Goal: Task Accomplishment & Management: Manage account settings

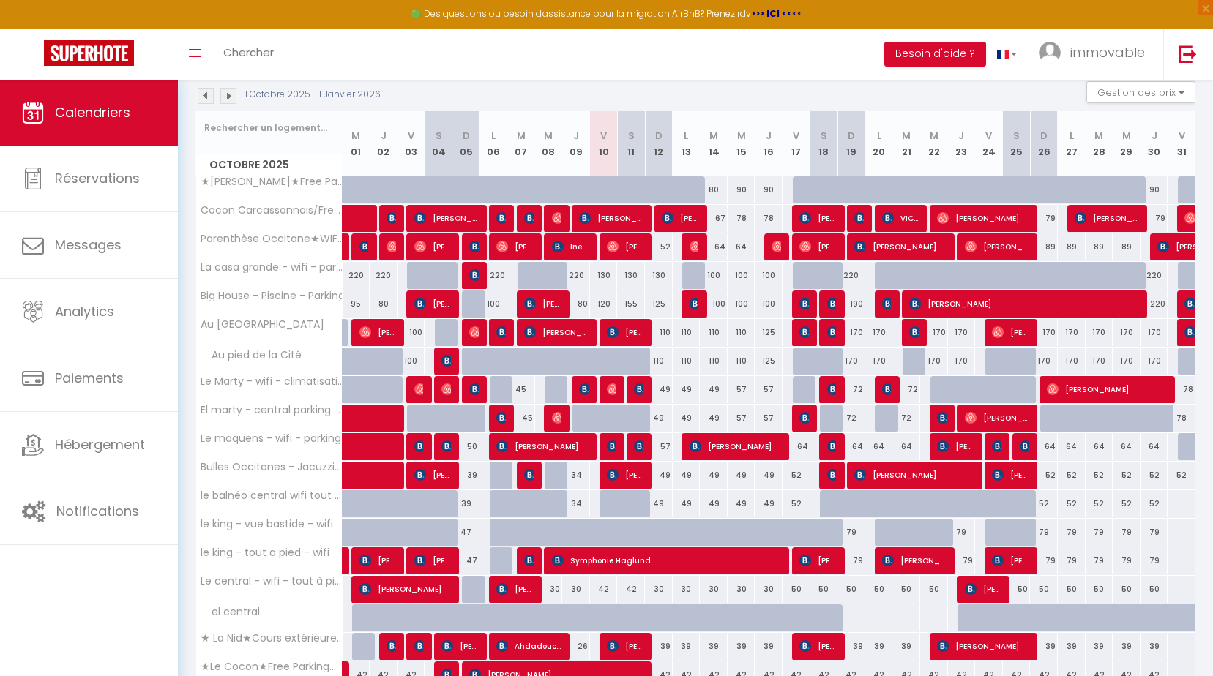
scroll to position [220, 0]
drag, startPoint x: 668, startPoint y: 252, endPoint x: 817, endPoint y: 240, distance: 149.1
click at [668, 250] on div "52" at bounding box center [659, 247] width 28 height 27
type input "52"
type input "Dim 12 Octobre 2025"
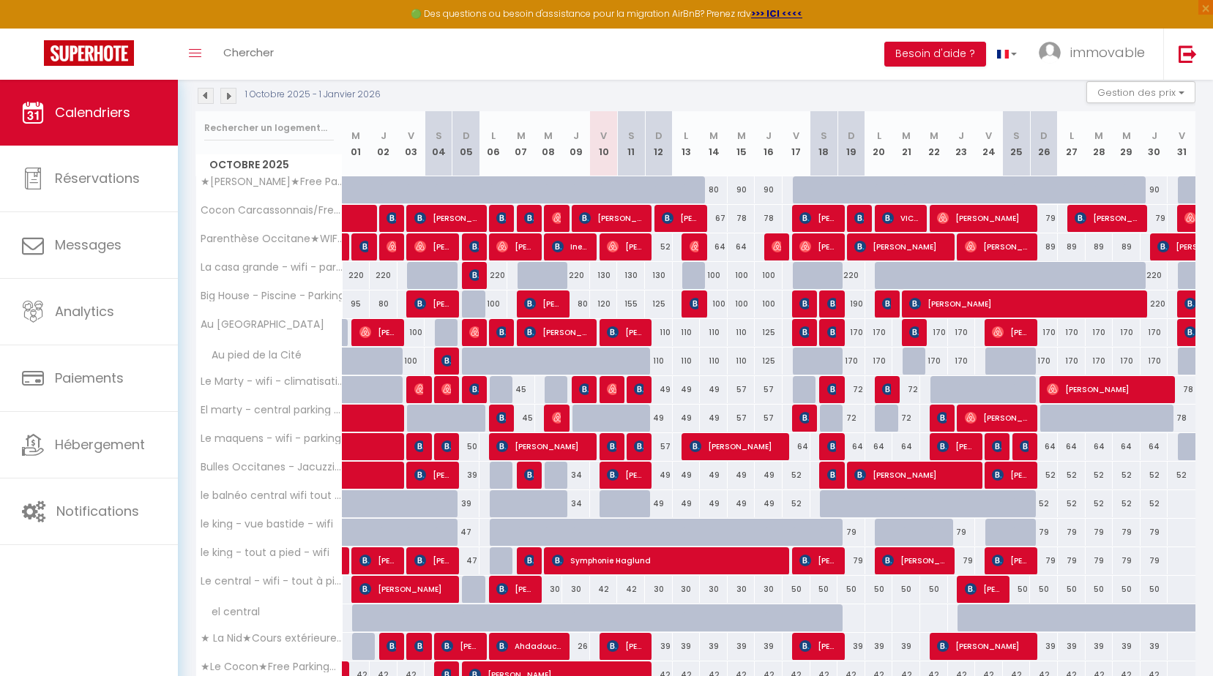
type input "Lun 13 Octobre 2025"
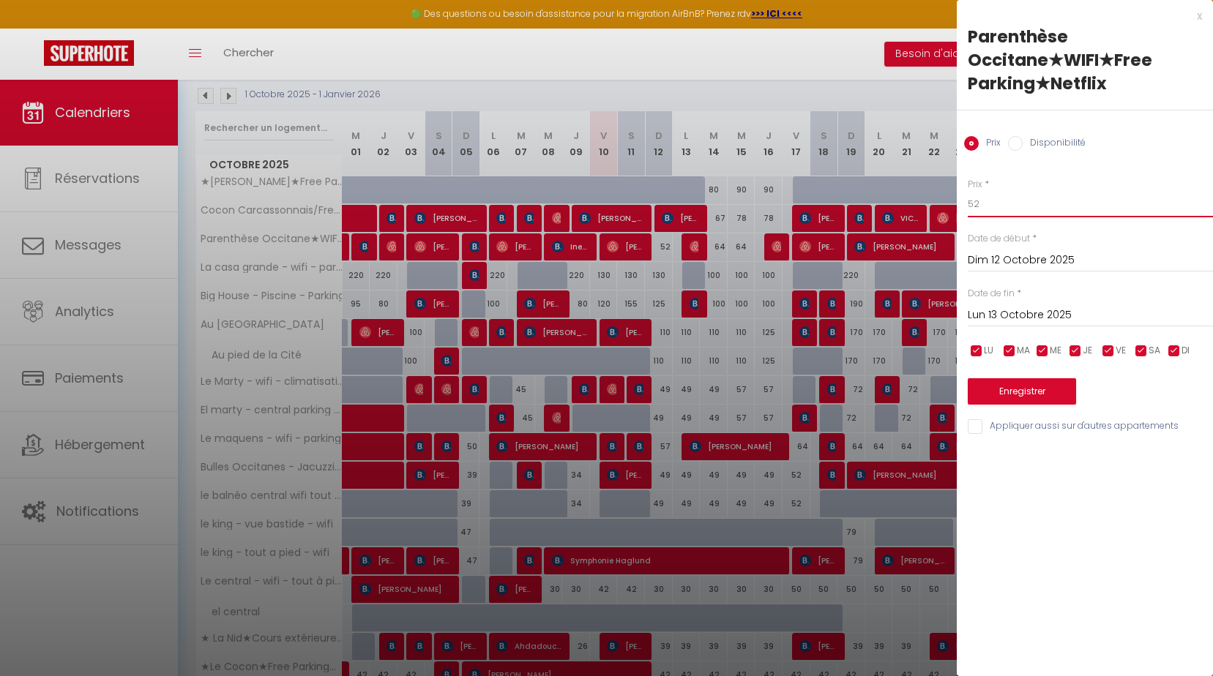
drag, startPoint x: 887, startPoint y: 210, endPoint x: 663, endPoint y: 252, distance: 227.9
type input "50"
click at [974, 394] on button "Enregistrer" at bounding box center [1022, 392] width 108 height 26
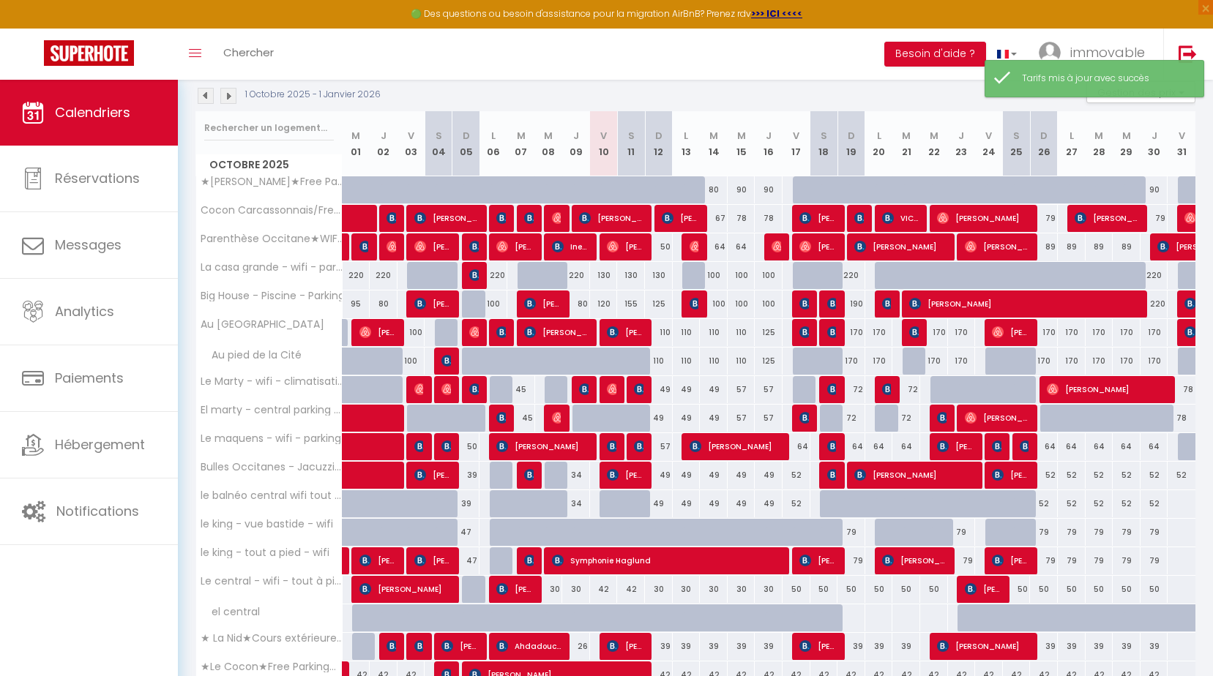
click at [720, 250] on div "64" at bounding box center [714, 247] width 28 height 27
type input "64"
type input "[DATE] Octobre 2025"
type input "Mer 15 Octobre 2025"
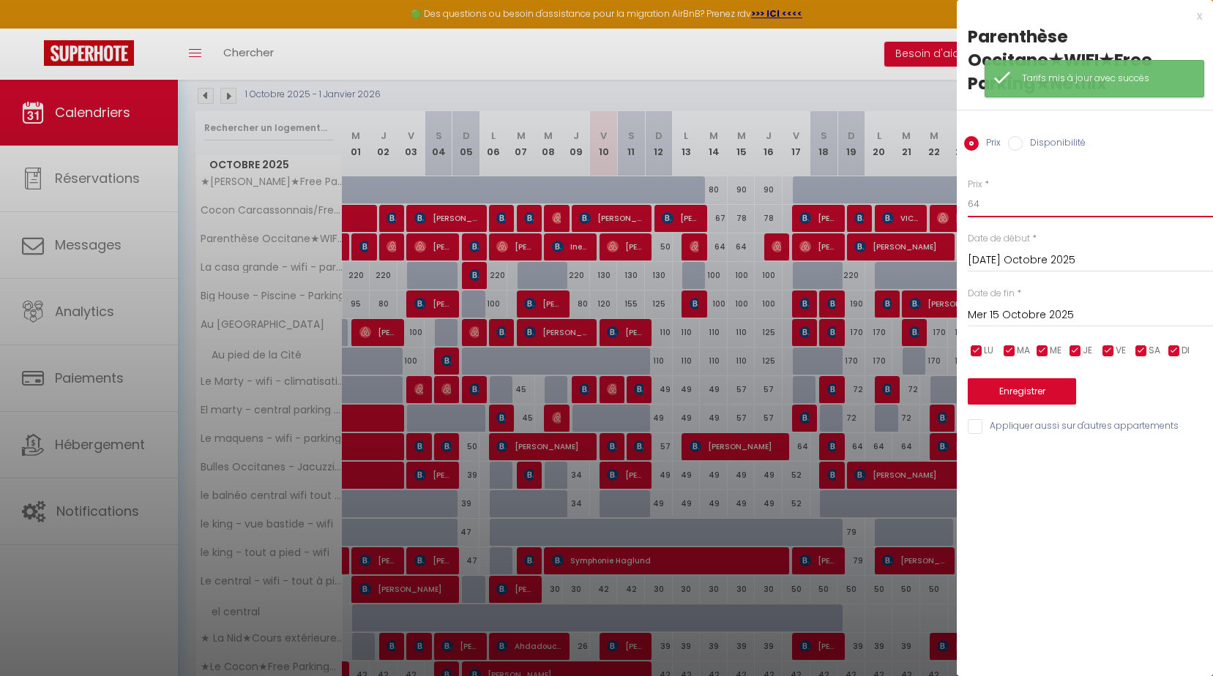
drag, startPoint x: 1013, startPoint y: 204, endPoint x: 854, endPoint y: 236, distance: 162.8
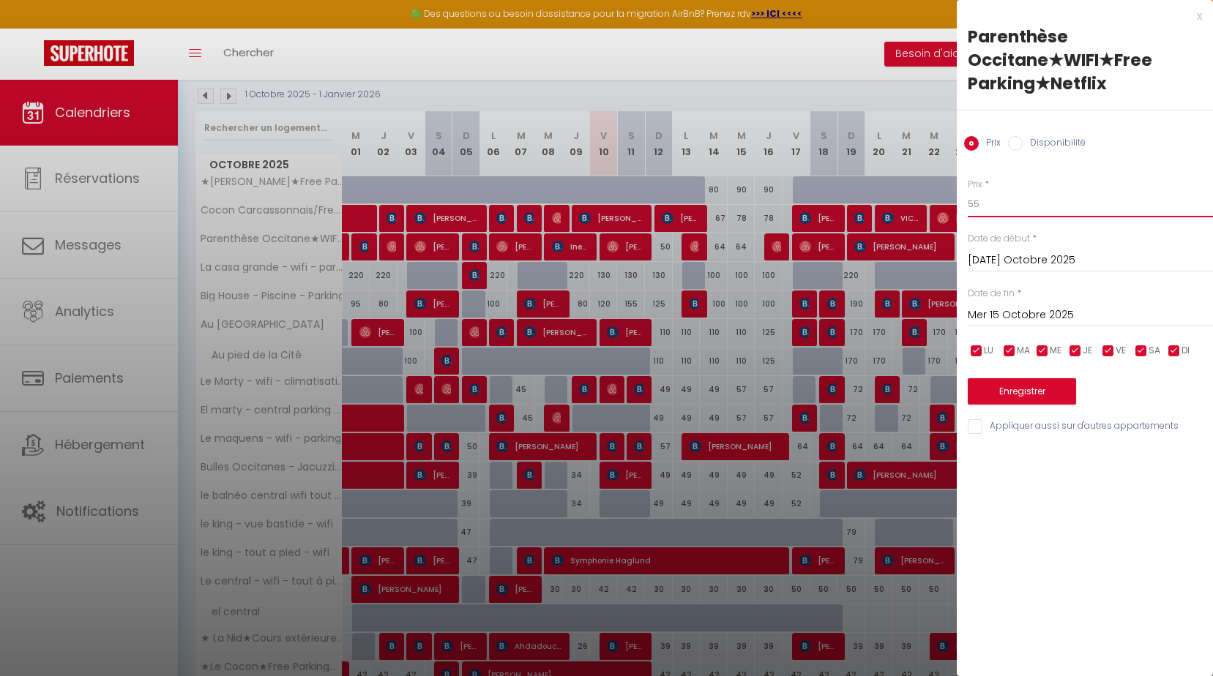
type input "55"
click at [1035, 318] on input "Mer 15 Octobre 2025" at bounding box center [1090, 315] width 245 height 19
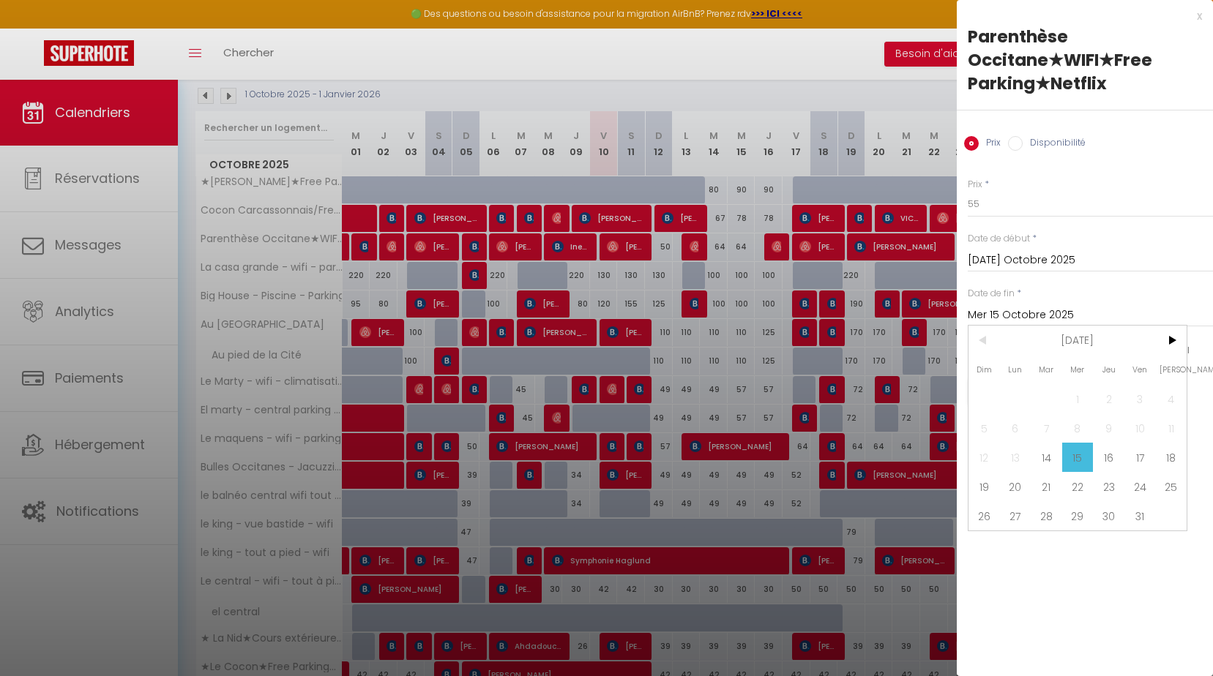
click at [1110, 450] on span "16" at bounding box center [1108, 457] width 31 height 29
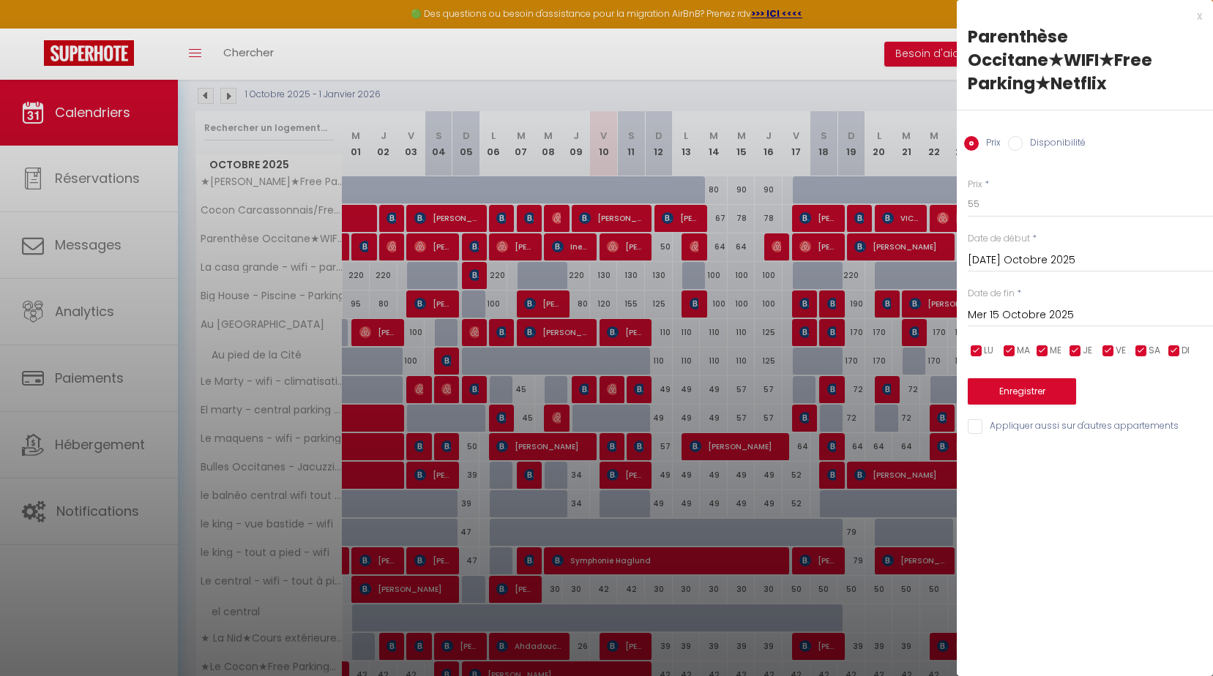
type input "Jeu 16 Octobre 2025"
click at [1051, 396] on button "Enregistrer" at bounding box center [1022, 392] width 108 height 26
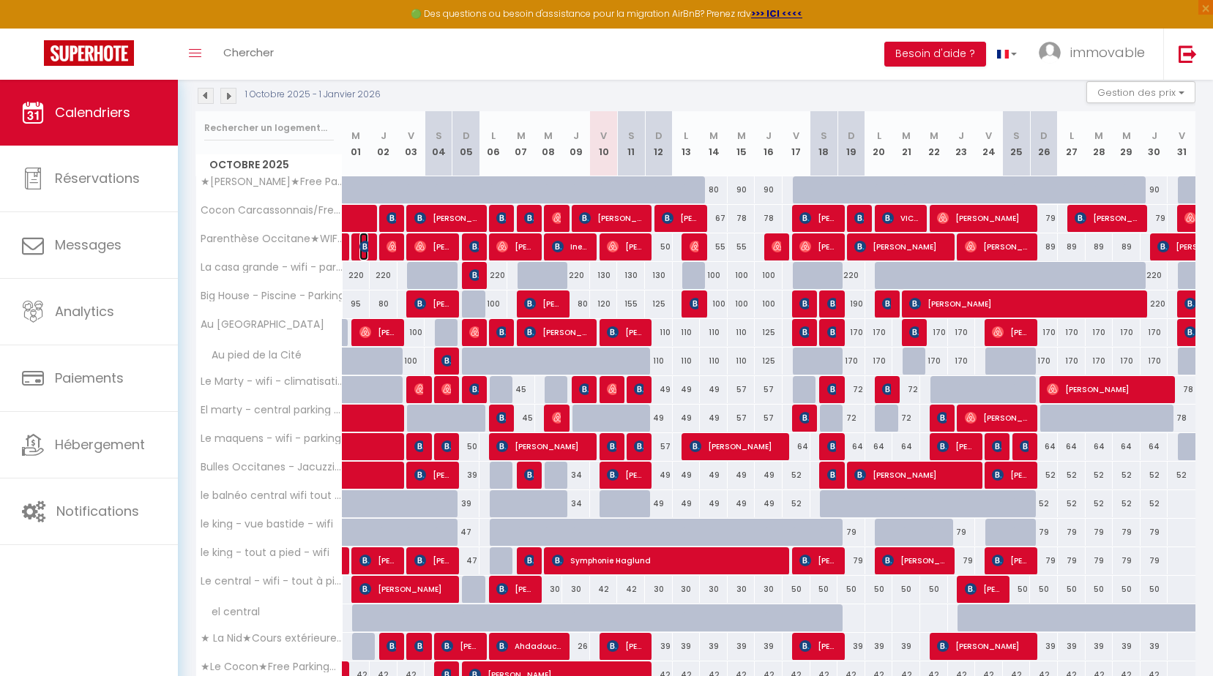
click at [365, 246] on img at bounding box center [365, 247] width 12 height 12
select select "OK"
select select "KO"
select select "0"
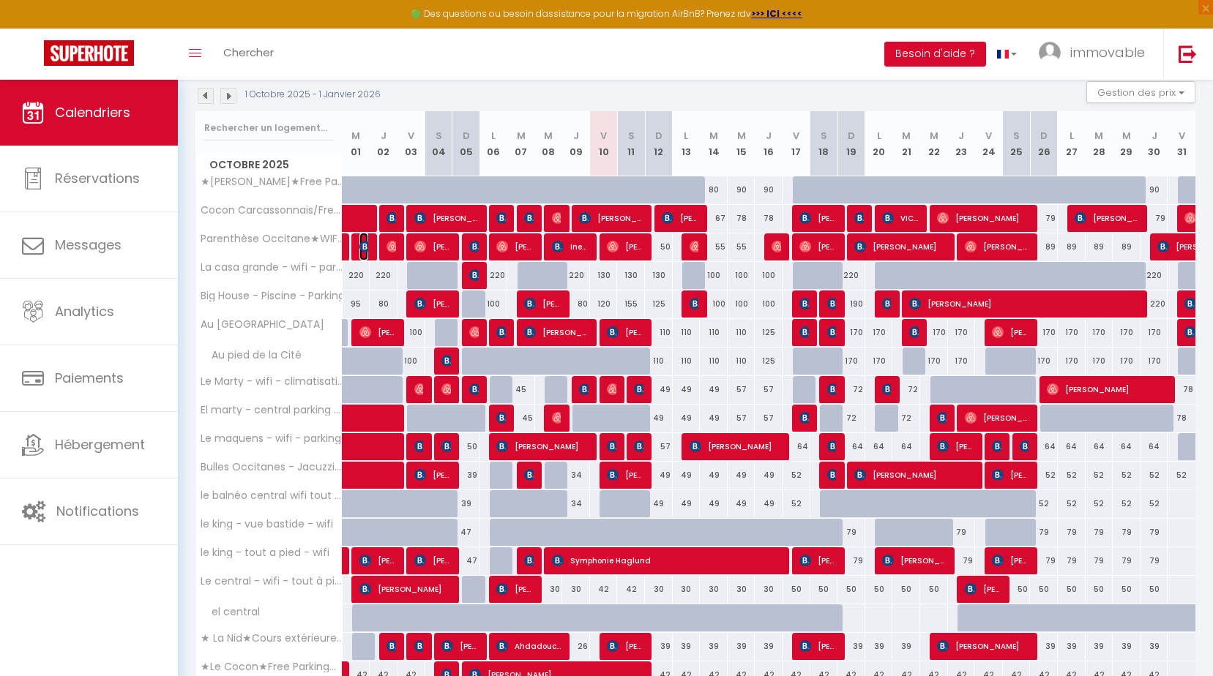
select select "1"
select select
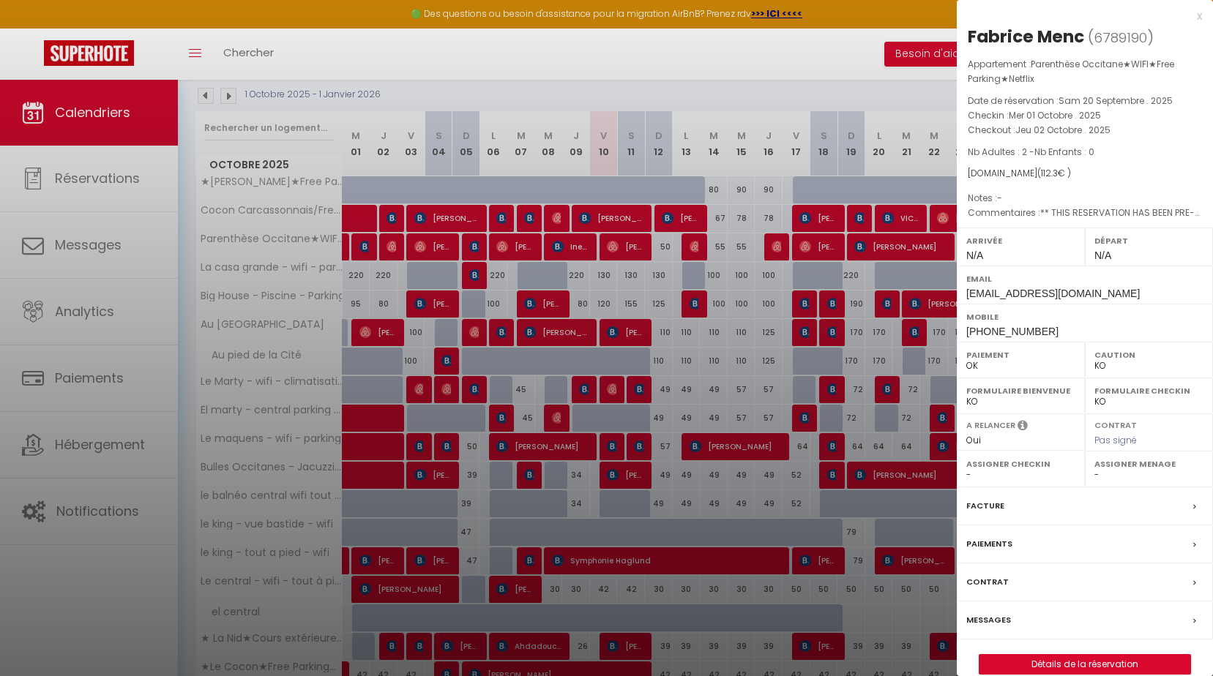
click at [1201, 16] on div "x" at bounding box center [1079, 16] width 245 height 18
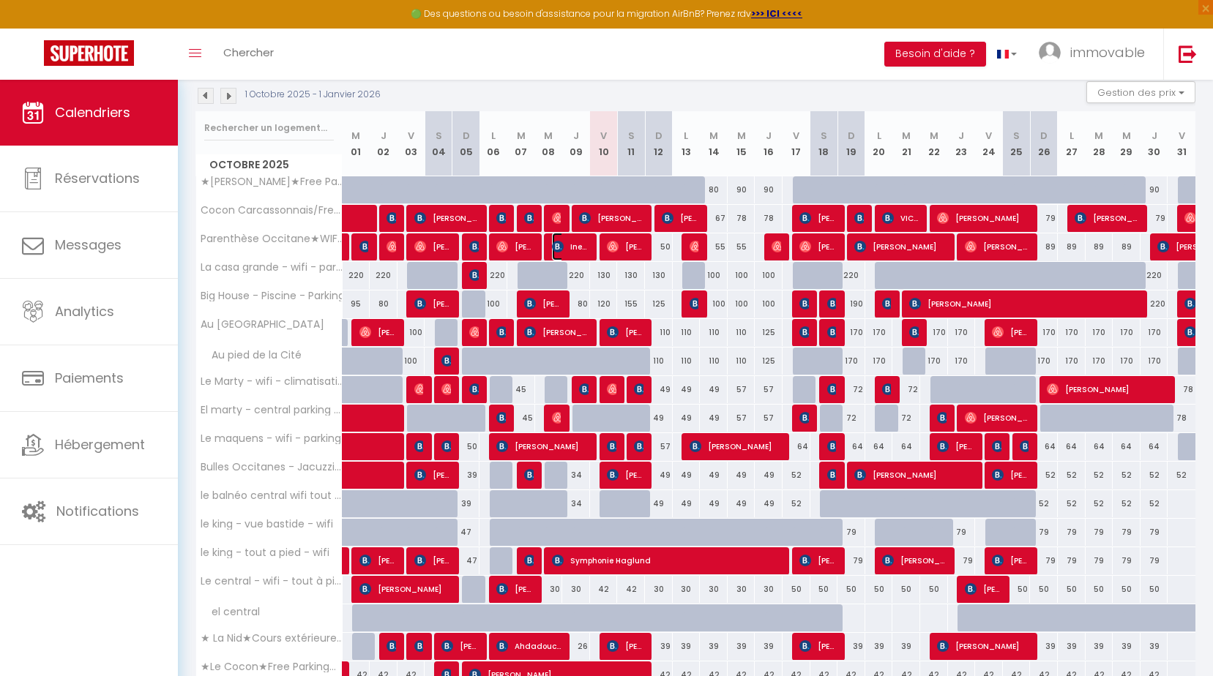
drag, startPoint x: 570, startPoint y: 253, endPoint x: 601, endPoint y: 250, distance: 30.8
click at [570, 253] on span "Iness Caullet" at bounding box center [570, 247] width 37 height 28
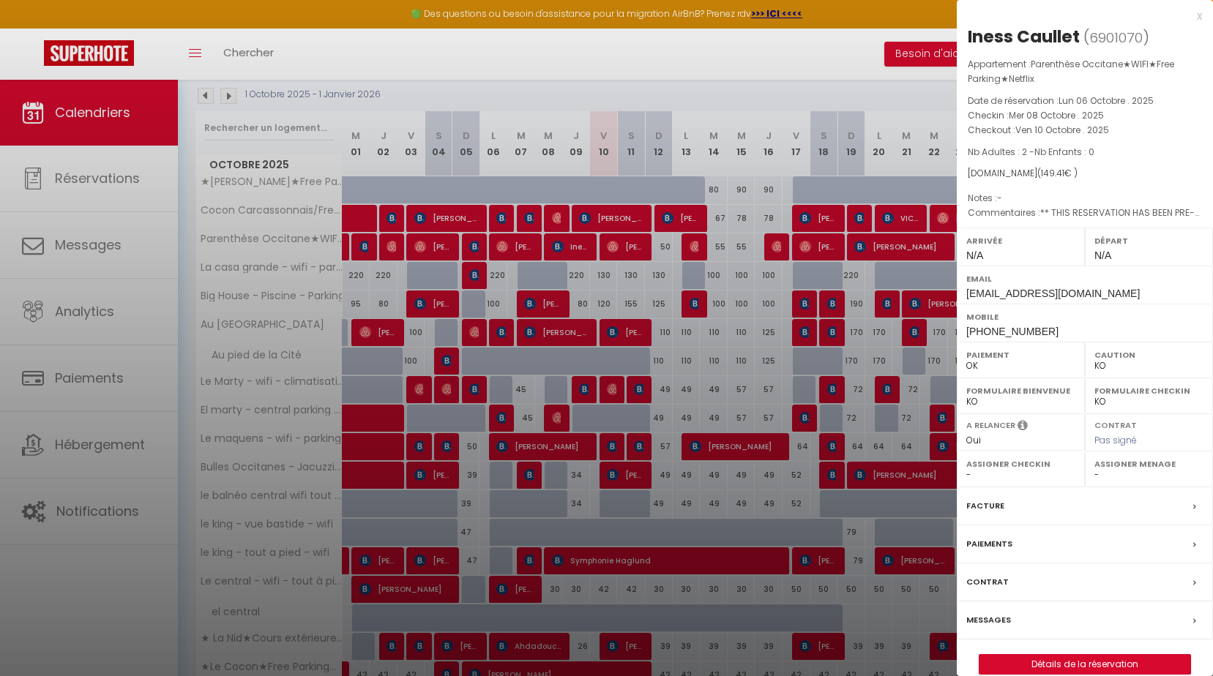
click at [1195, 15] on div "x" at bounding box center [1079, 16] width 245 height 18
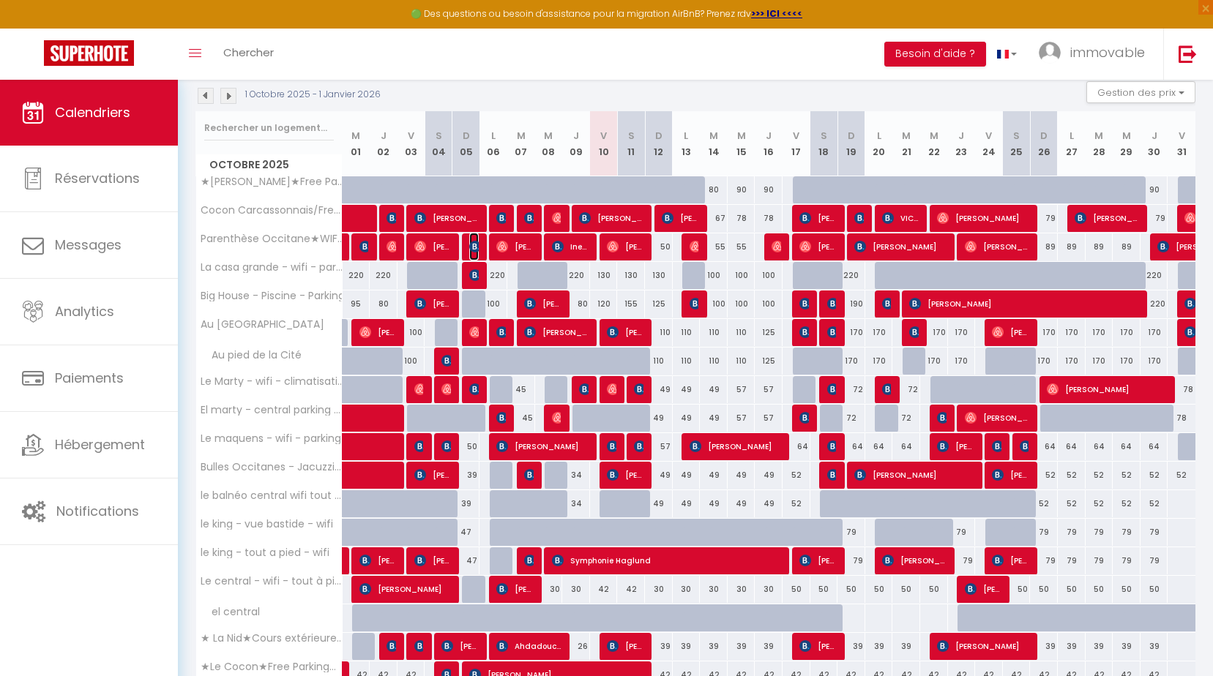
click at [476, 245] on img at bounding box center [475, 247] width 12 height 12
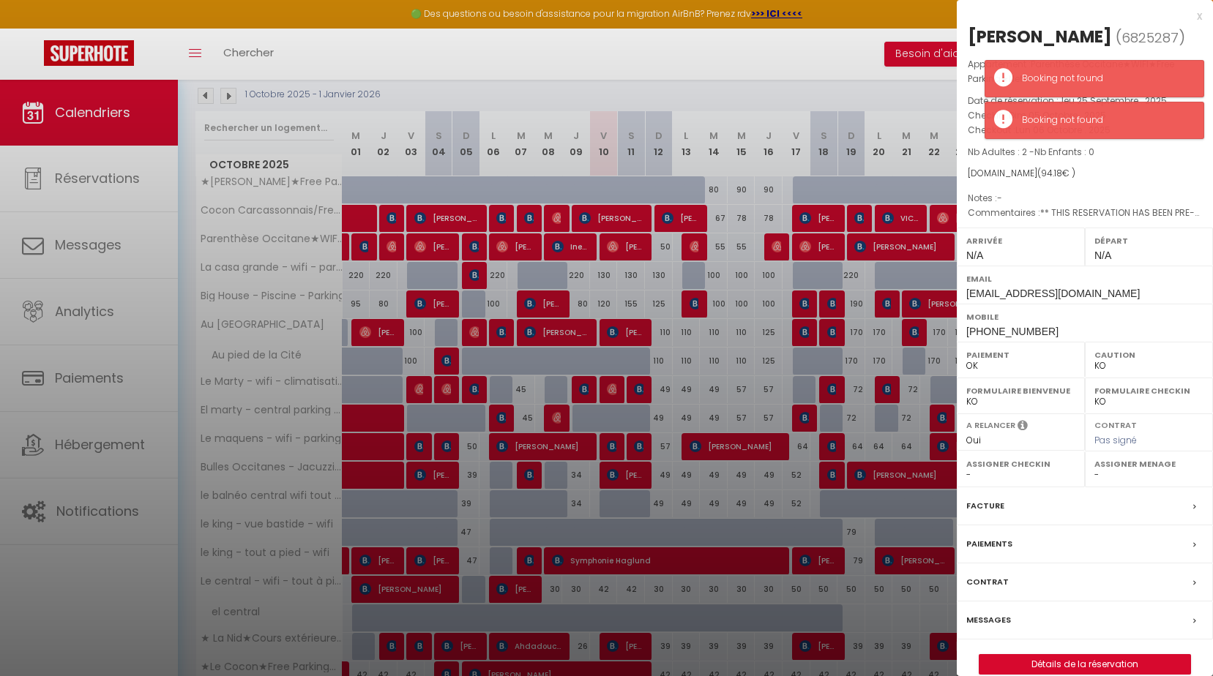
click at [1201, 14] on div "x" at bounding box center [1079, 16] width 245 height 18
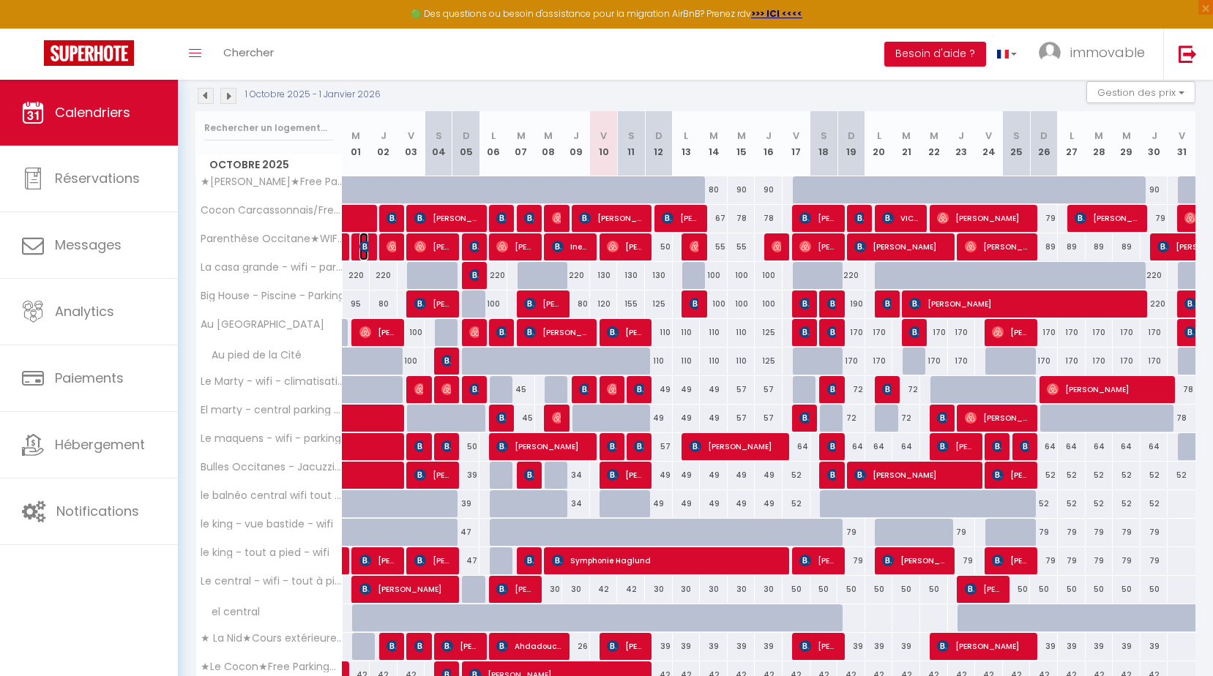
click at [365, 243] on img at bounding box center [365, 247] width 12 height 12
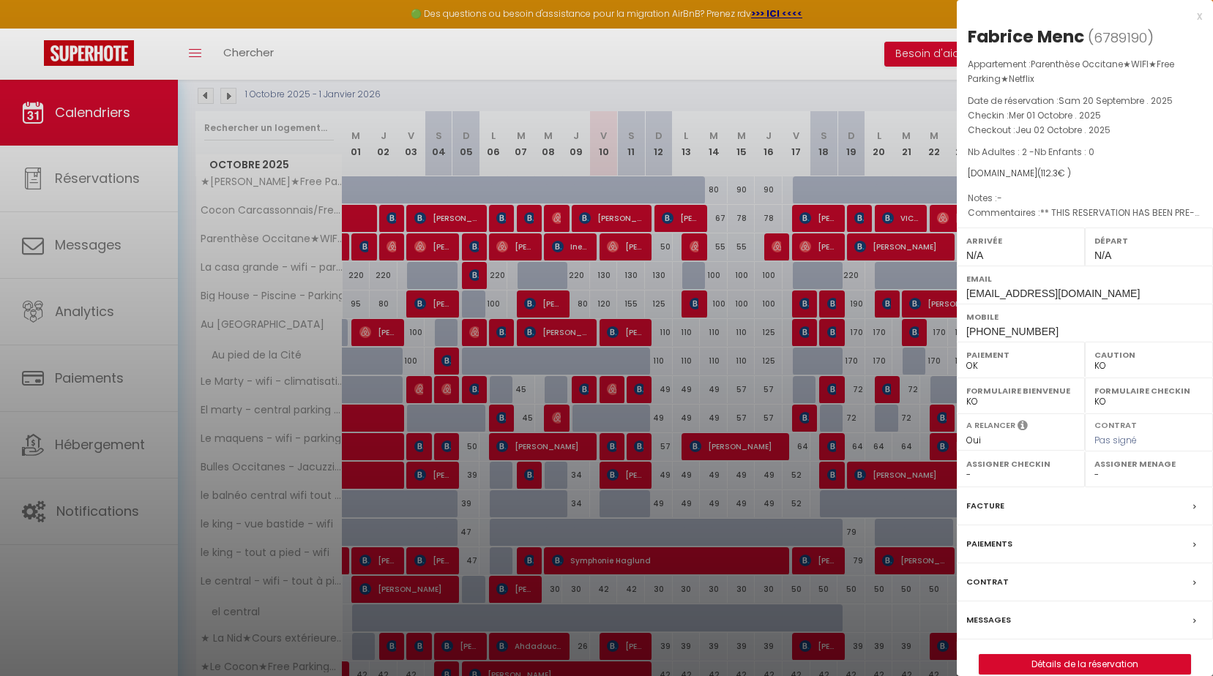
click at [200, 96] on div at bounding box center [606, 338] width 1213 height 676
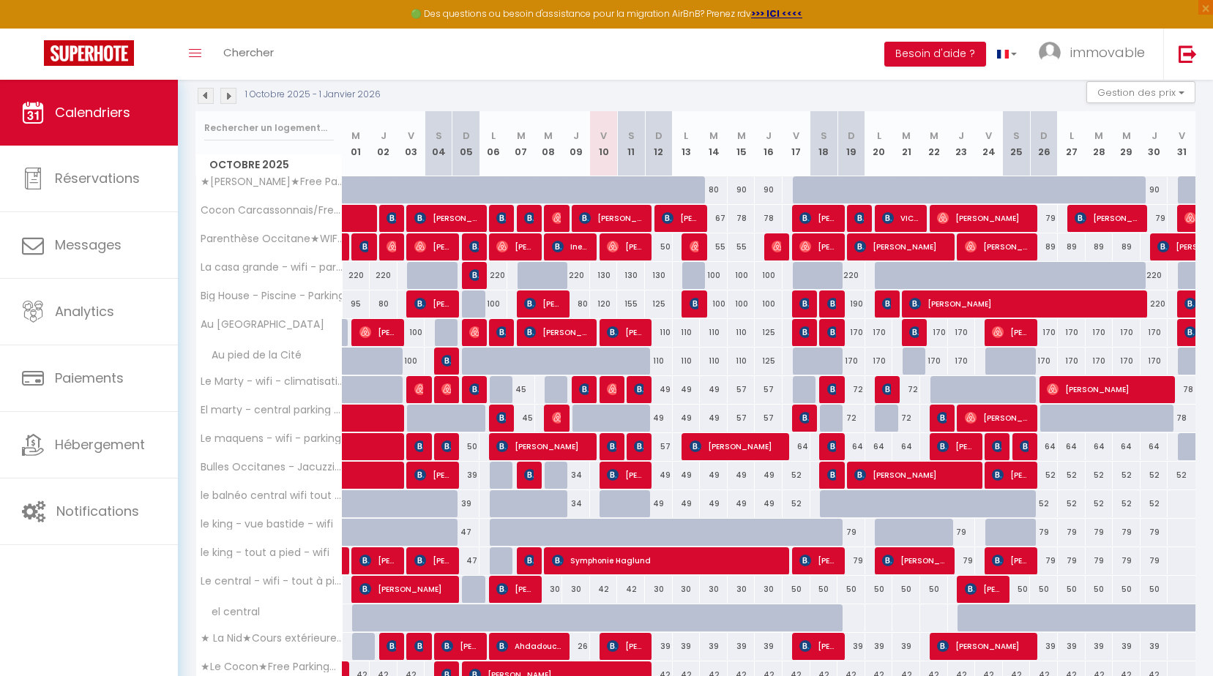
click at [206, 100] on img at bounding box center [206, 96] width 16 height 16
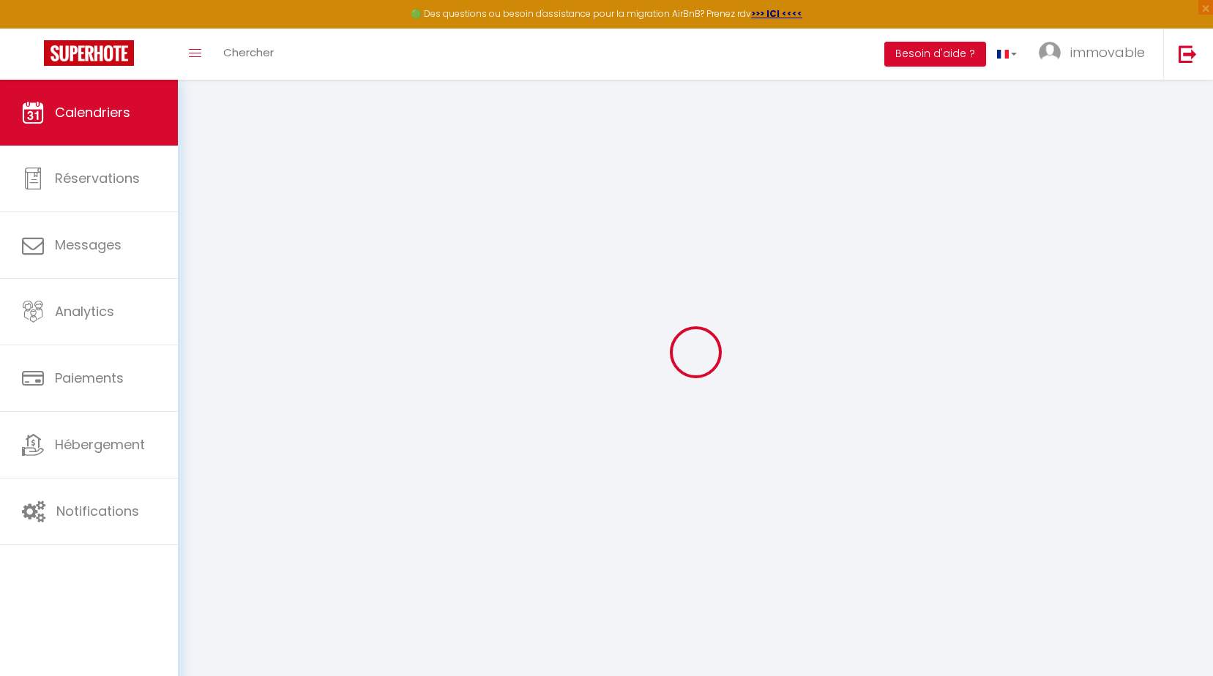
scroll to position [80, 0]
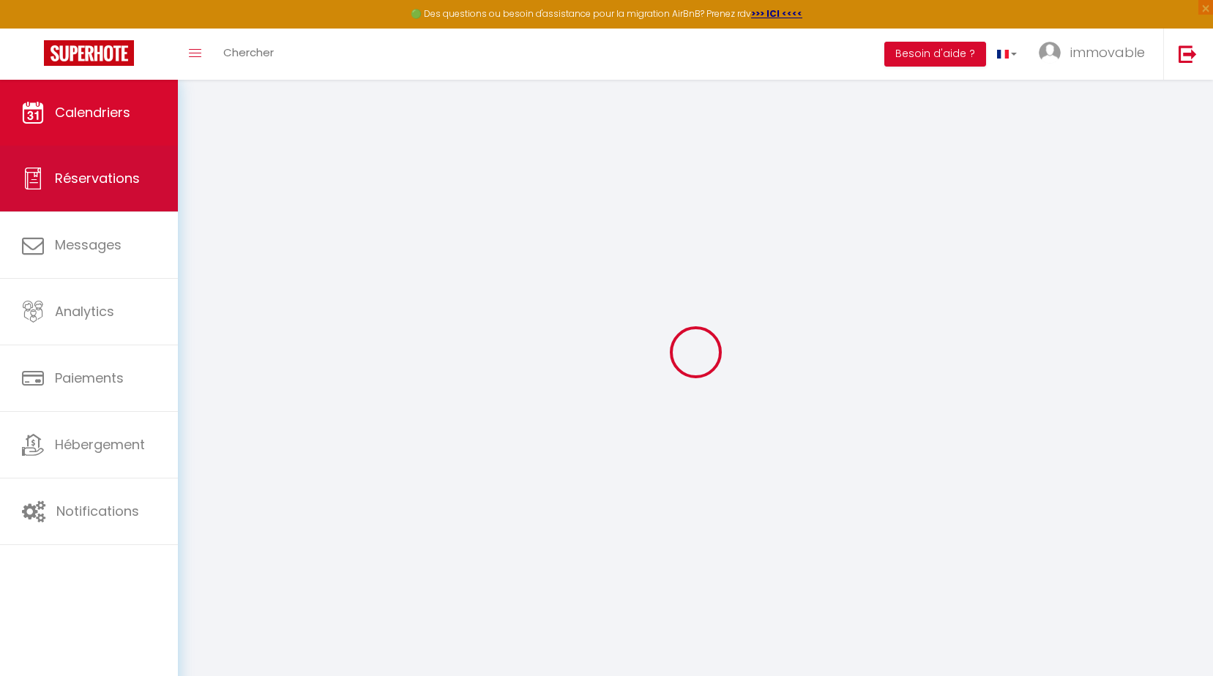
click at [119, 173] on span "Réservations" at bounding box center [97, 178] width 85 height 18
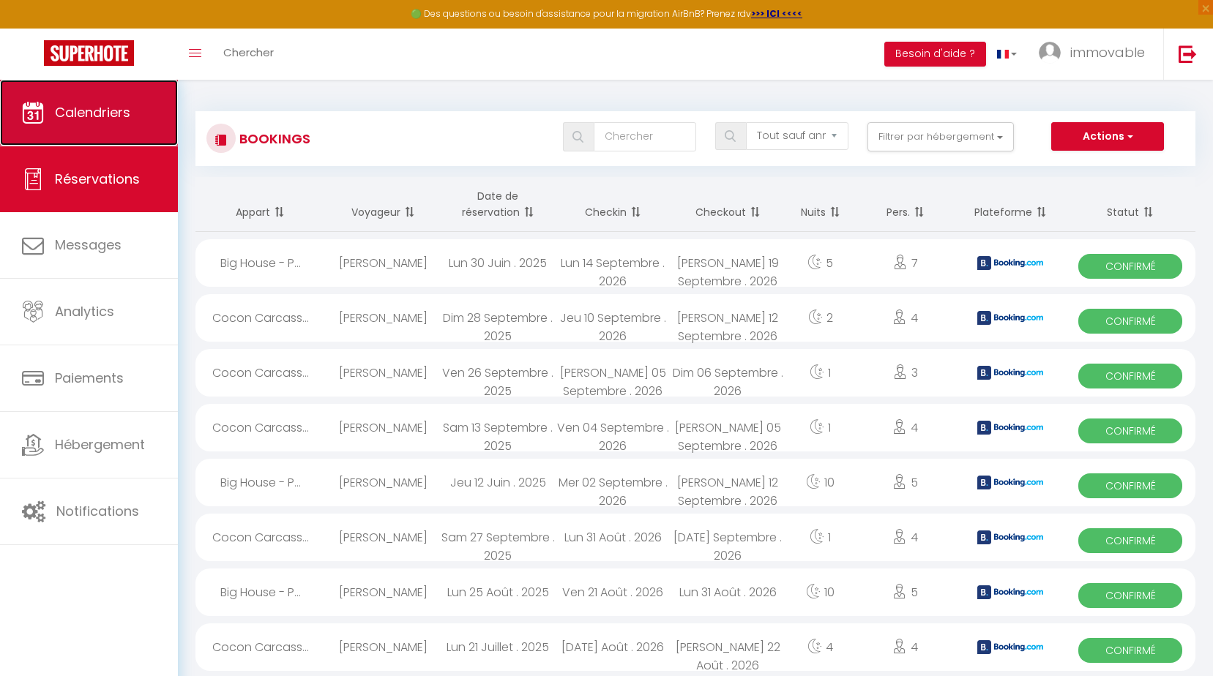
click at [111, 127] on link "Calendriers" at bounding box center [89, 113] width 178 height 66
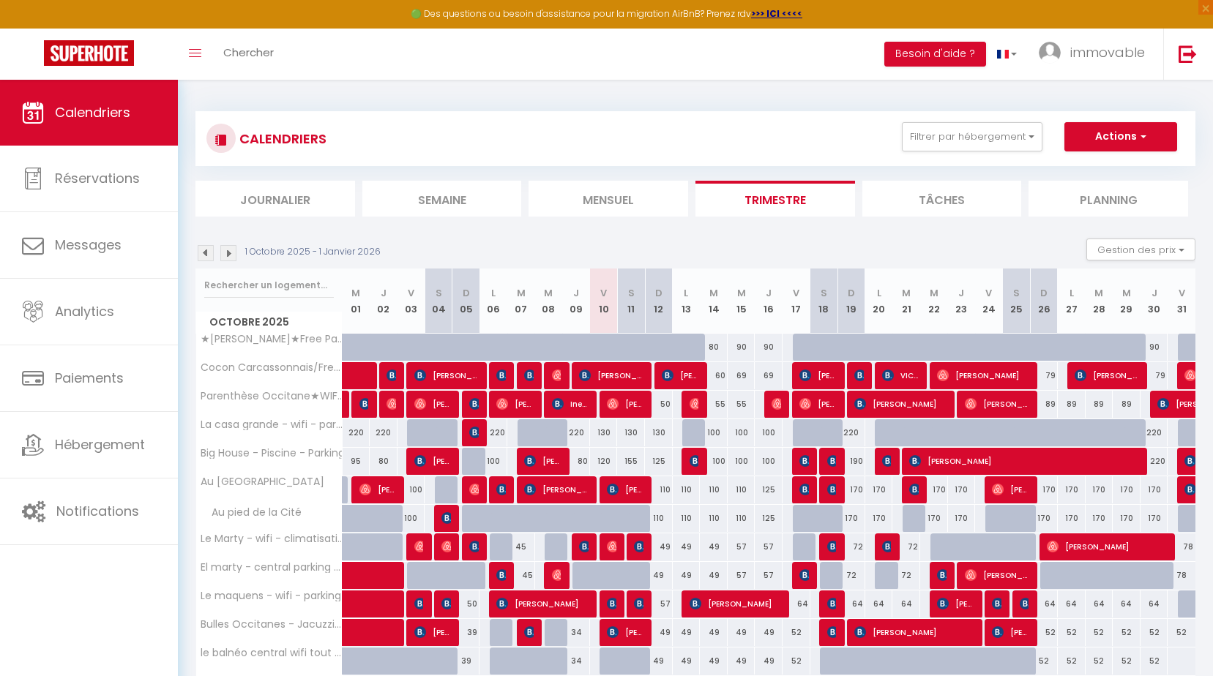
scroll to position [73, 0]
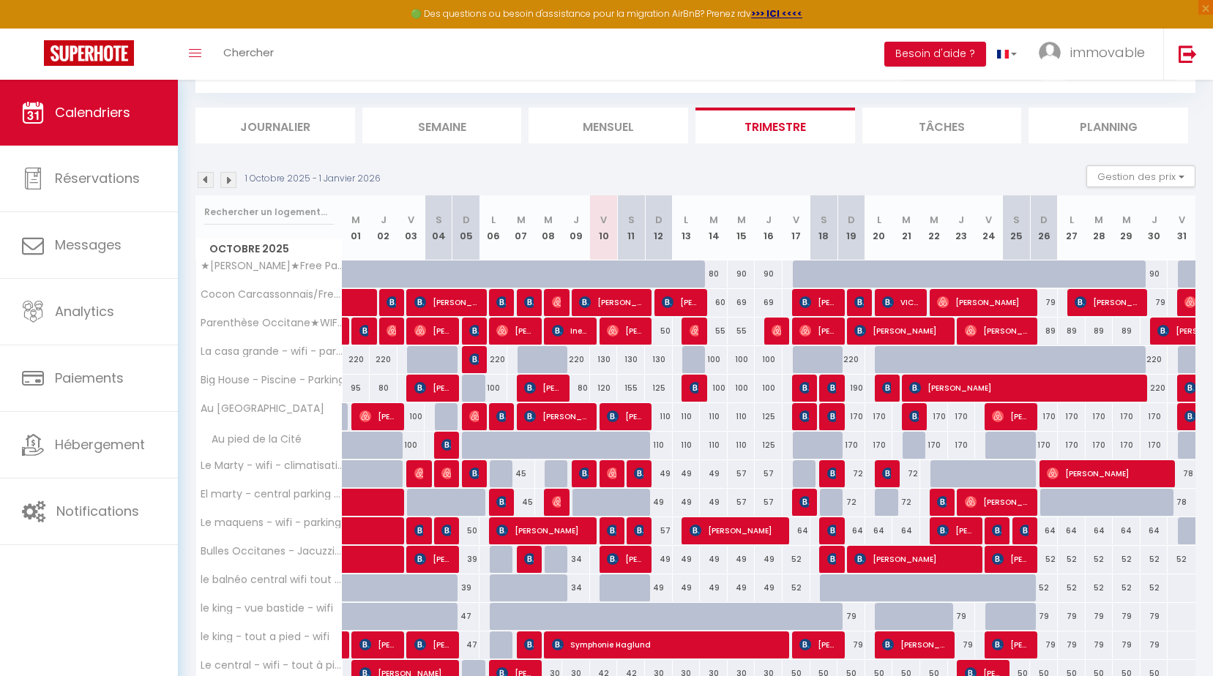
click at [199, 184] on img at bounding box center [206, 180] width 16 height 16
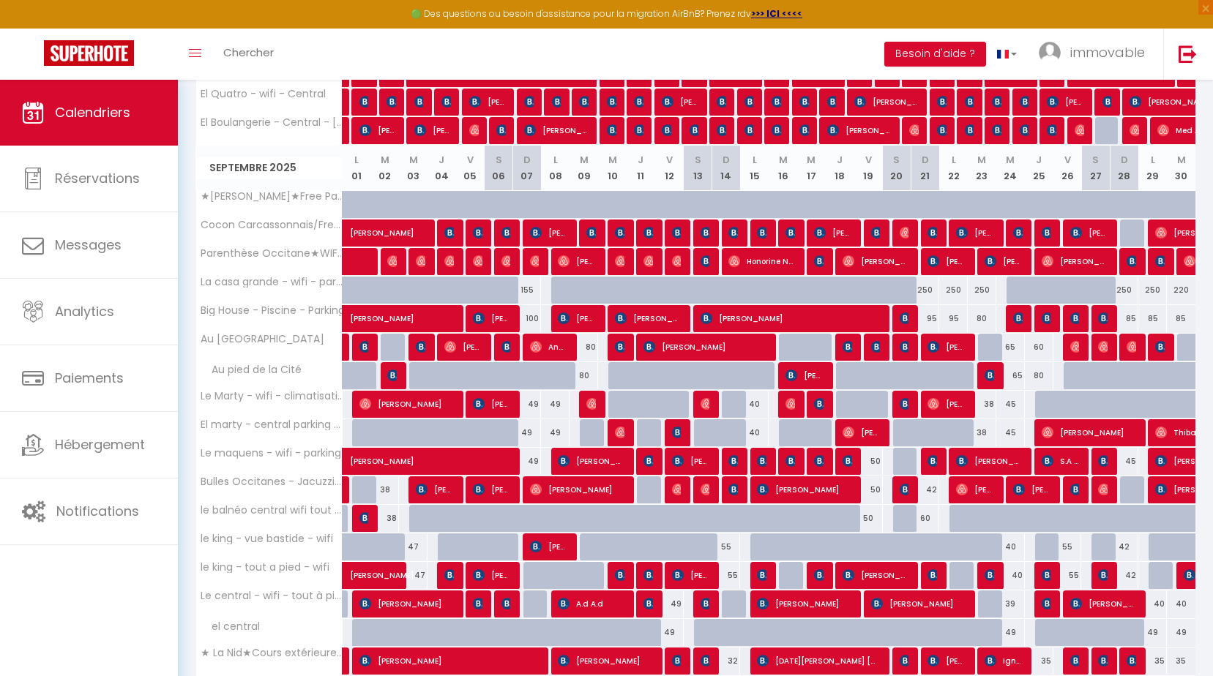
scroll to position [1437, 0]
click at [1159, 266] on img at bounding box center [1161, 262] width 12 height 12
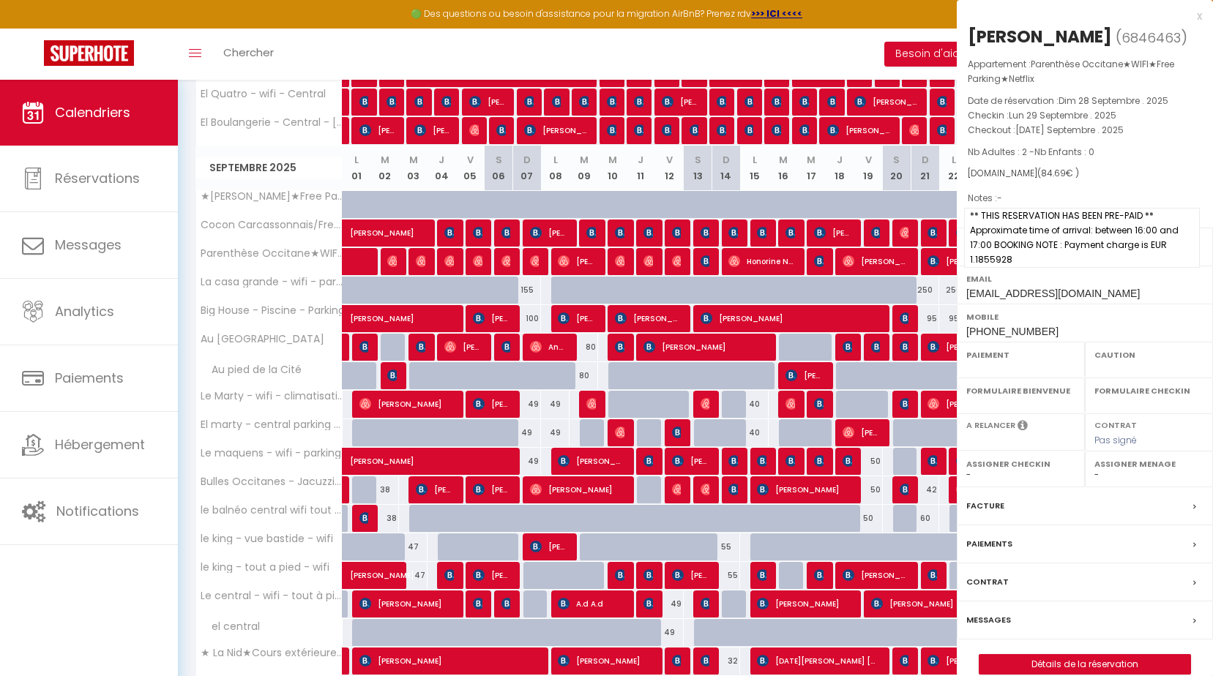
select select "OK"
select select "KO"
select select "0"
select select "1"
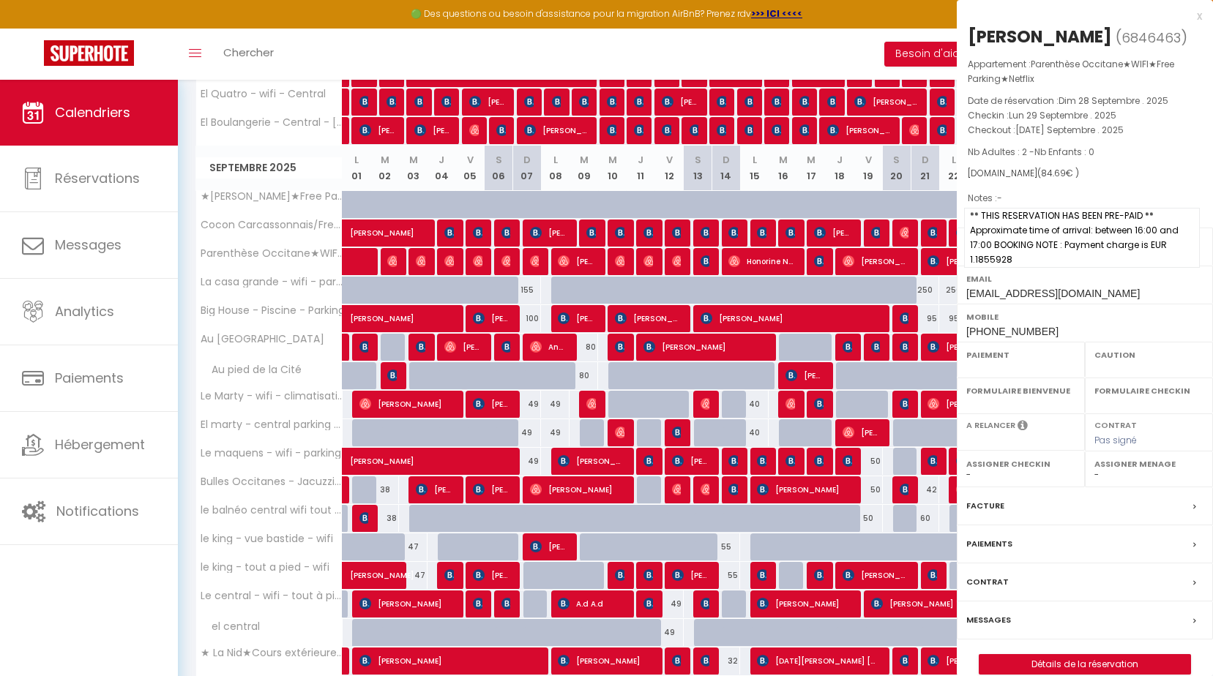
select select
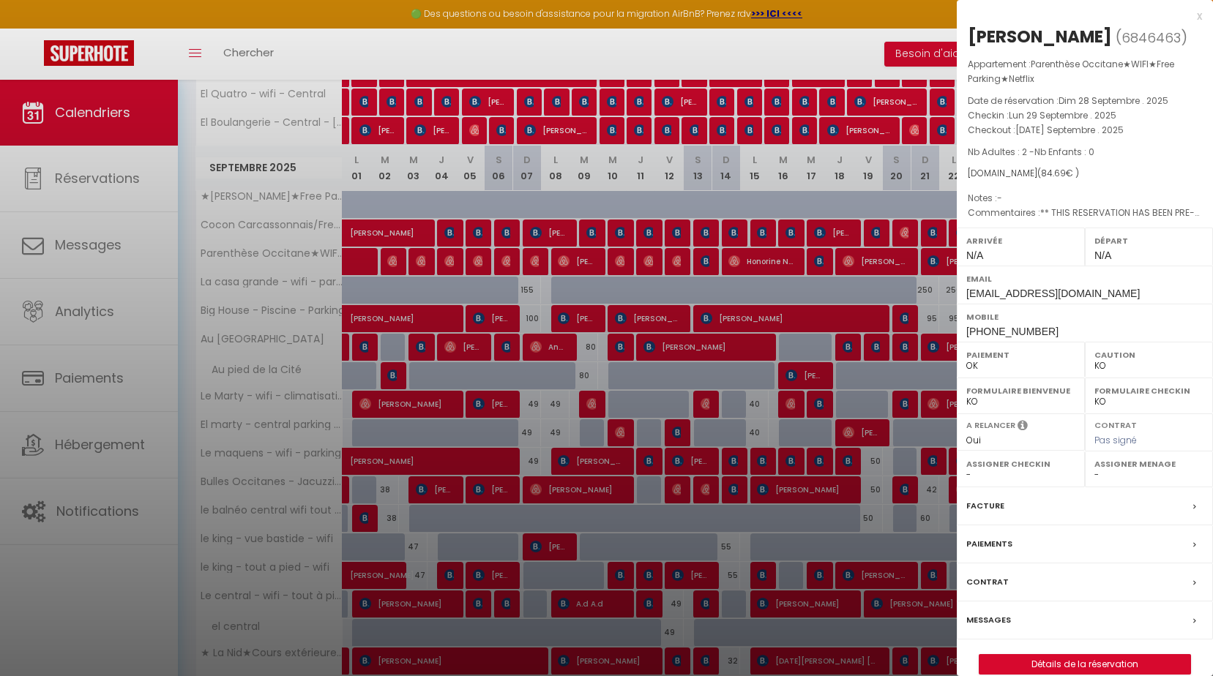
click at [1197, 15] on div "x" at bounding box center [1079, 16] width 245 height 18
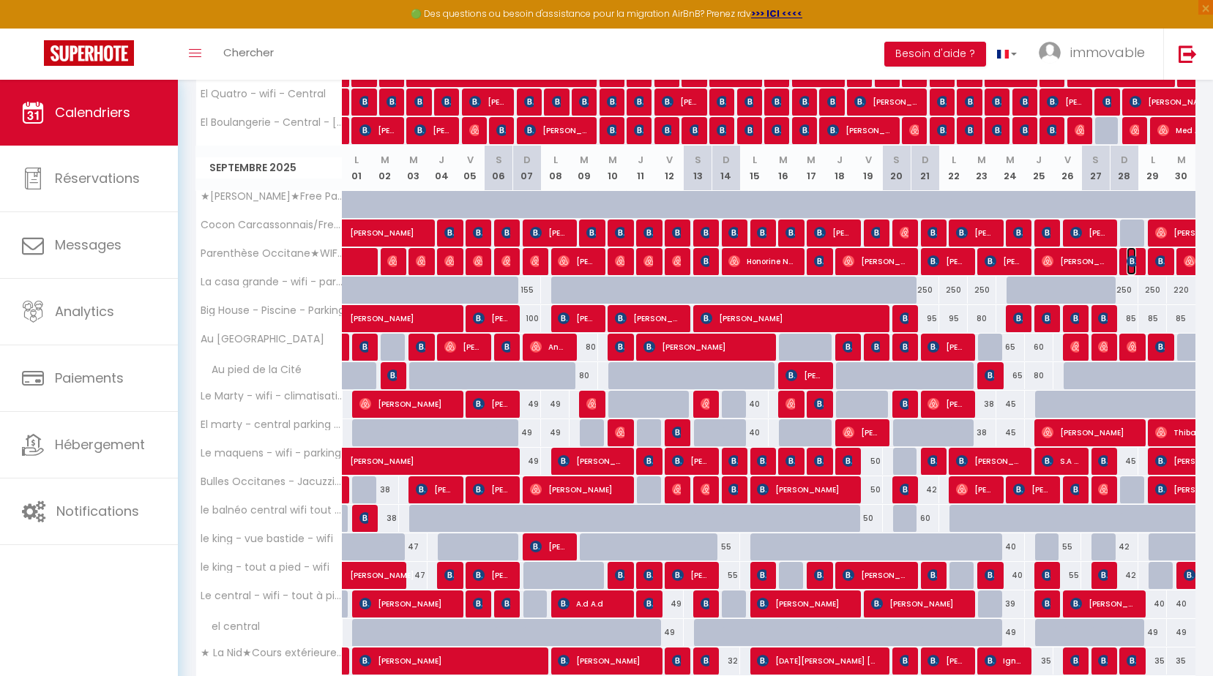
click at [1132, 262] on img at bounding box center [1133, 262] width 12 height 12
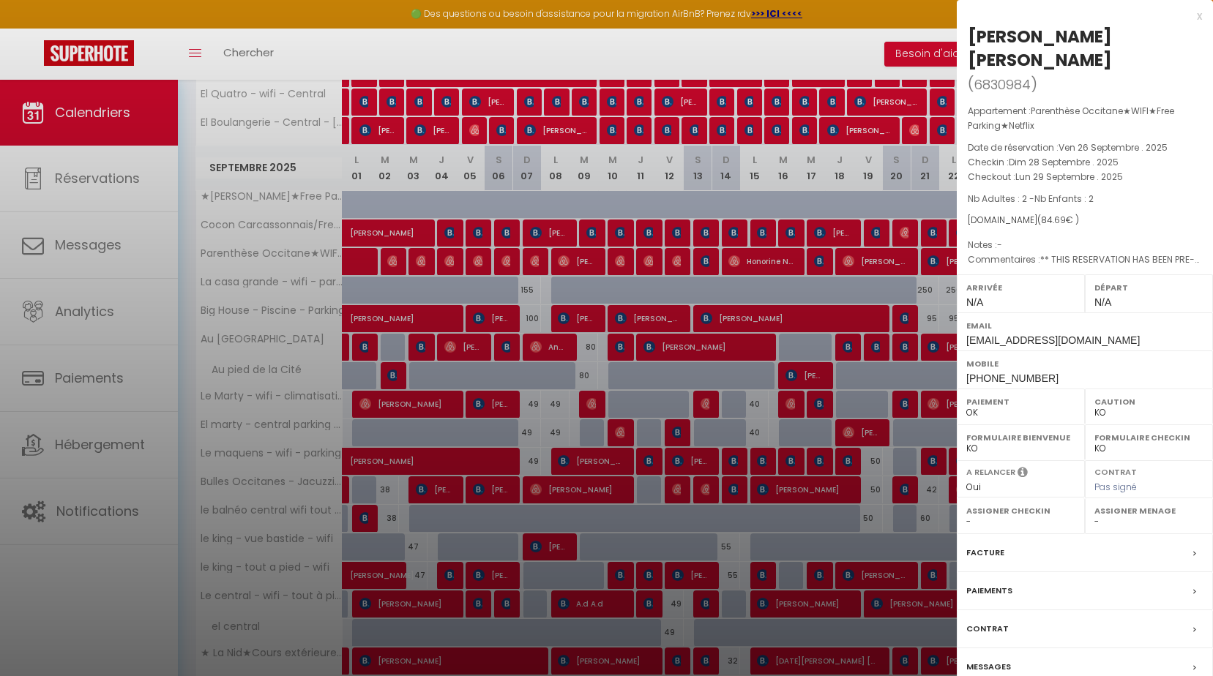
click at [1199, 18] on div "x" at bounding box center [1079, 16] width 245 height 18
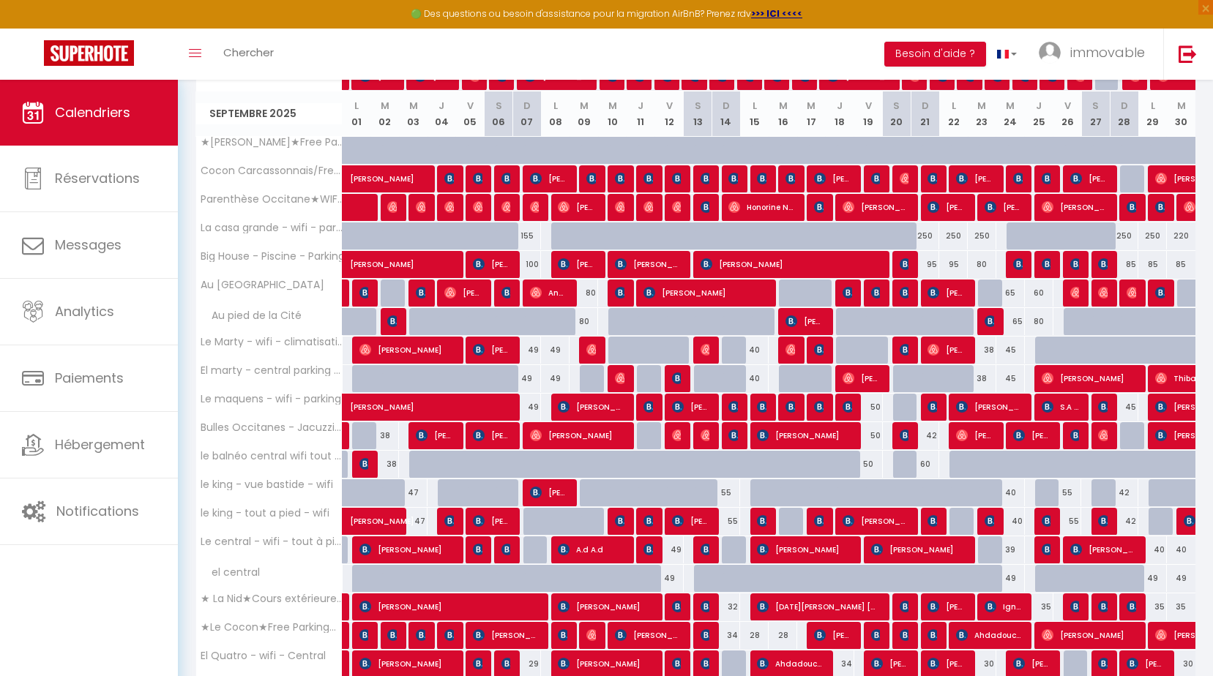
scroll to position [1584, 0]
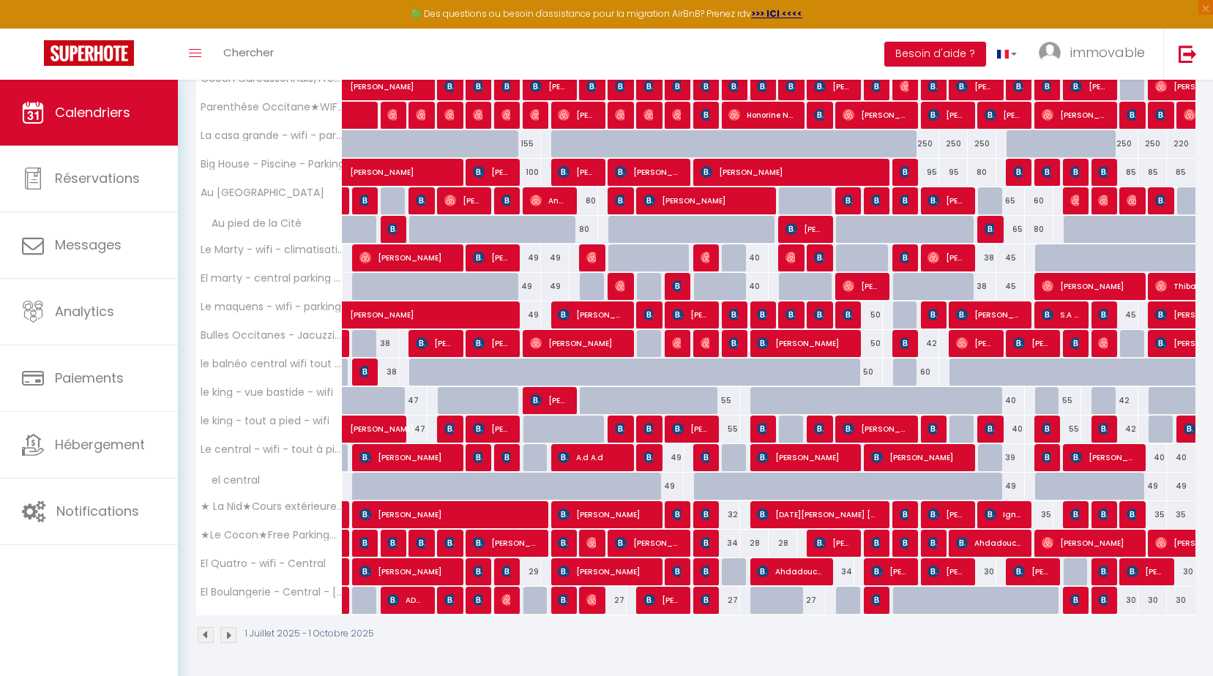
click at [226, 636] on img at bounding box center [228, 635] width 16 height 16
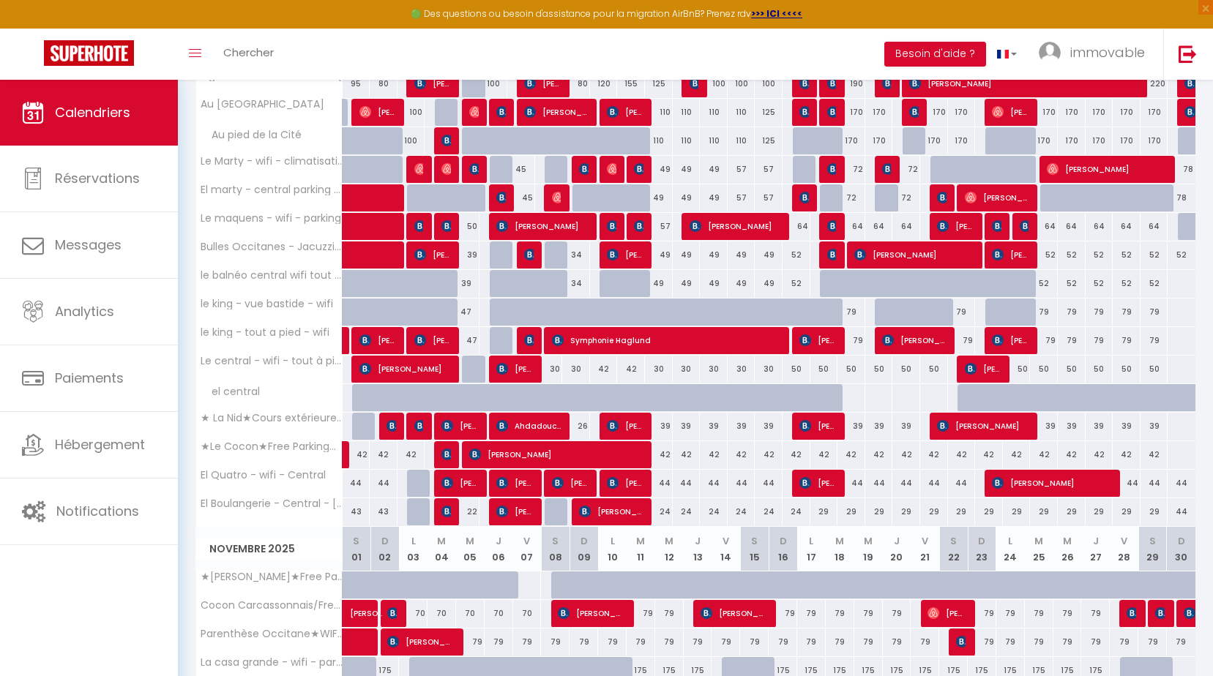
scroll to position [119, 0]
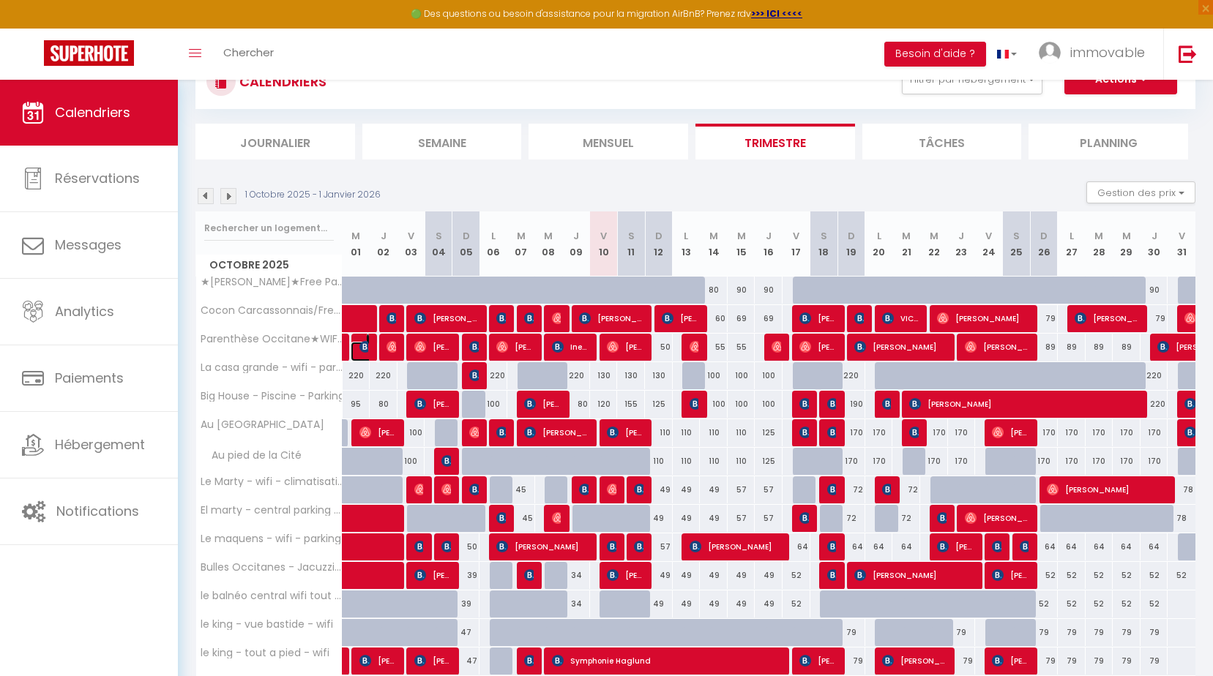
click at [368, 344] on span at bounding box center [368, 348] width 1 height 28
type input "69"
type input "Mer 01 Octobre 2025"
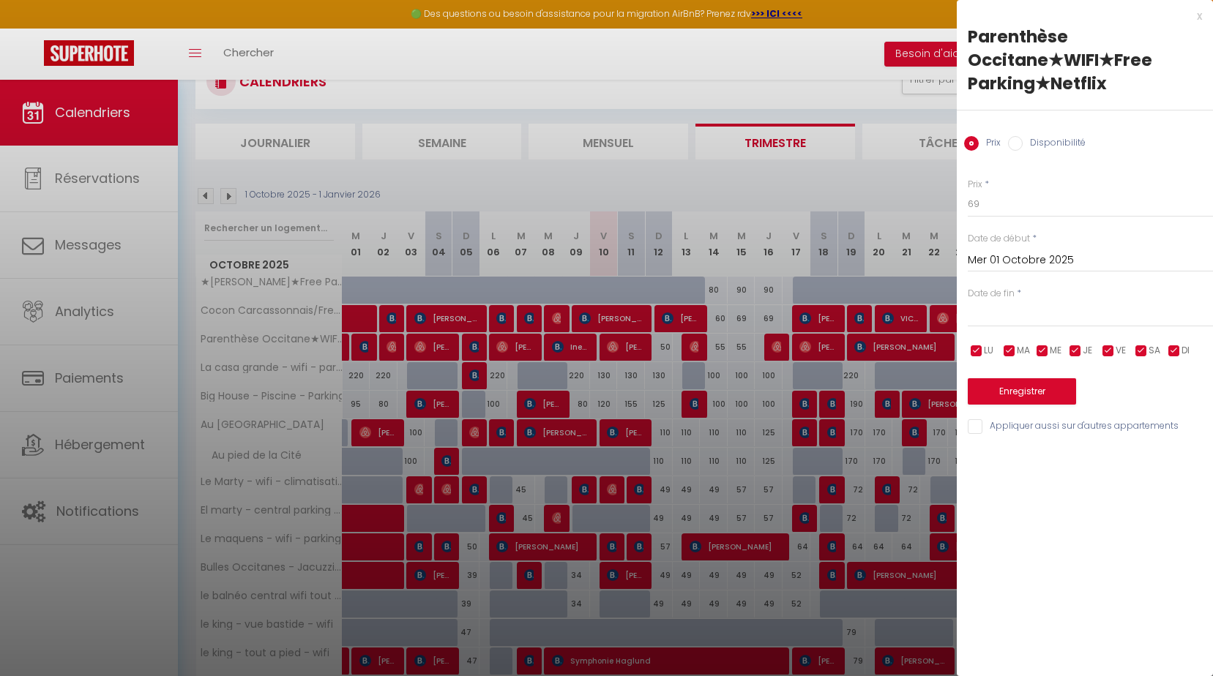
click at [1198, 15] on div "x" at bounding box center [1079, 16] width 245 height 18
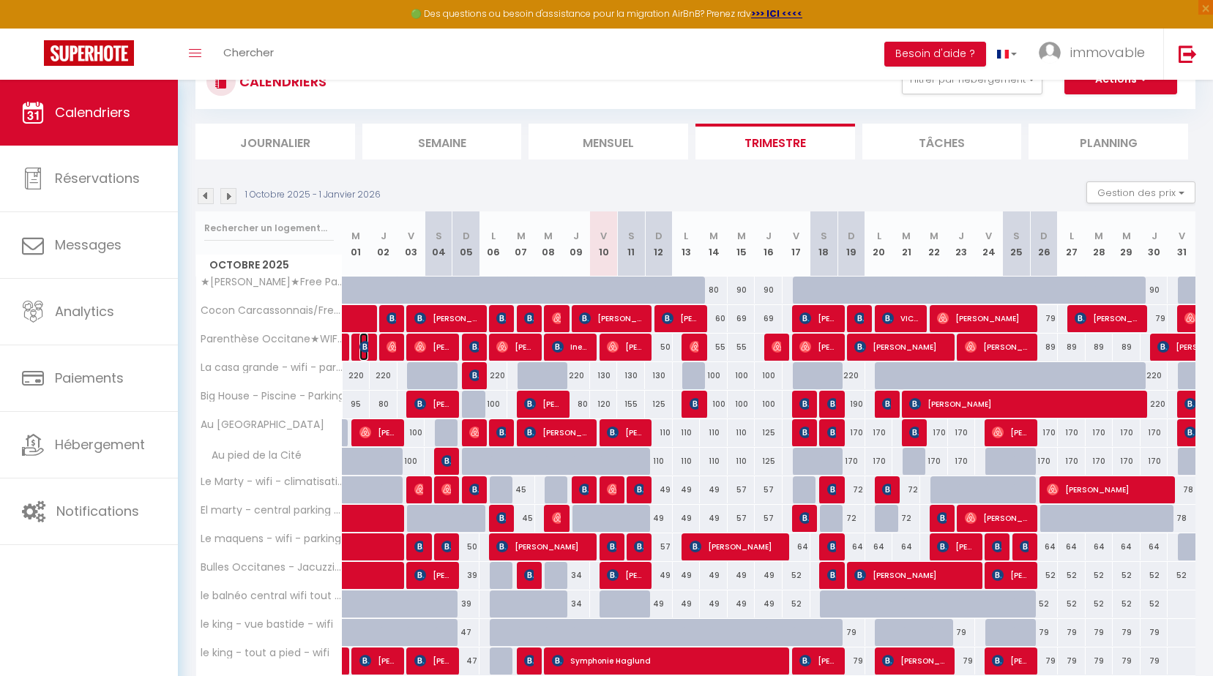
click at [366, 345] on img at bounding box center [365, 347] width 12 height 12
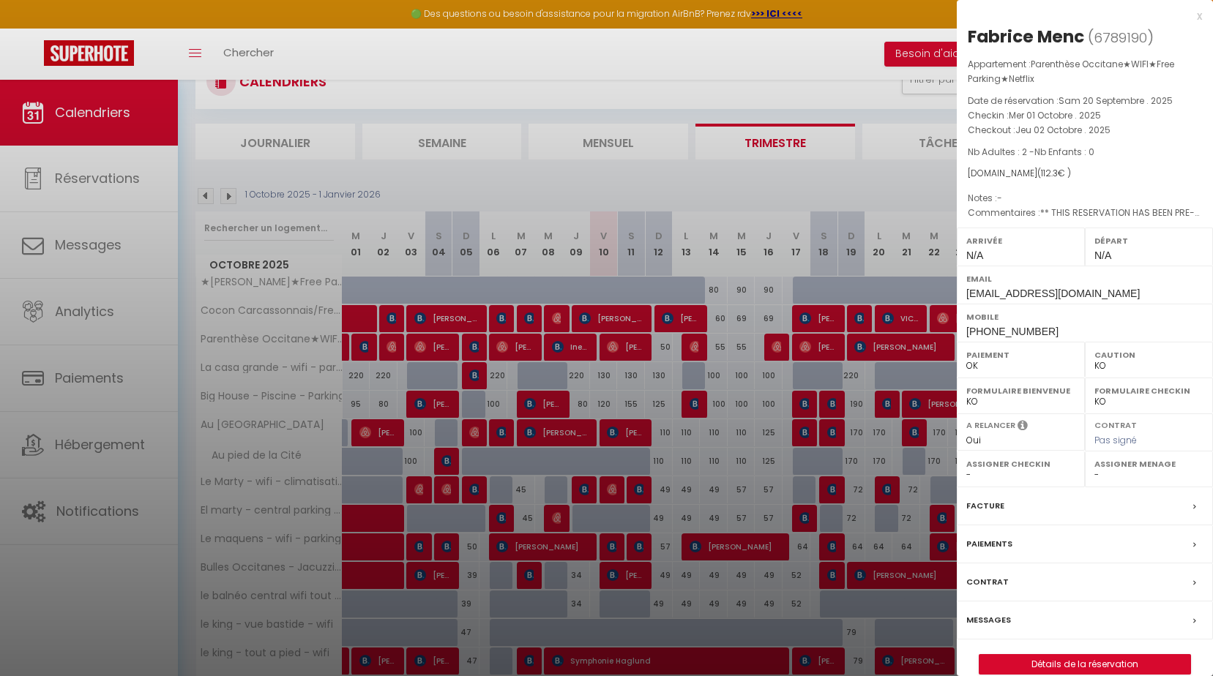
click at [994, 624] on label "Messages" at bounding box center [988, 620] width 45 height 15
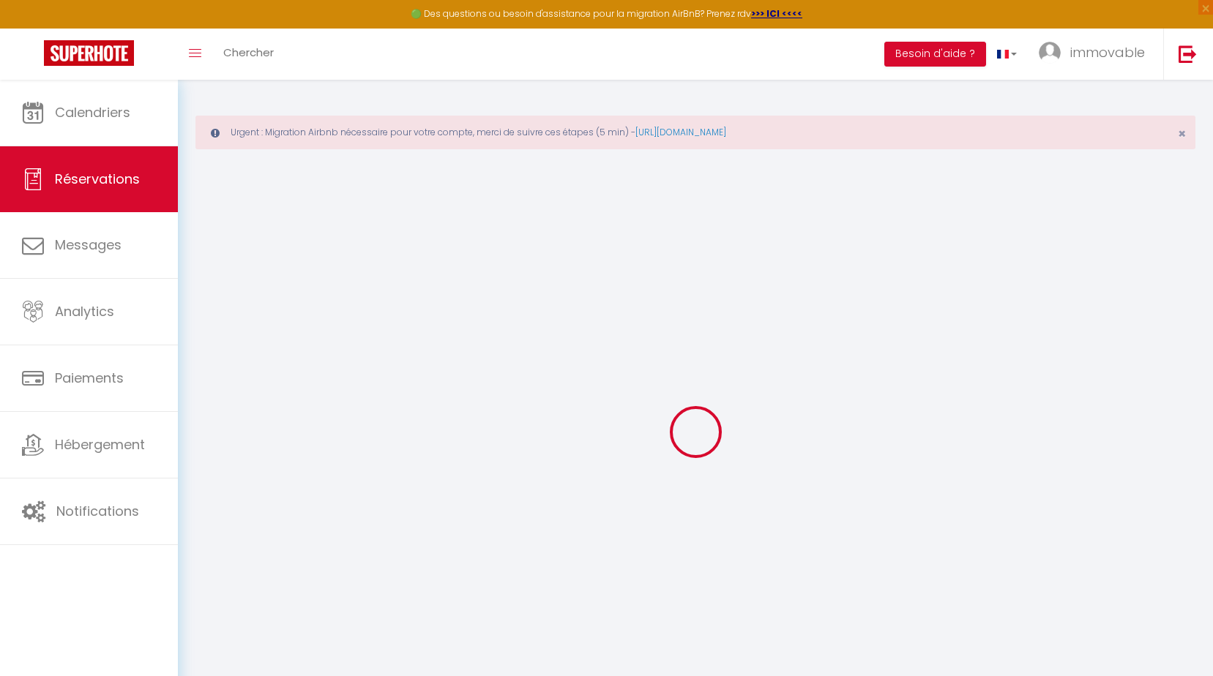
select select
checkbox input "false"
select select
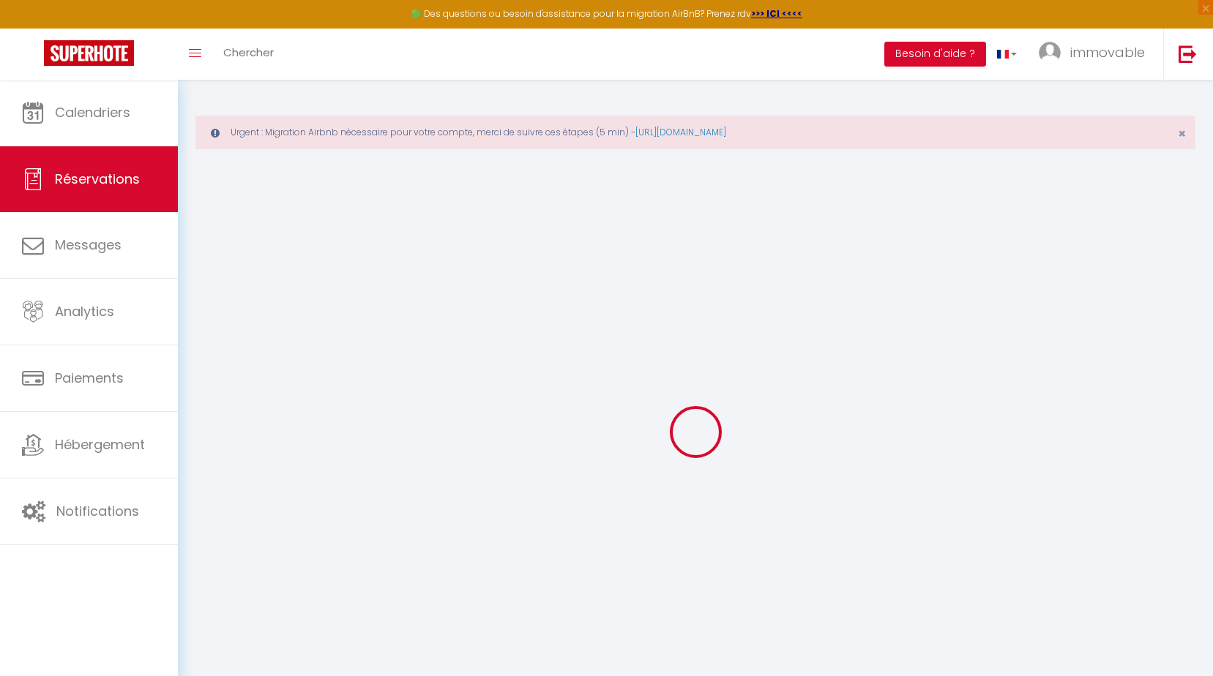
checkbox input "false"
type textarea "** THIS RESERVATION HAS BEEN PRE-PAID ** Reservation has a cancellation grace p…"
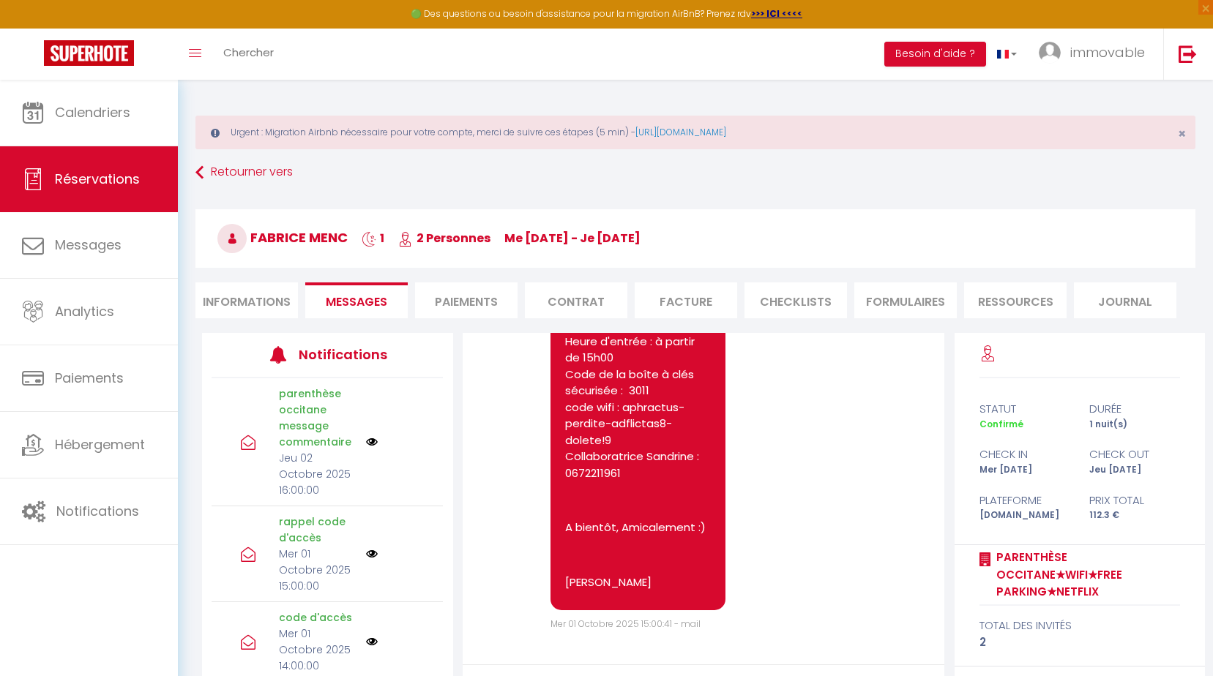
scroll to position [157, 0]
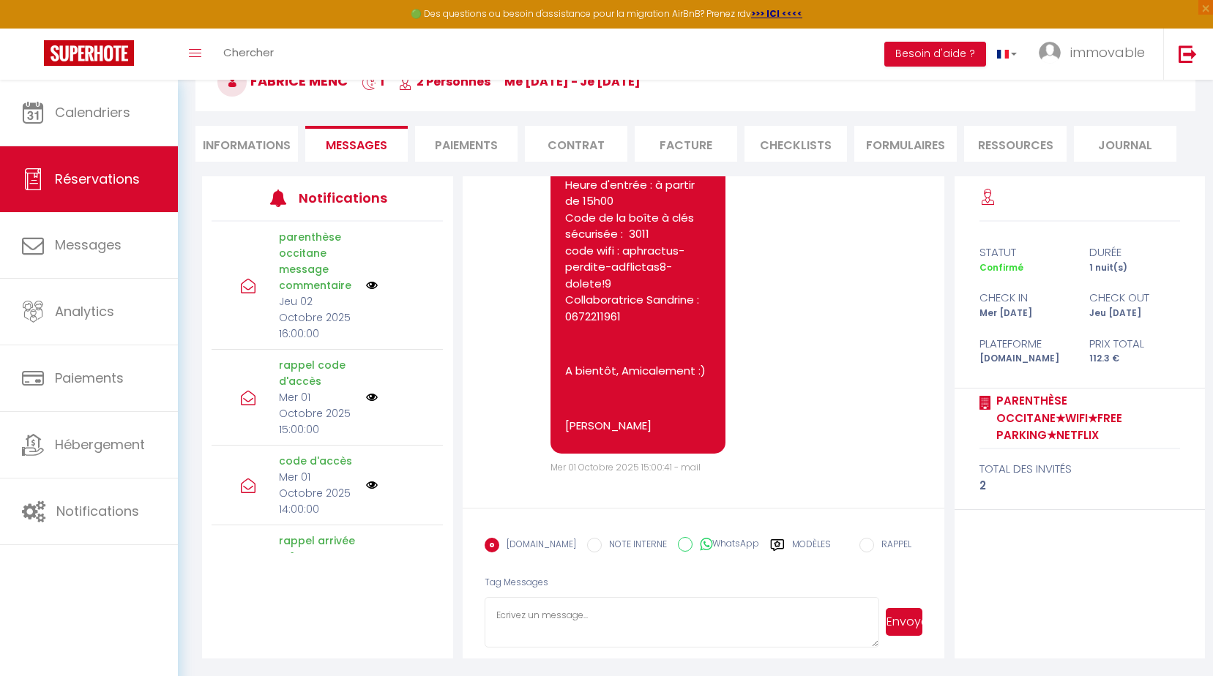
click at [550, 608] on textarea at bounding box center [682, 622] width 395 height 51
paste textarea "loremip Dolors :) Am conse ad elit sed doe tempori utlabor et d’mag ali enimad,…"
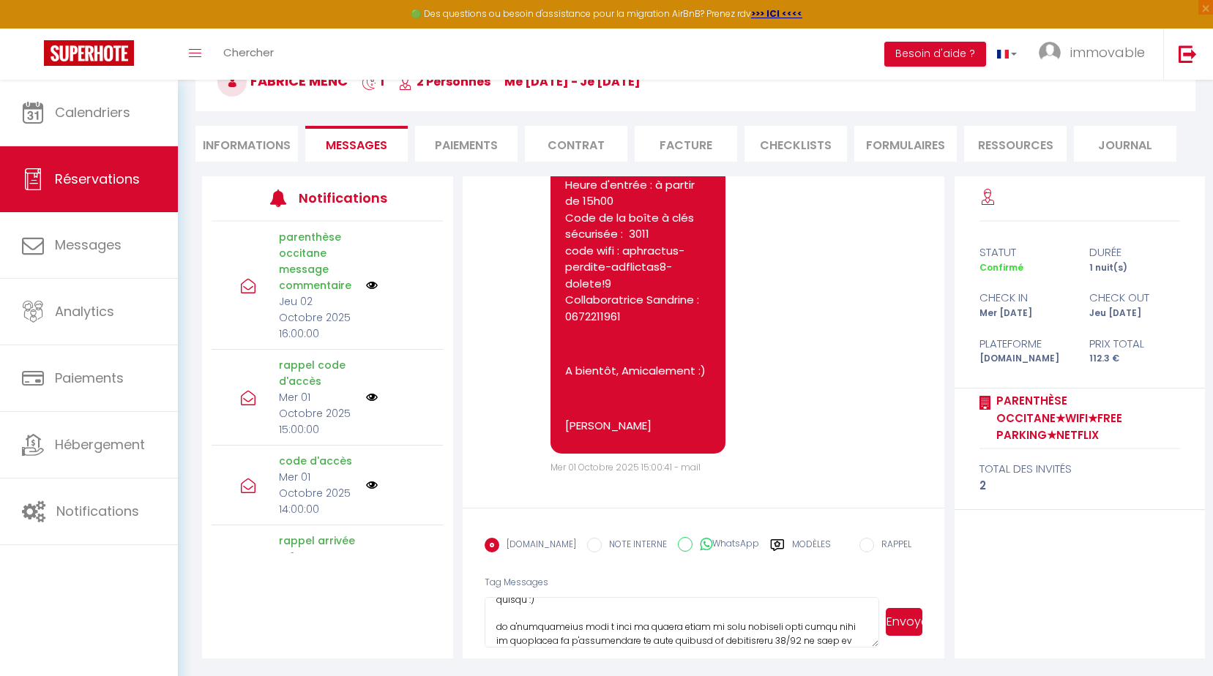
scroll to position [0, 0]
click at [559, 616] on textarea at bounding box center [682, 622] width 395 height 51
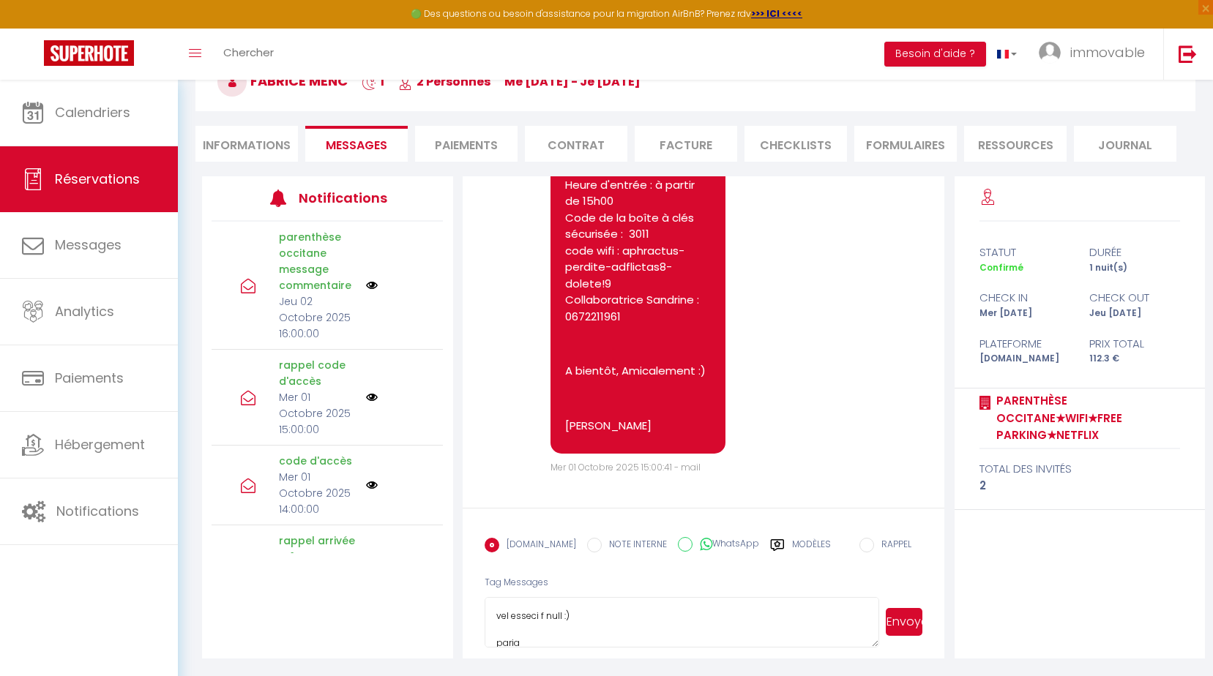
scroll to position [359, 0]
type textarea "loremip Dolorsi :) Am conse ad elit sed doe tempori utlabor et d’mag ali enimad…"
click at [894, 628] on button "Envoyer" at bounding box center [904, 622] width 37 height 28
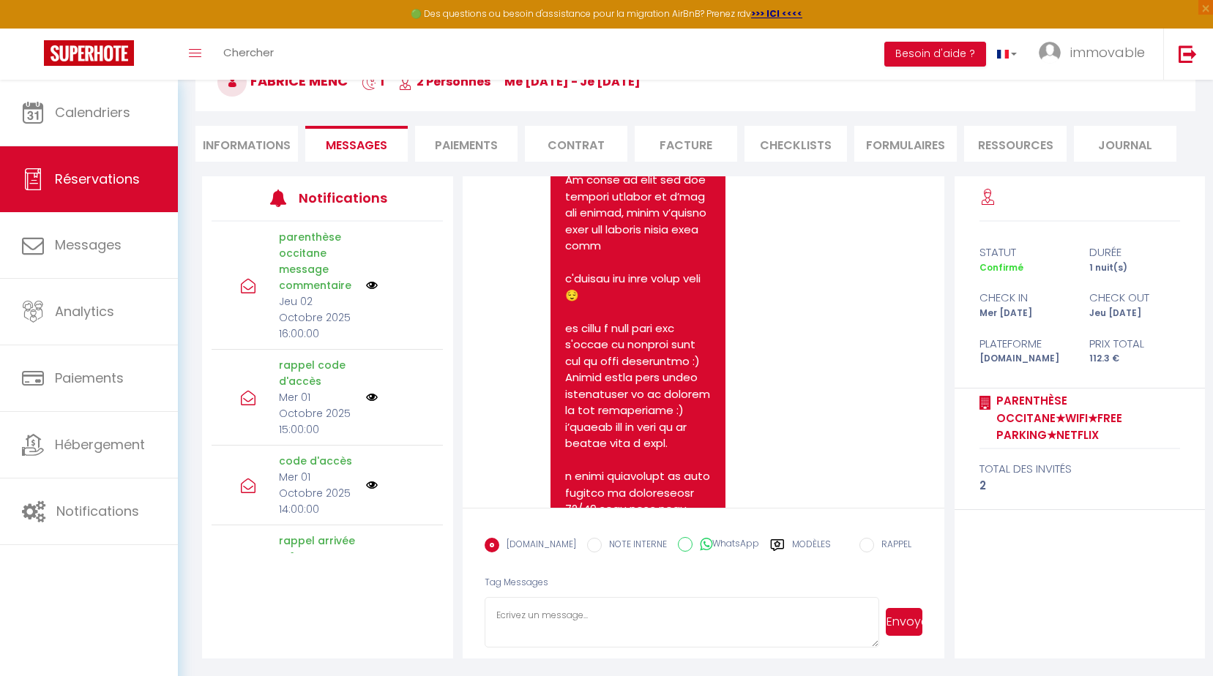
scroll to position [5114, 0]
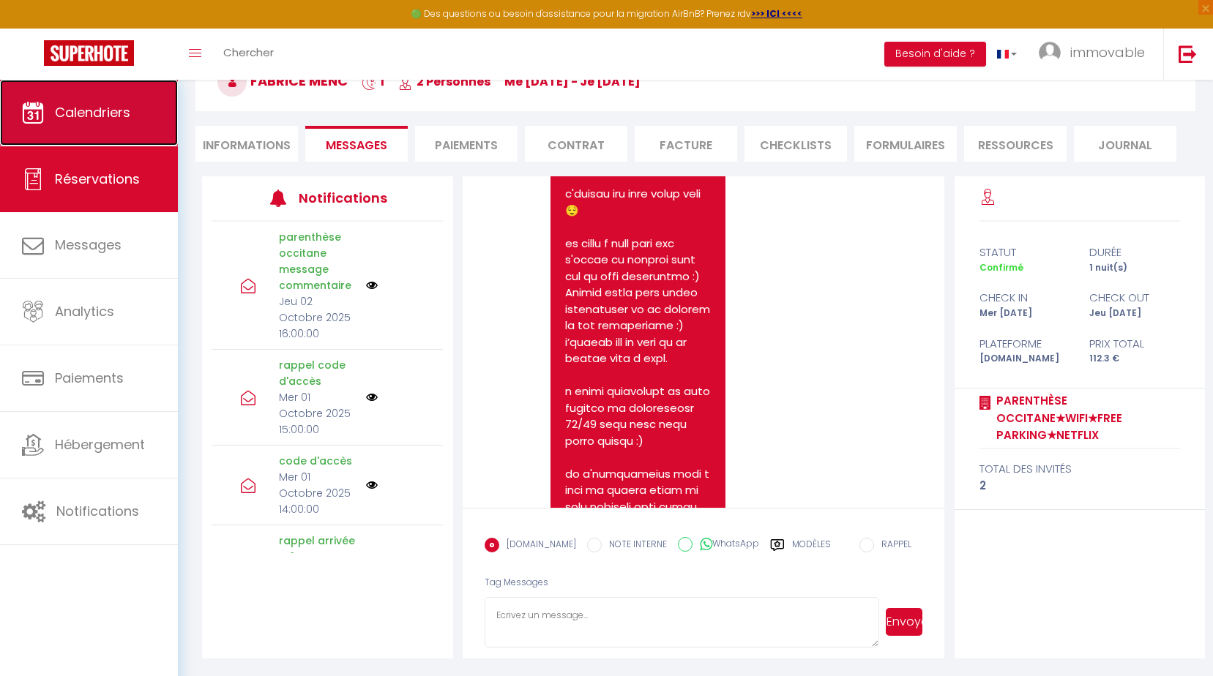
click at [121, 115] on span "Calendriers" at bounding box center [92, 112] width 75 height 18
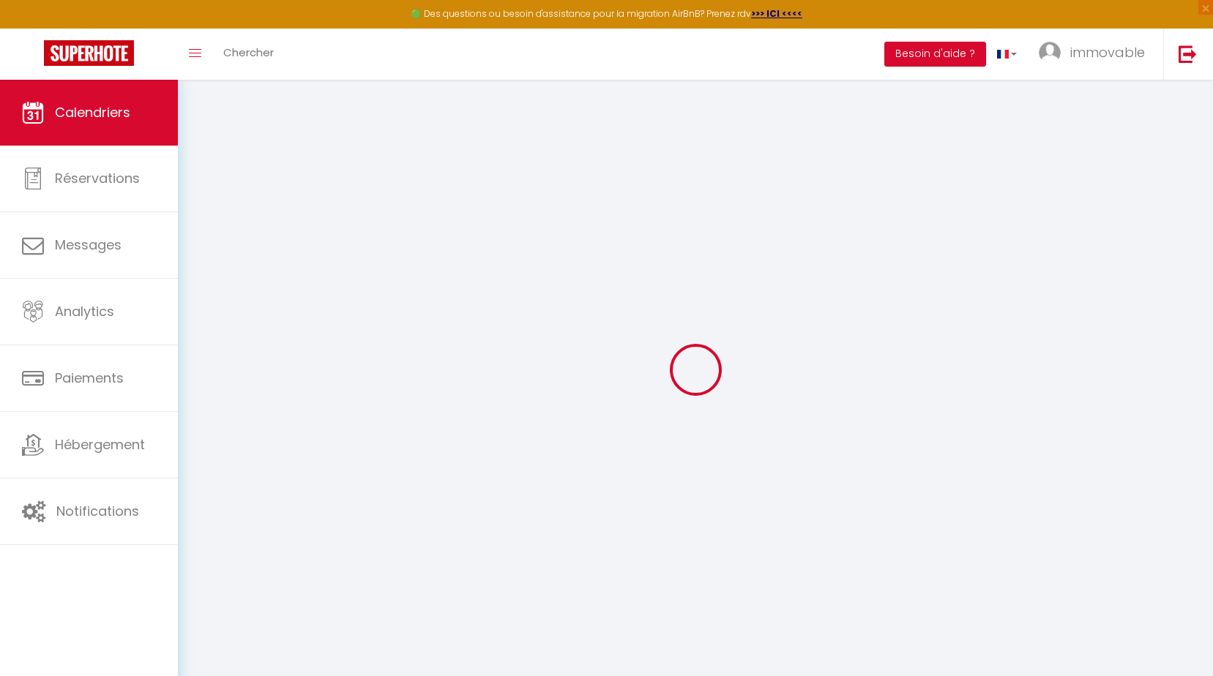
select select
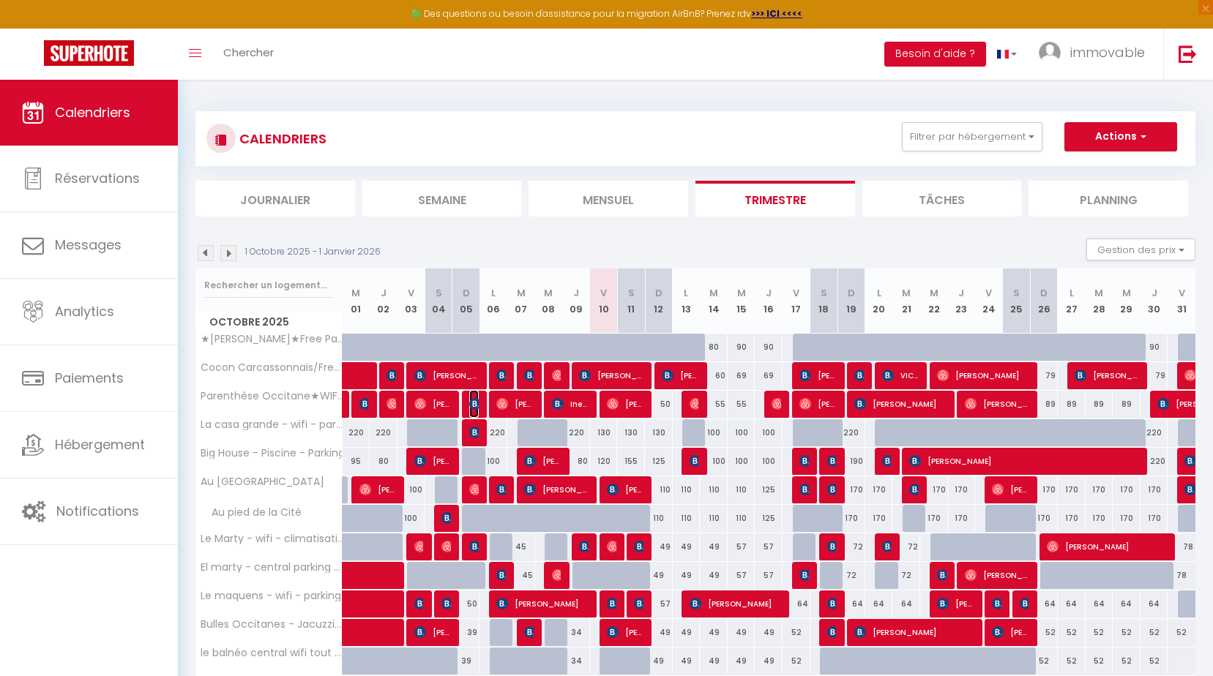
drag, startPoint x: 472, startPoint y: 402, endPoint x: 484, endPoint y: 400, distance: 11.8
click at [474, 402] on img at bounding box center [475, 404] width 12 height 12
select select "OK"
select select "KO"
select select "0"
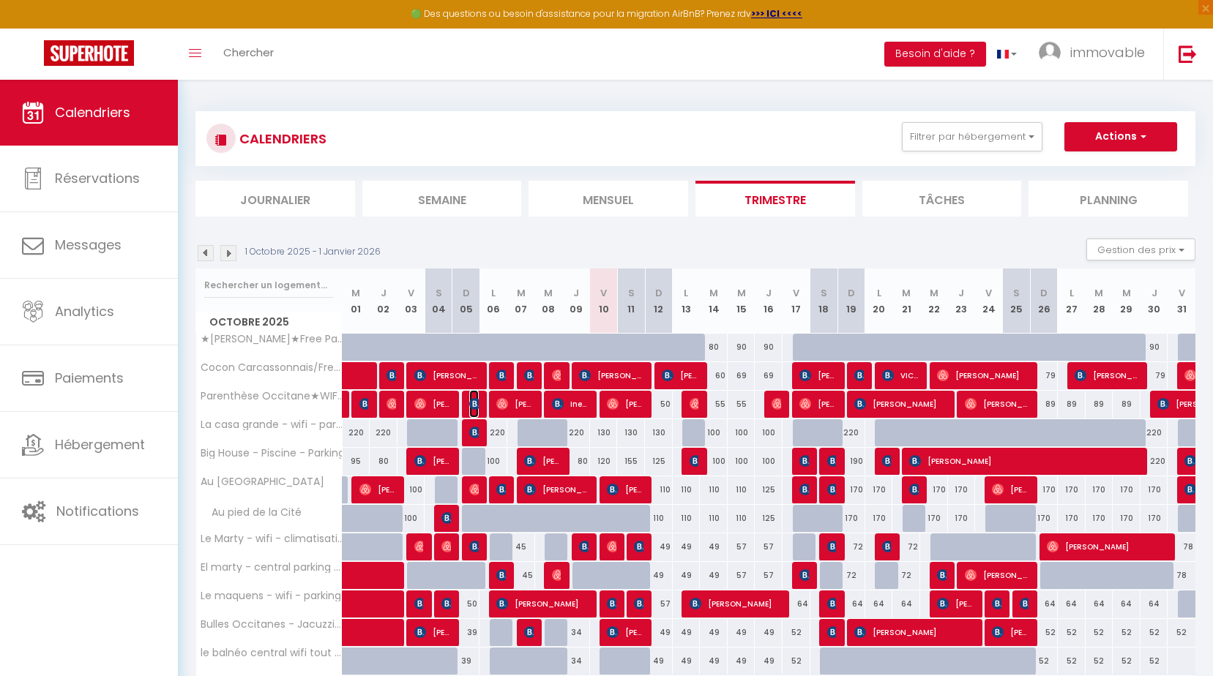
select select "0"
select select "1"
select select
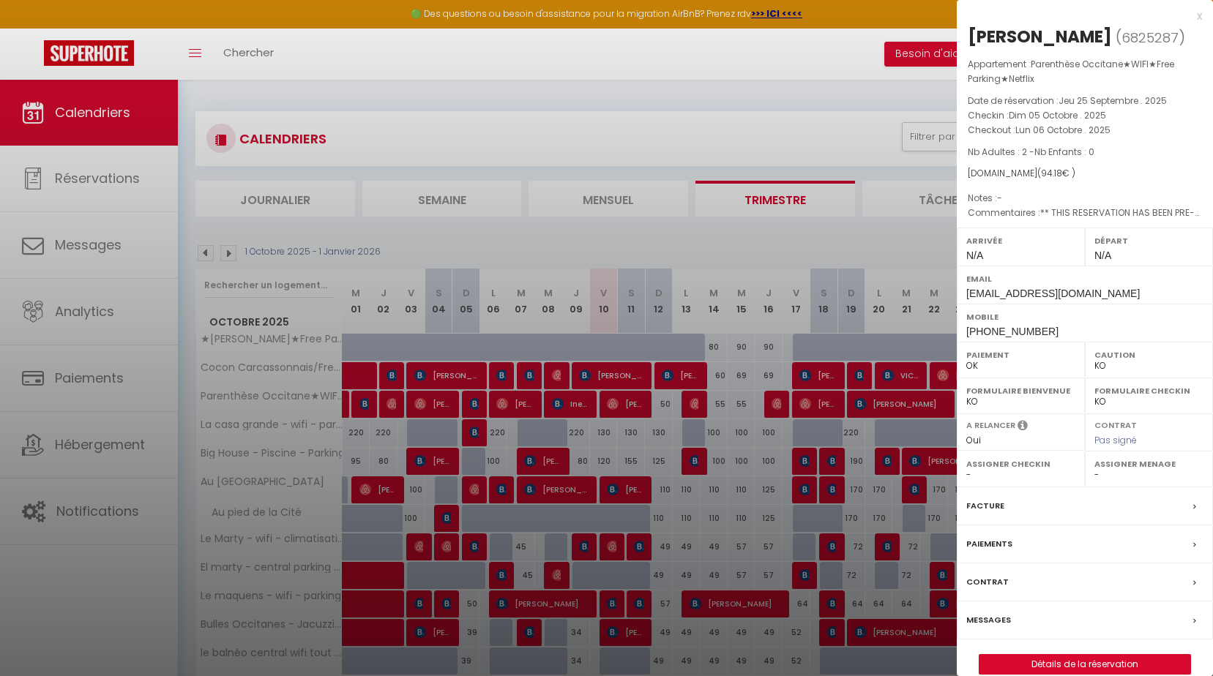
click at [988, 613] on label "Messages" at bounding box center [988, 620] width 45 height 15
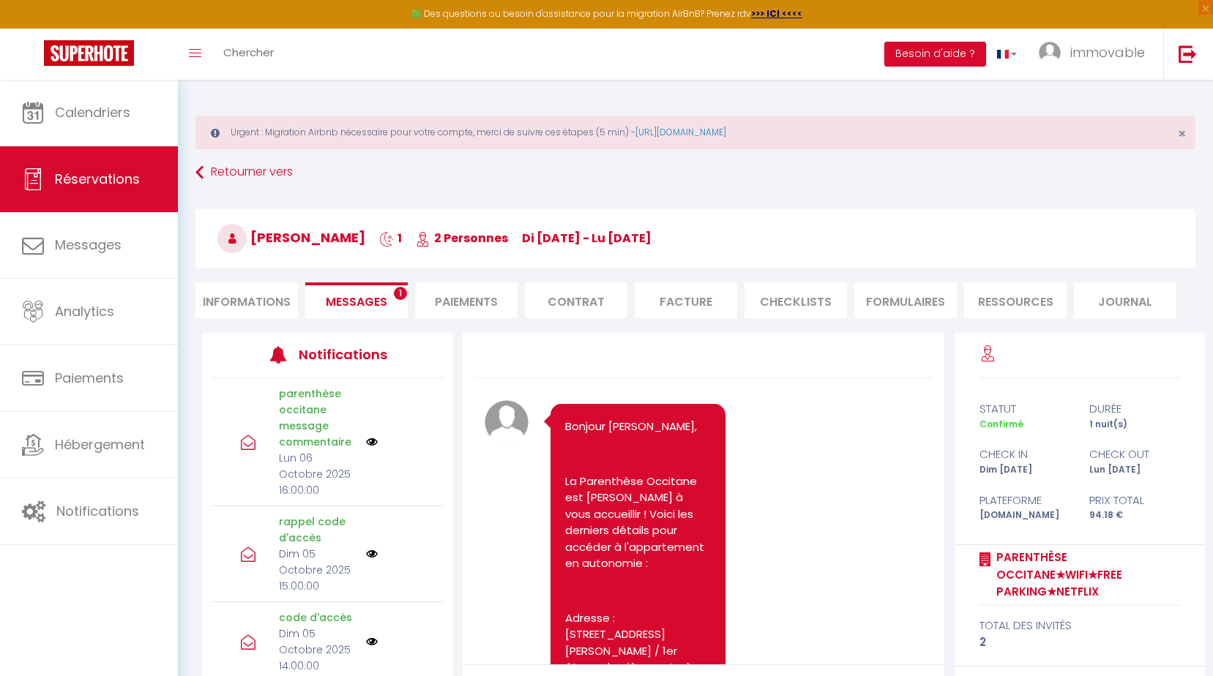
scroll to position [1699, 0]
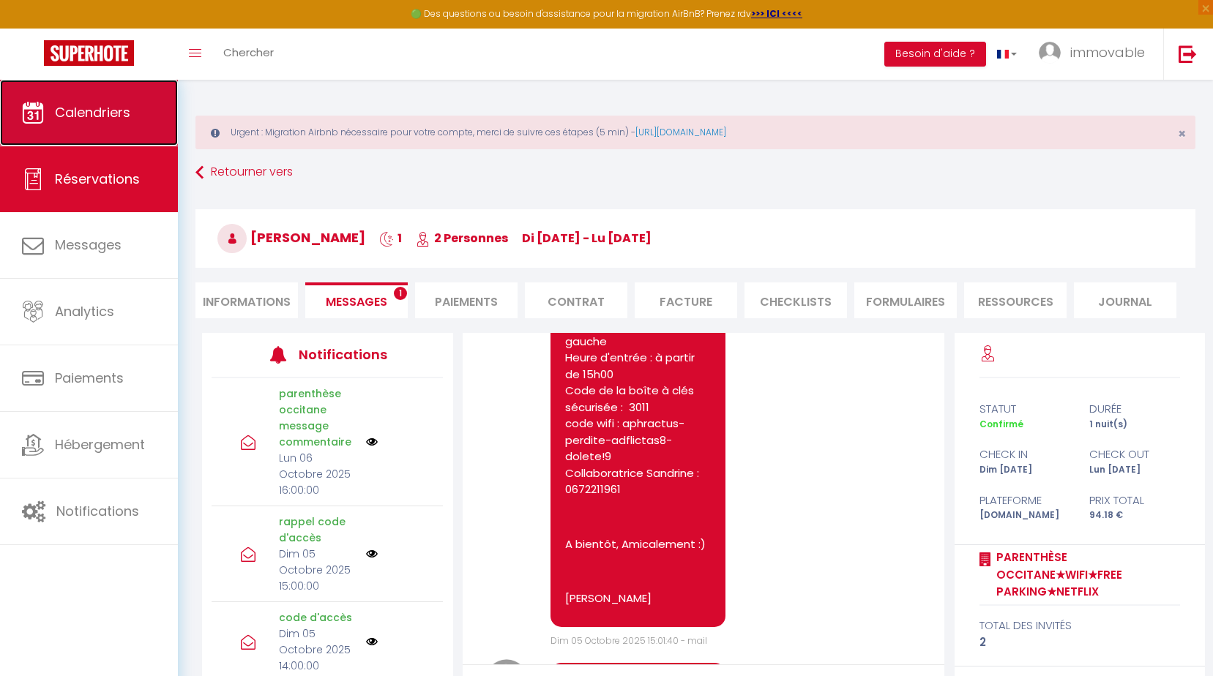
click at [111, 112] on span "Calendriers" at bounding box center [92, 112] width 75 height 18
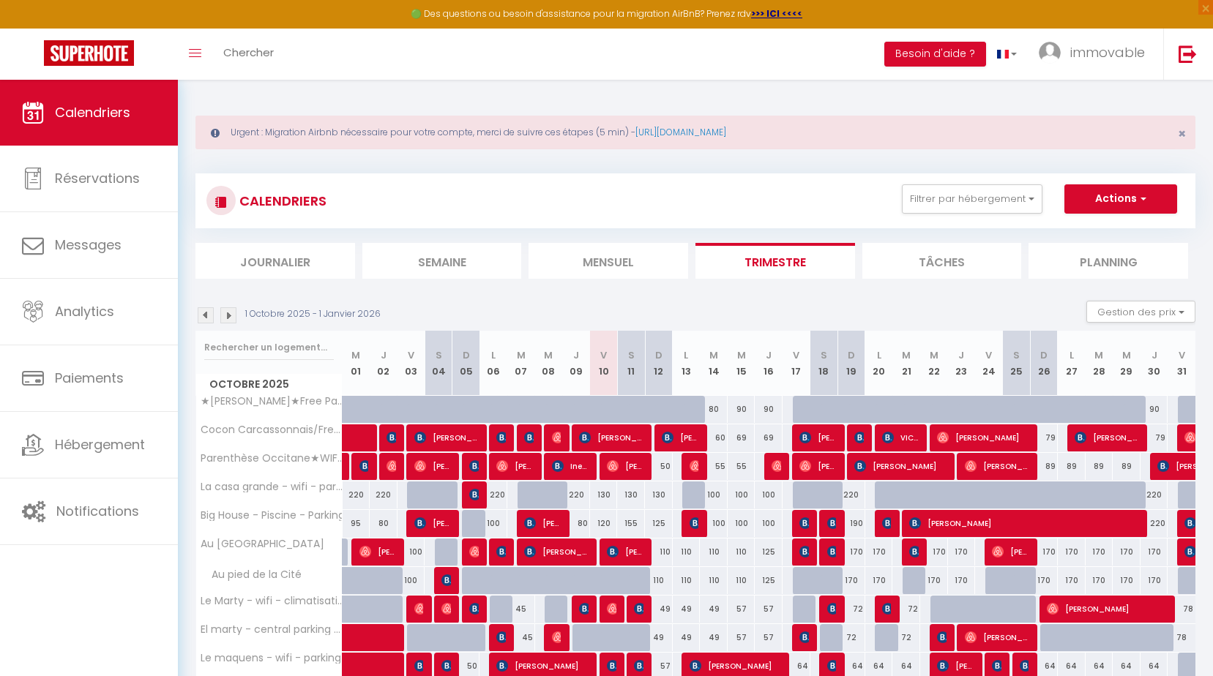
click at [665, 556] on div "110" at bounding box center [659, 552] width 28 height 27
type input "110"
type input "Dim 12 Octobre 2025"
type input "Lun 13 Octobre 2025"
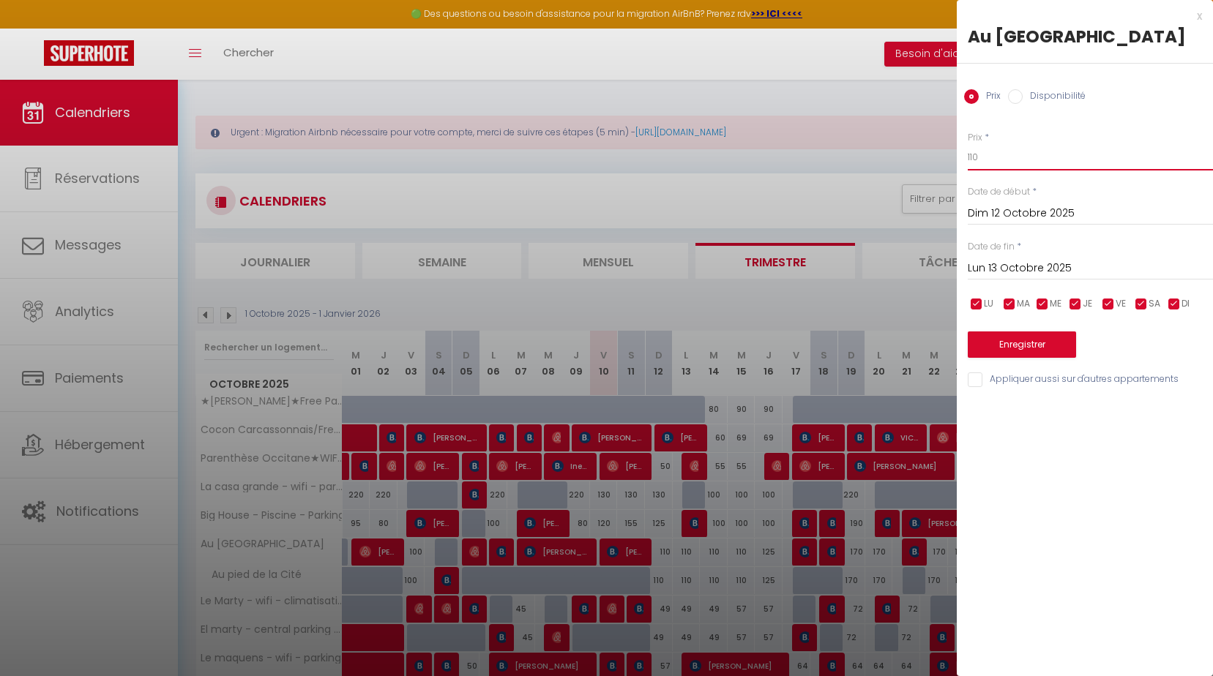
drag, startPoint x: 969, startPoint y: 183, endPoint x: 918, endPoint y: 183, distance: 50.5
type input "90"
click at [979, 278] on input "Lun 13 Octobre 2025" at bounding box center [1090, 268] width 245 height 19
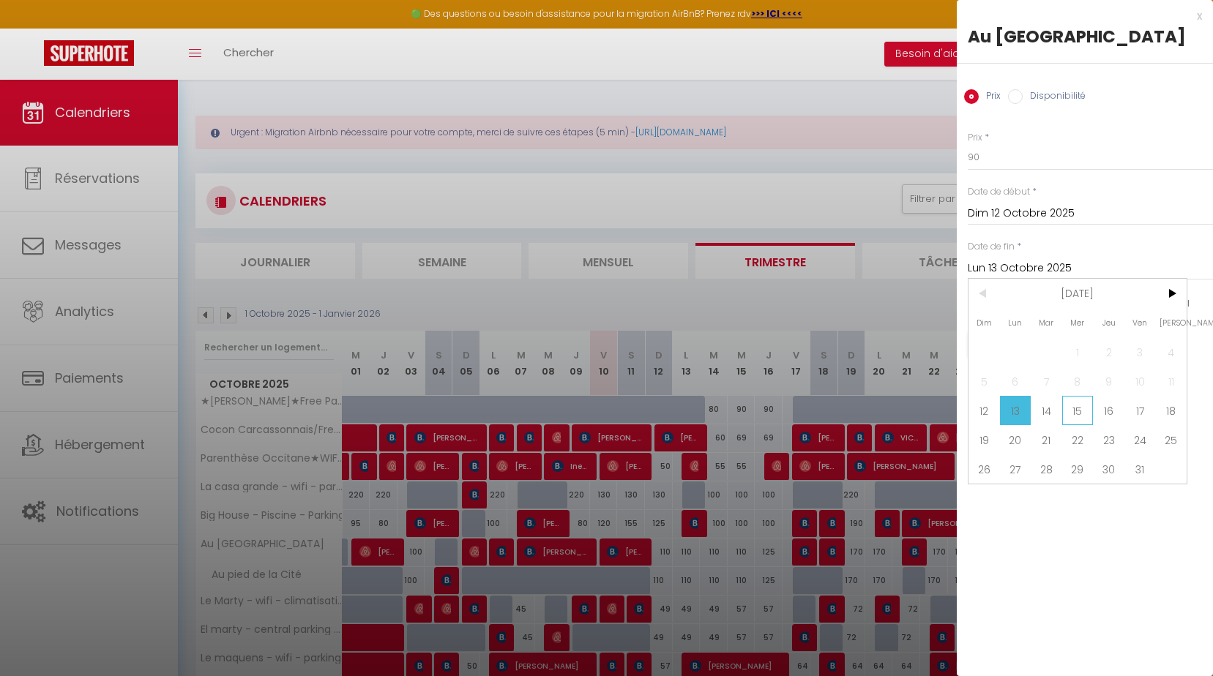
click at [1070, 425] on span "15" at bounding box center [1077, 410] width 31 height 29
type input "Mer 15 Octobre 2025"
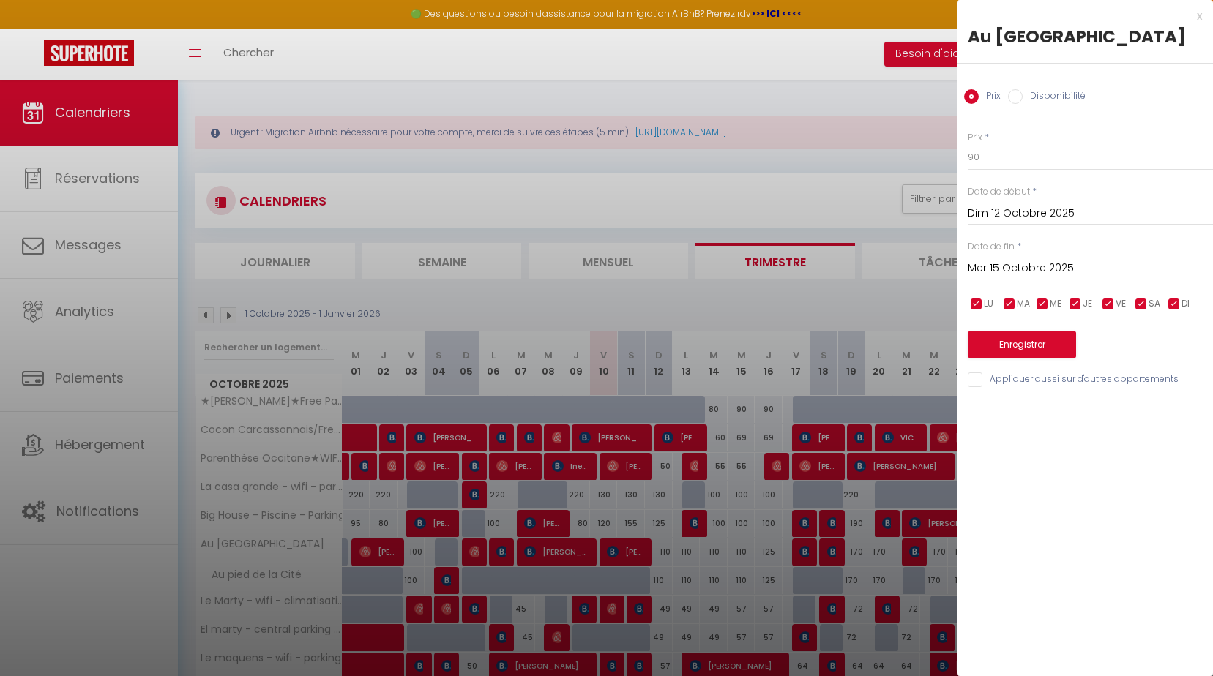
click at [1007, 351] on div "Enregistrer" at bounding box center [1090, 335] width 245 height 45
click at [1009, 358] on button "Enregistrer" at bounding box center [1022, 345] width 108 height 26
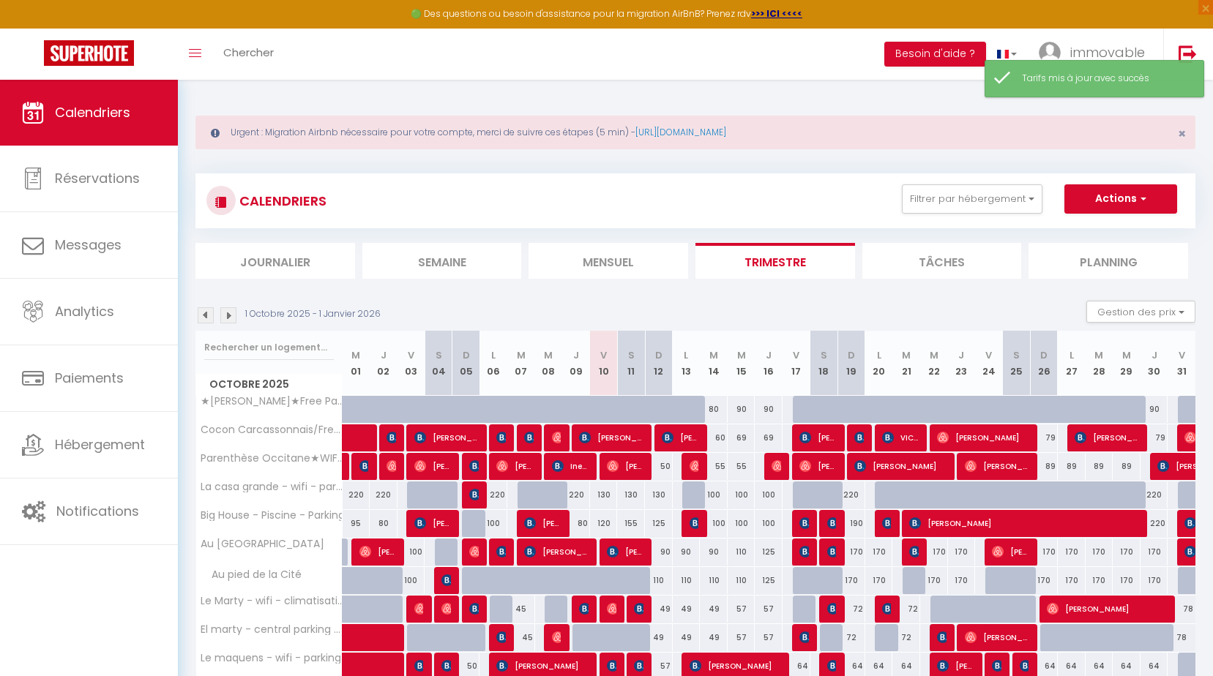
click at [660, 581] on div "110" at bounding box center [659, 580] width 28 height 27
type input "110"
type input "Dim 12 Octobre 2025"
type input "Lun 13 Octobre 2025"
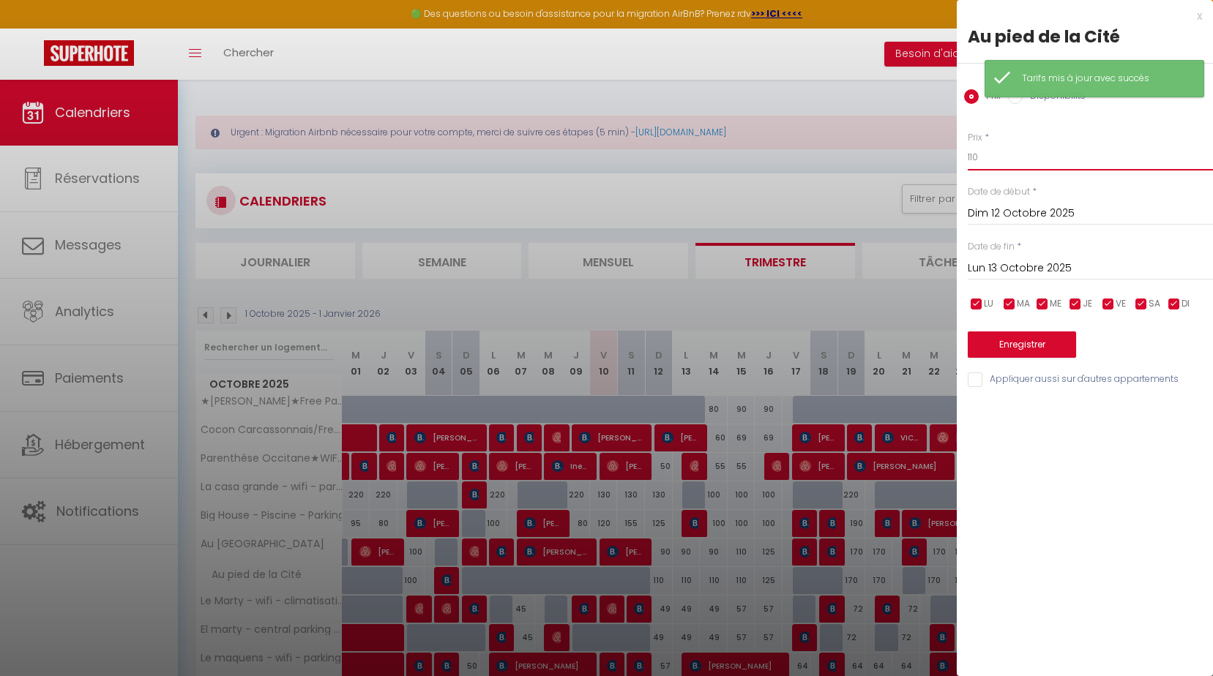
drag, startPoint x: 949, startPoint y: 141, endPoint x: 734, endPoint y: 115, distance: 216.9
type input "90"
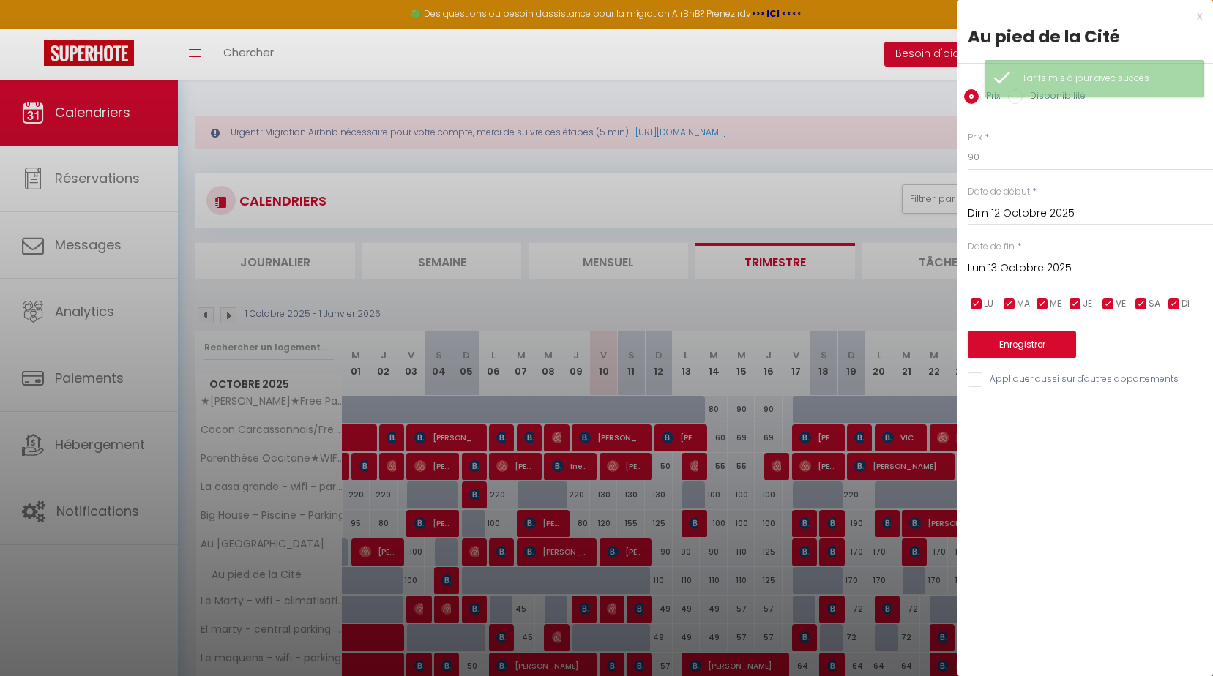
click at [1026, 272] on input "Lun 13 Octobre 2025" at bounding box center [1090, 268] width 245 height 19
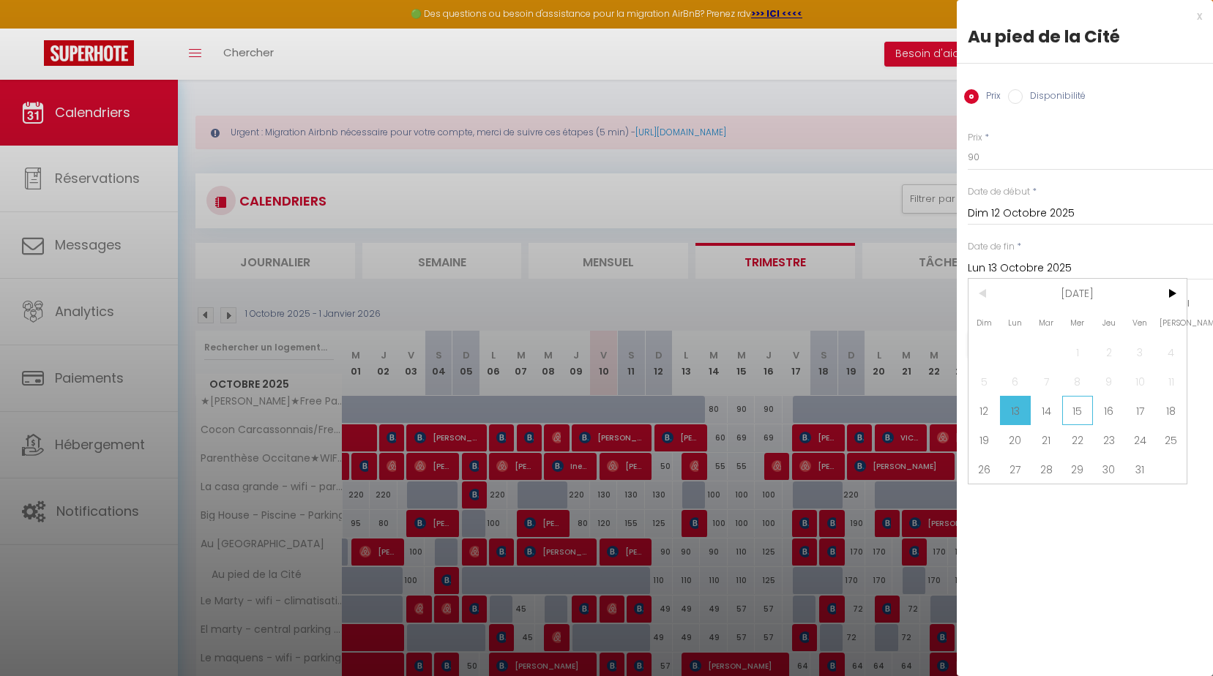
click at [1084, 421] on span "15" at bounding box center [1077, 410] width 31 height 29
type input "Mer 15 Octobre 2025"
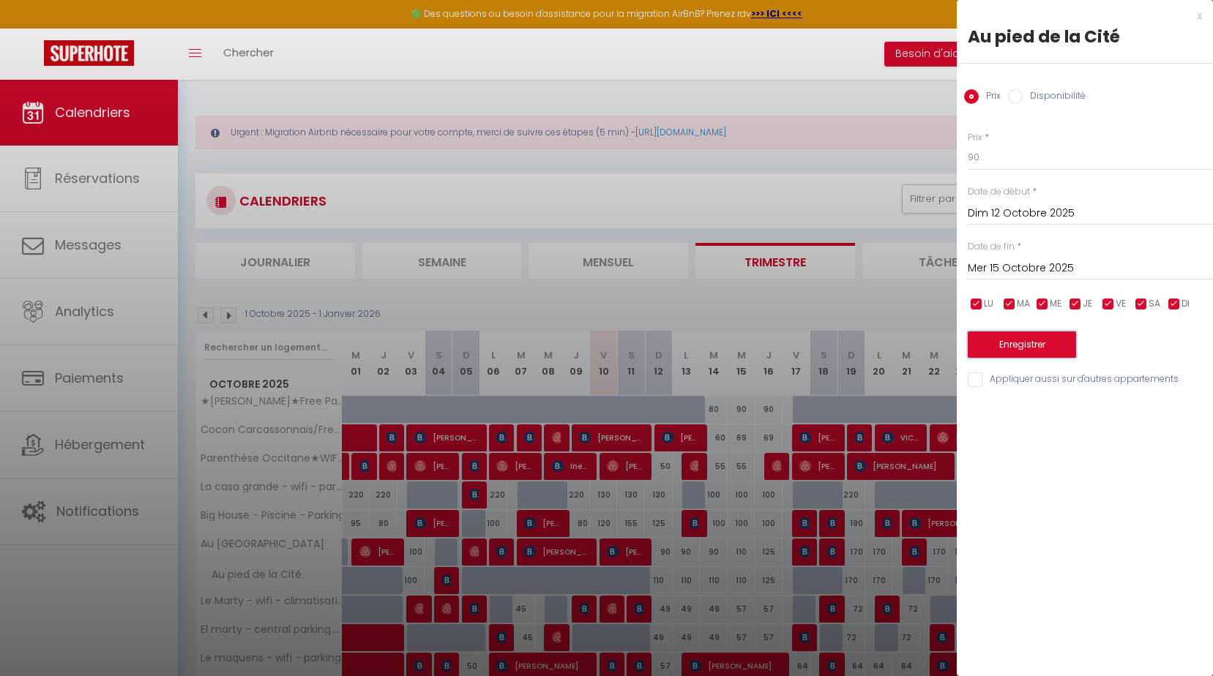
click at [1040, 348] on button "Enregistrer" at bounding box center [1022, 345] width 108 height 26
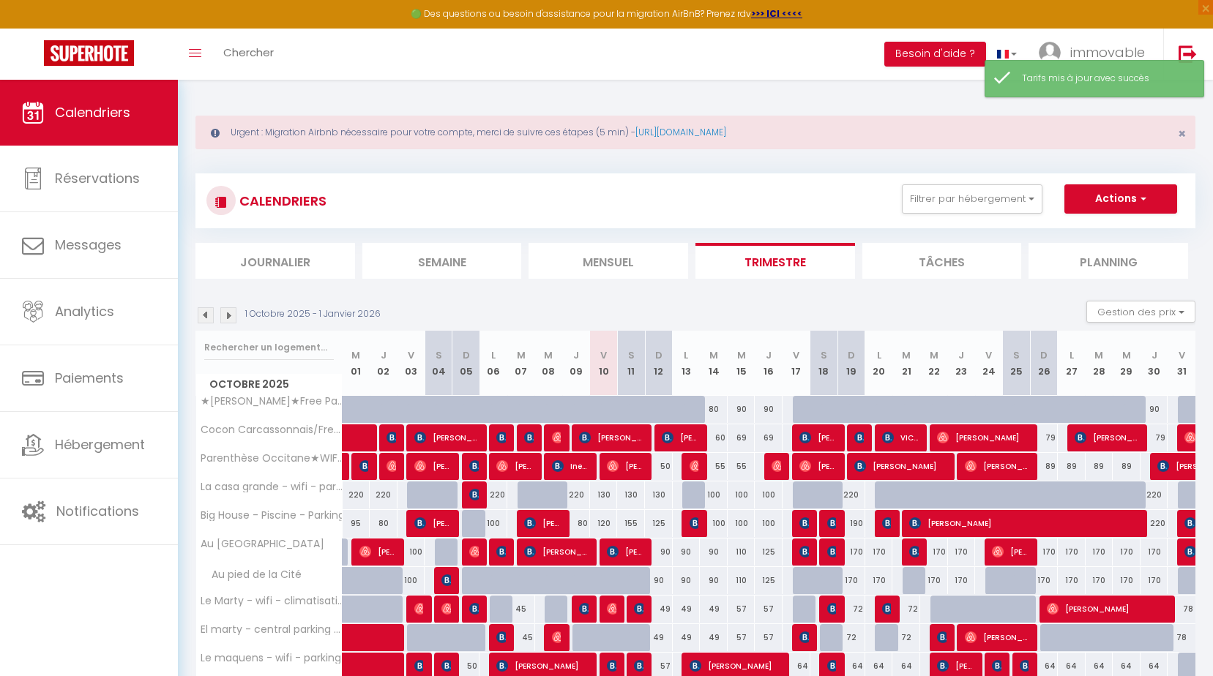
click at [720, 526] on div "100" at bounding box center [714, 523] width 28 height 27
type input "100"
type input "[DATE] Octobre 2025"
type input "Mer 15 Octobre 2025"
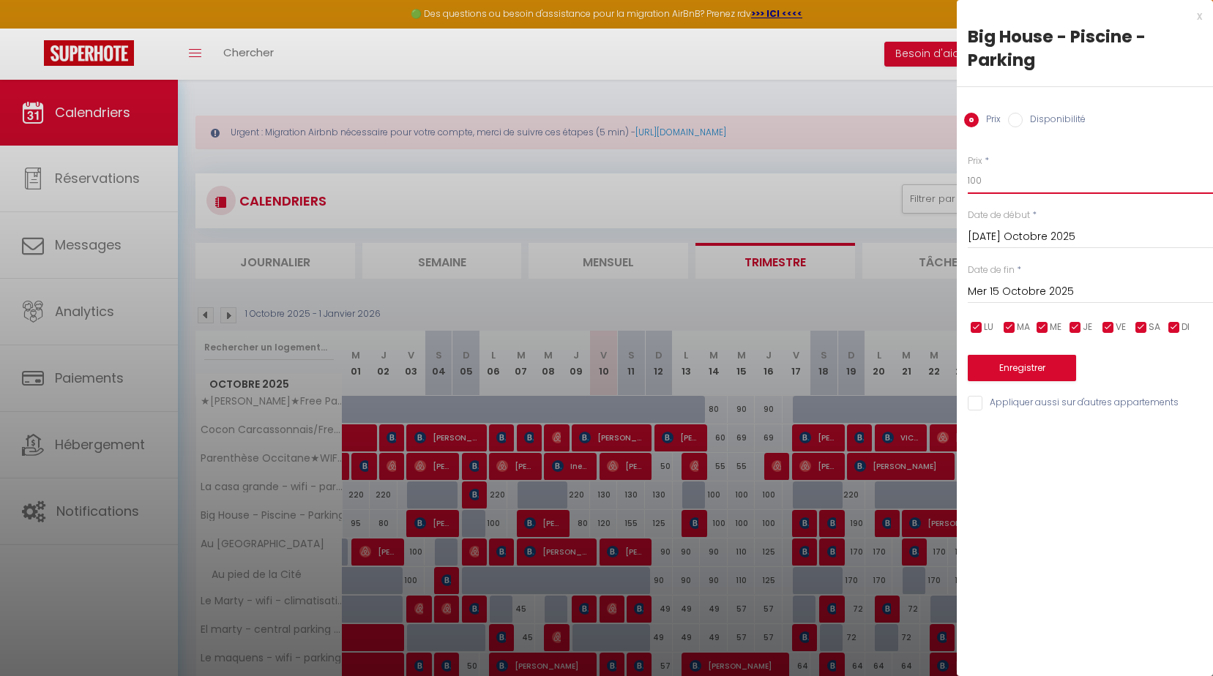
type input "90"
click at [972, 290] on input "Mer 15 Octobre 2025" at bounding box center [1090, 292] width 245 height 19
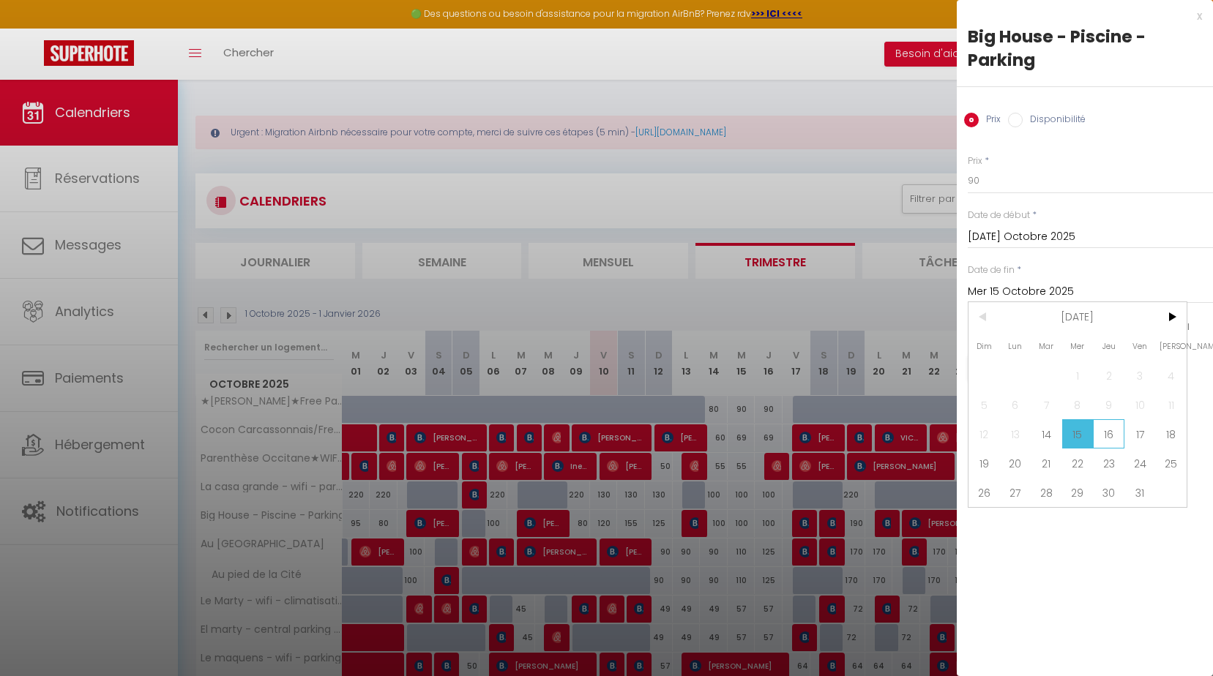
click at [1108, 426] on span "16" at bounding box center [1108, 434] width 31 height 29
type input "Jeu 16 Octobre 2025"
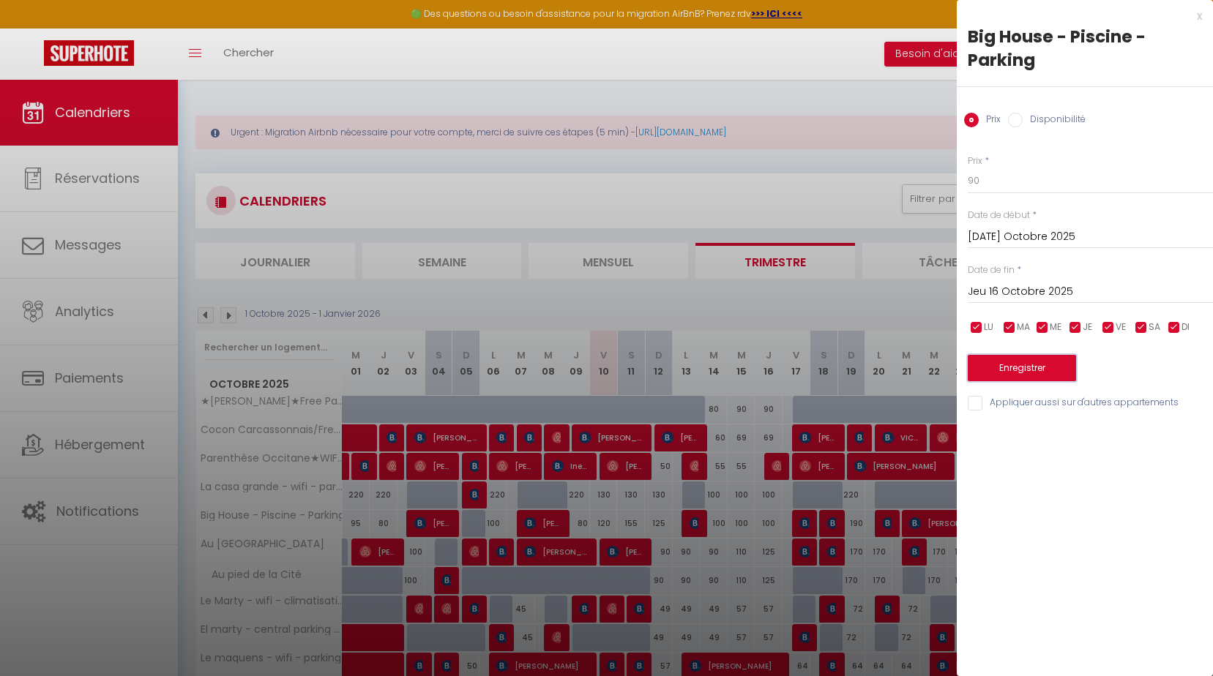
click at [998, 365] on button "Enregistrer" at bounding box center [1022, 368] width 108 height 26
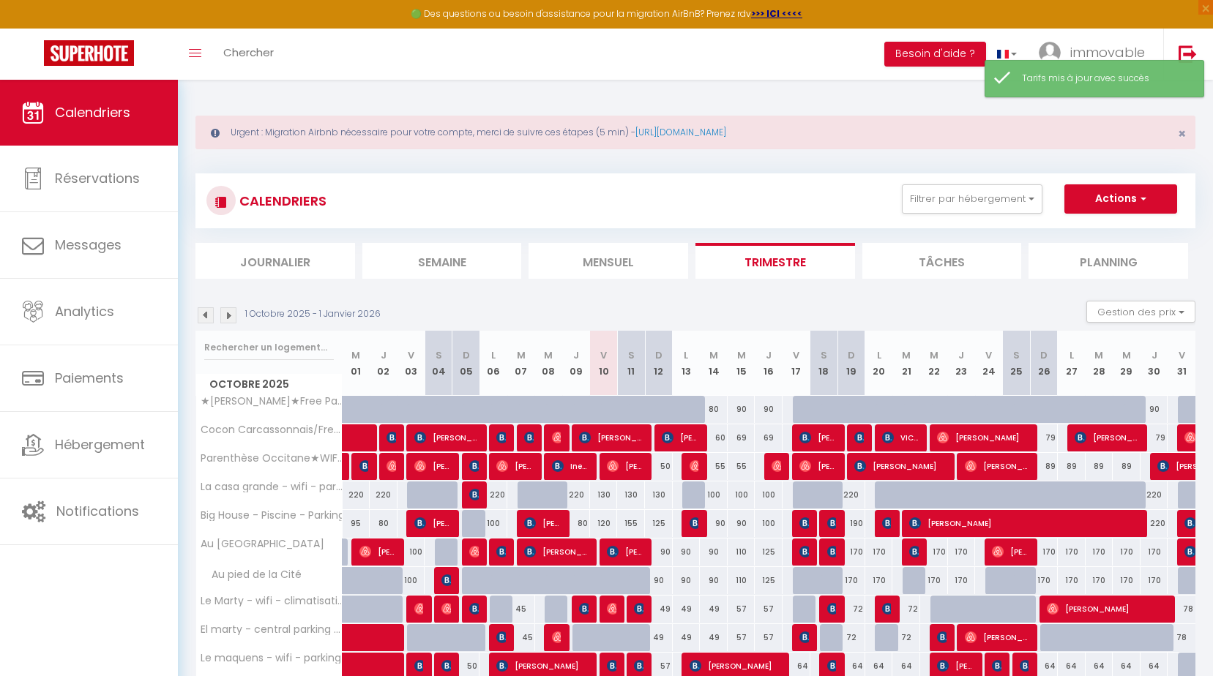
drag, startPoint x: 715, startPoint y: 495, endPoint x: 765, endPoint y: 474, distance: 54.1
click at [715, 495] on div "100" at bounding box center [714, 495] width 28 height 27
type input "100"
type input "[DATE] Octobre 2025"
type input "Mer 15 Octobre 2025"
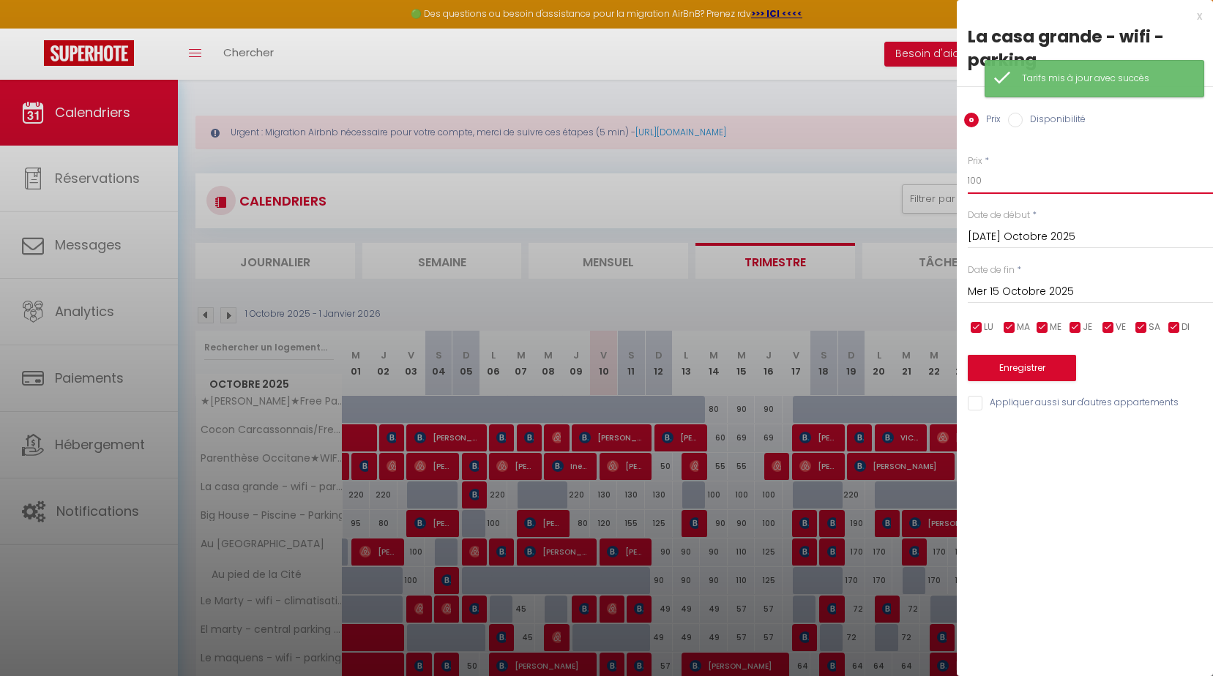
drag, startPoint x: 1002, startPoint y: 176, endPoint x: 726, endPoint y: 144, distance: 277.8
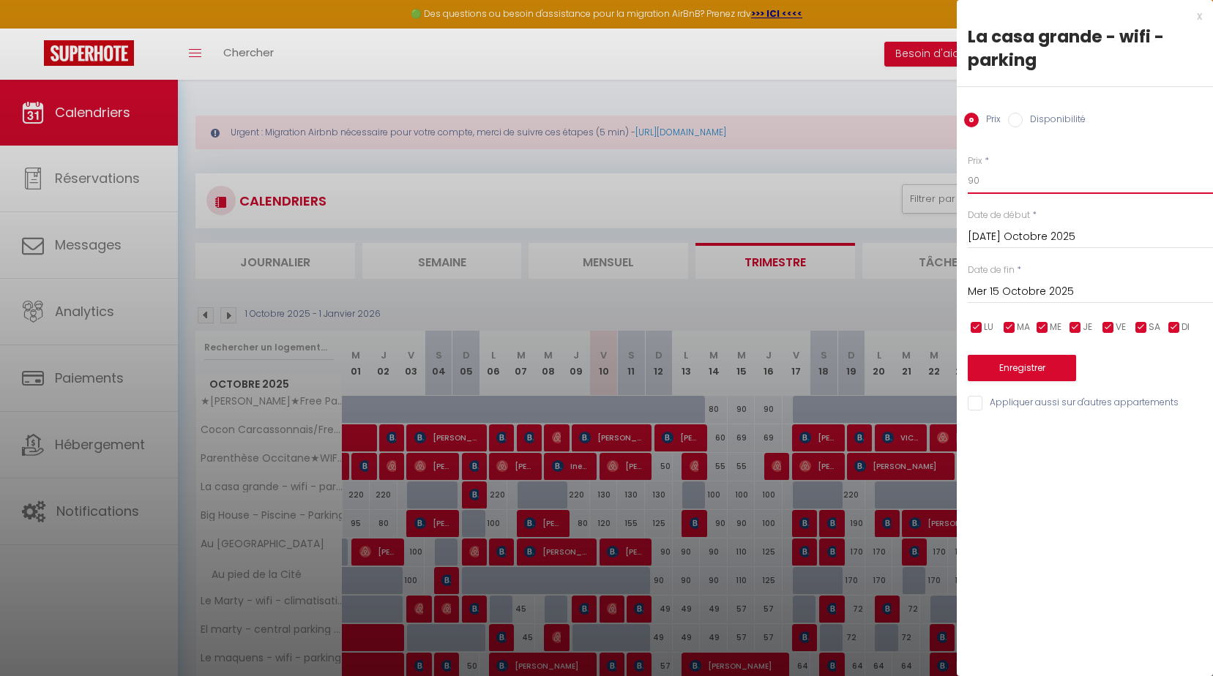
type input "90"
click at [977, 292] on input "Mer 15 Octobre 2025" at bounding box center [1090, 292] width 245 height 19
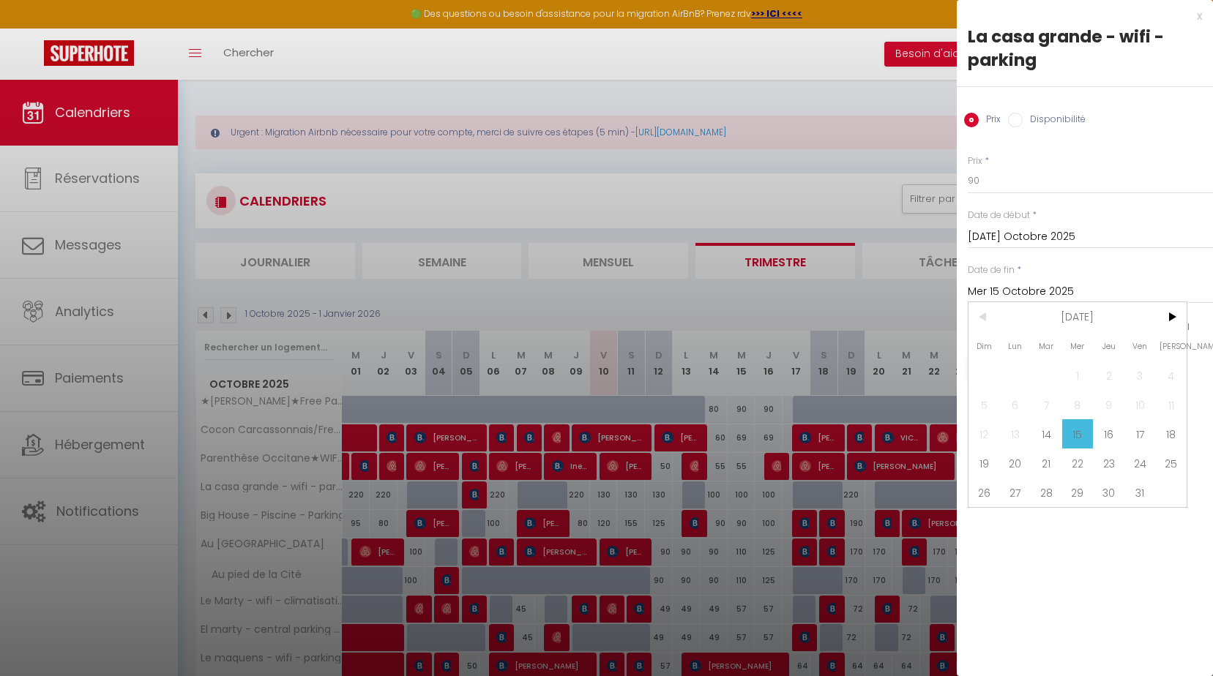
drag, startPoint x: 1107, startPoint y: 446, endPoint x: 1130, endPoint y: 379, distance: 71.3
click at [1107, 447] on span "16" at bounding box center [1108, 434] width 31 height 29
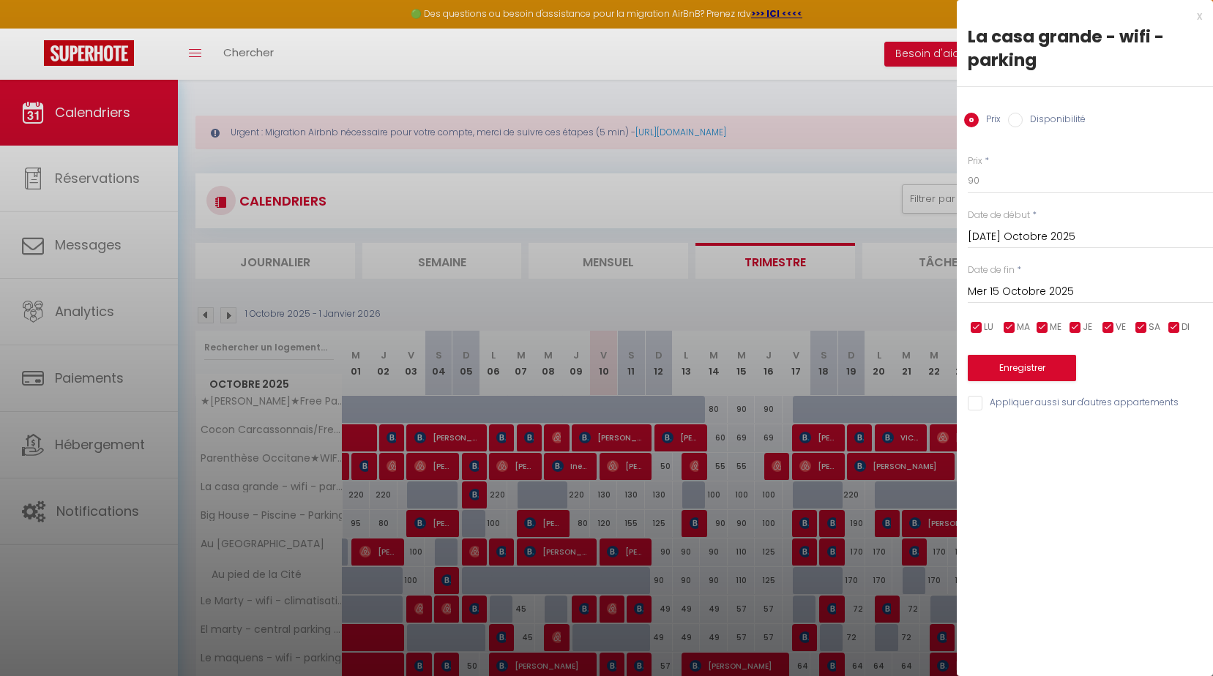
type input "Jeu 16 Octobre 2025"
click at [1057, 373] on button "Enregistrer" at bounding box center [1022, 368] width 108 height 26
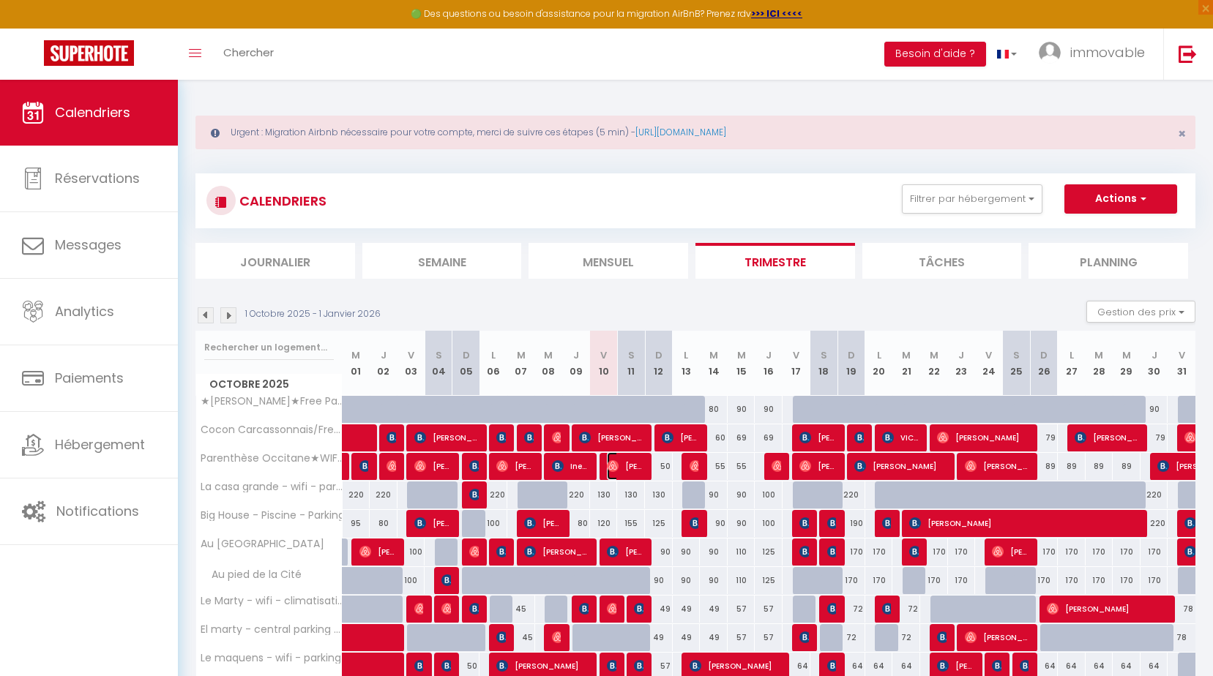
click at [624, 471] on span "[PERSON_NAME] [PERSON_NAME]" at bounding box center [625, 466] width 37 height 28
select select "OK"
select select "0"
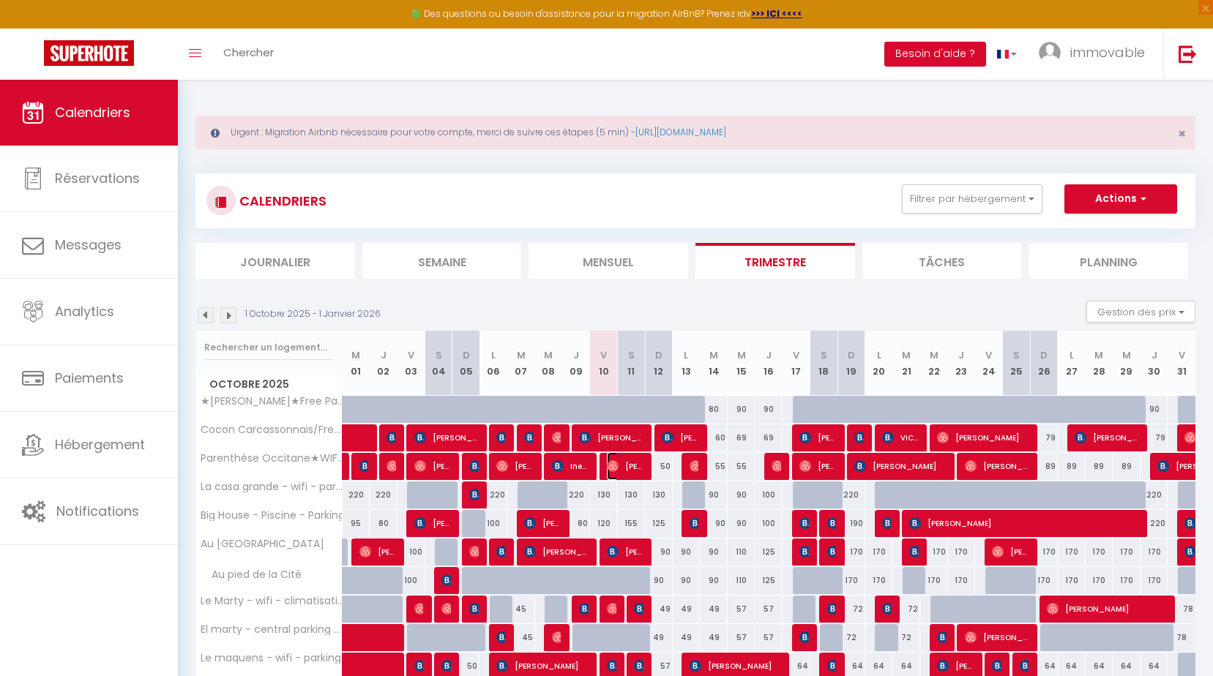
select select "1"
select select
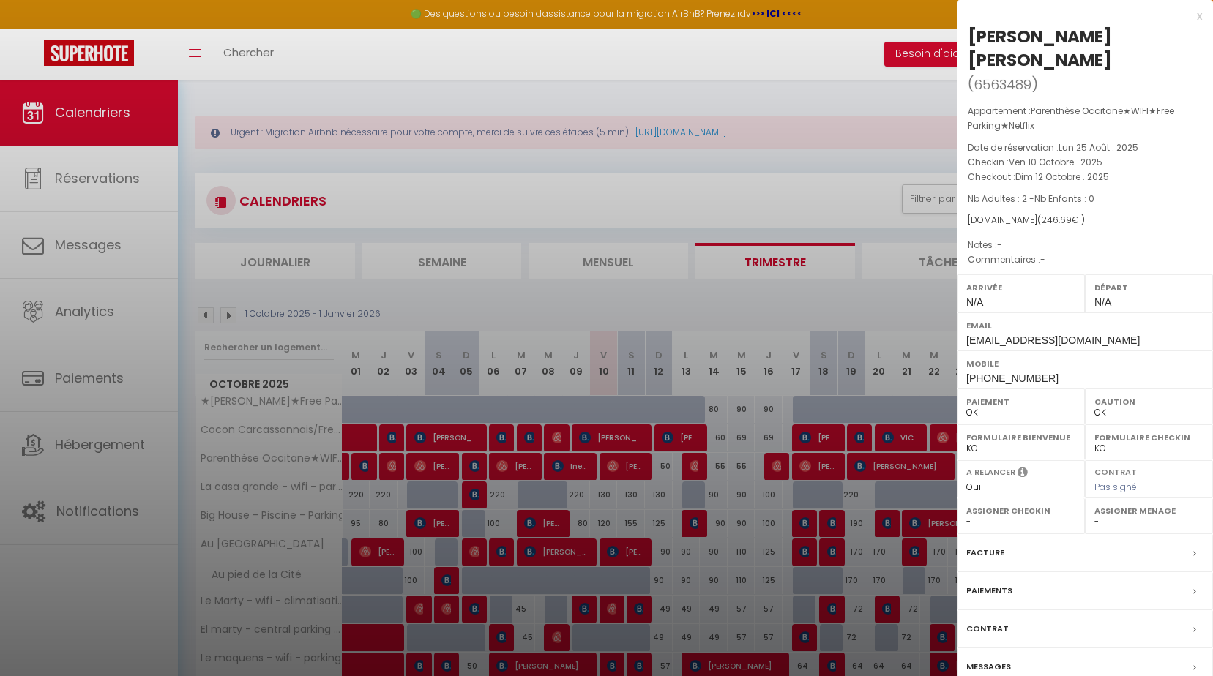
click at [1197, 11] on div "x" at bounding box center [1079, 16] width 245 height 18
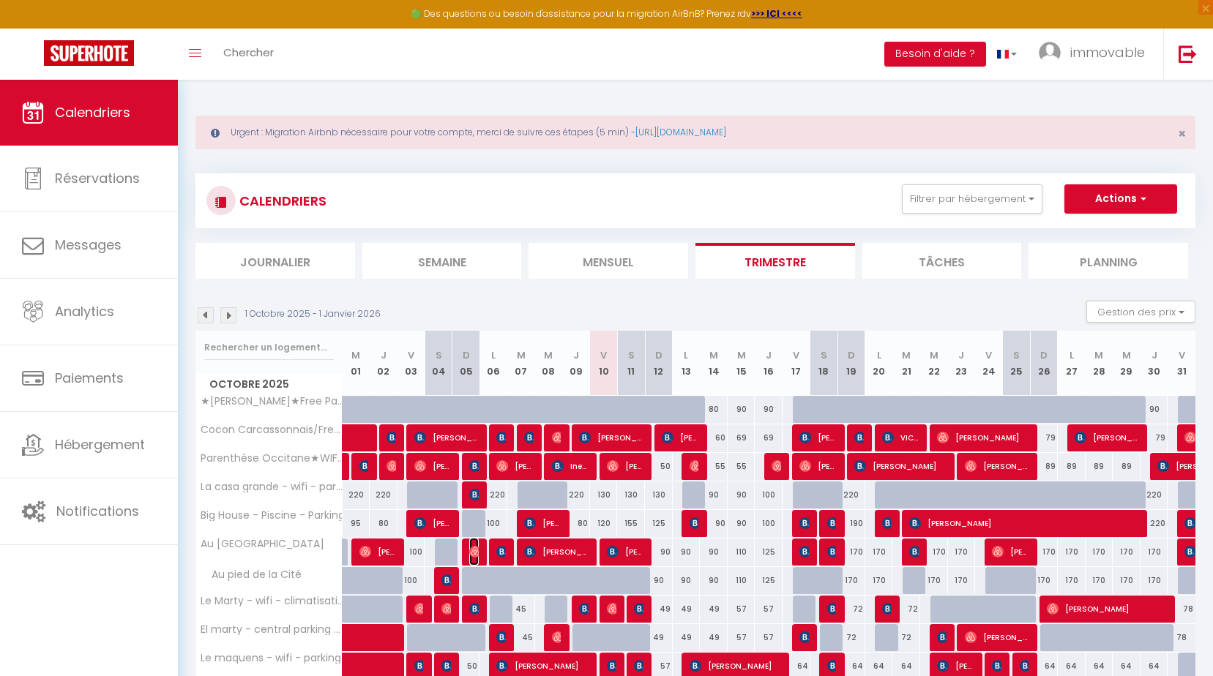
click at [474, 551] on img at bounding box center [475, 552] width 12 height 12
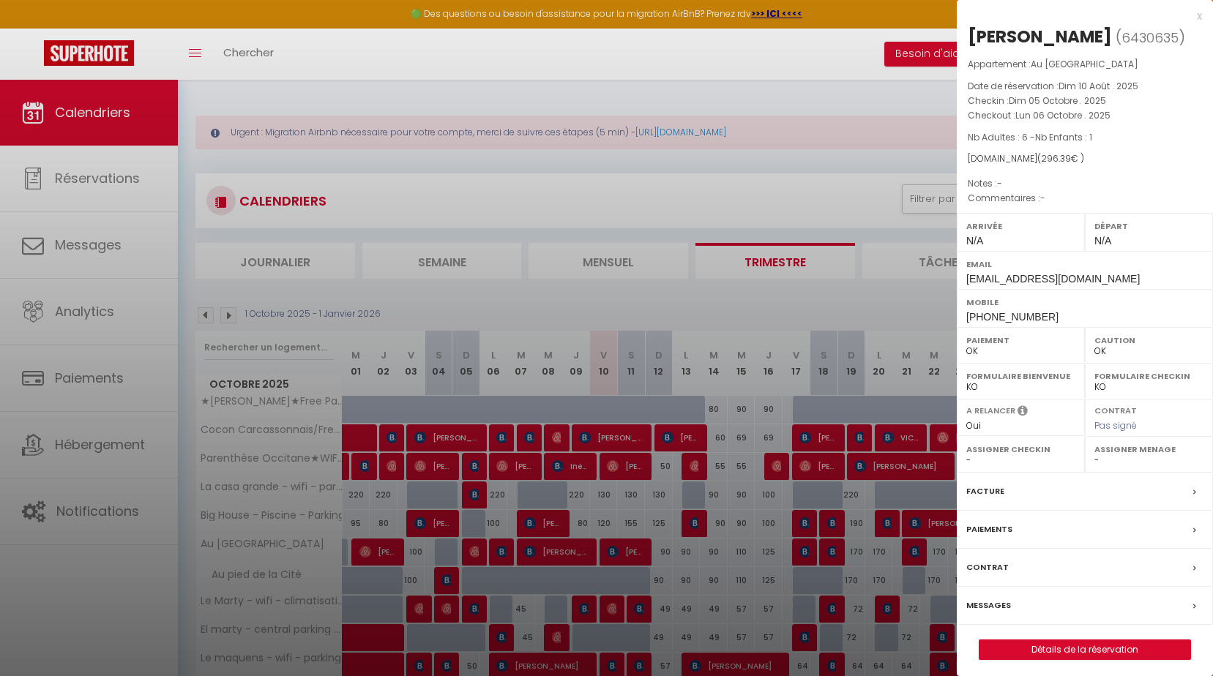
click at [1198, 17] on div "x" at bounding box center [1079, 16] width 245 height 18
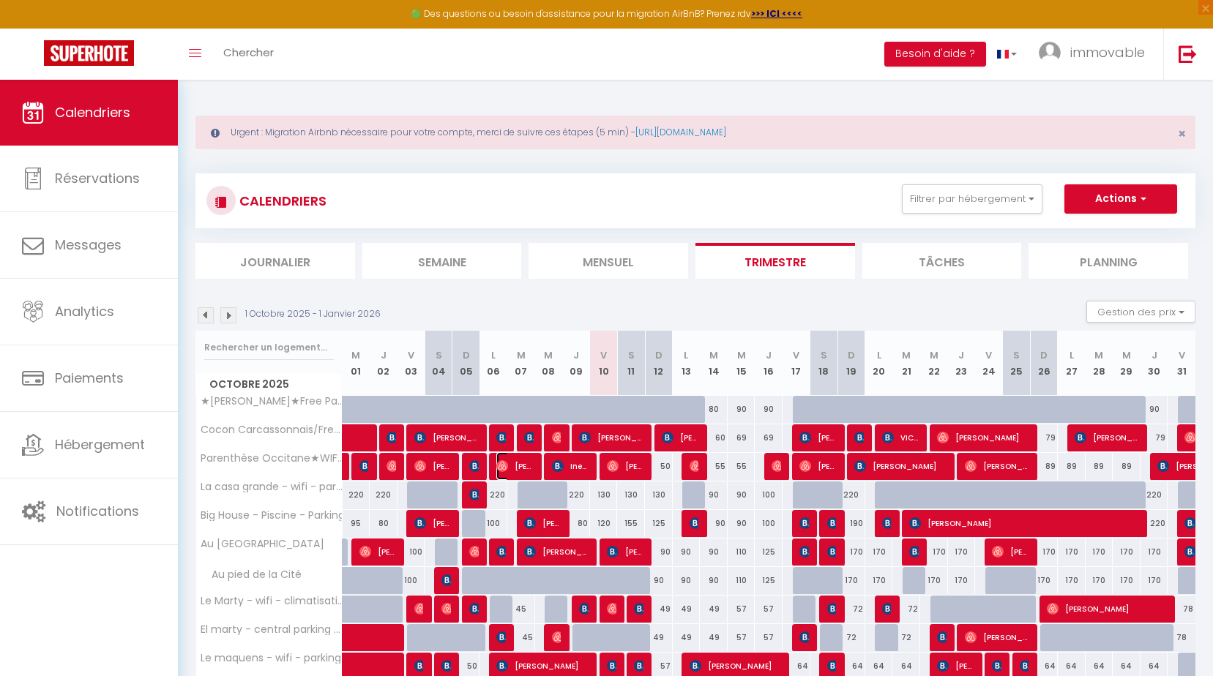
drag, startPoint x: 505, startPoint y: 469, endPoint x: 1045, endPoint y: 266, distance: 576.4
click at [505, 469] on img at bounding box center [502, 467] width 12 height 12
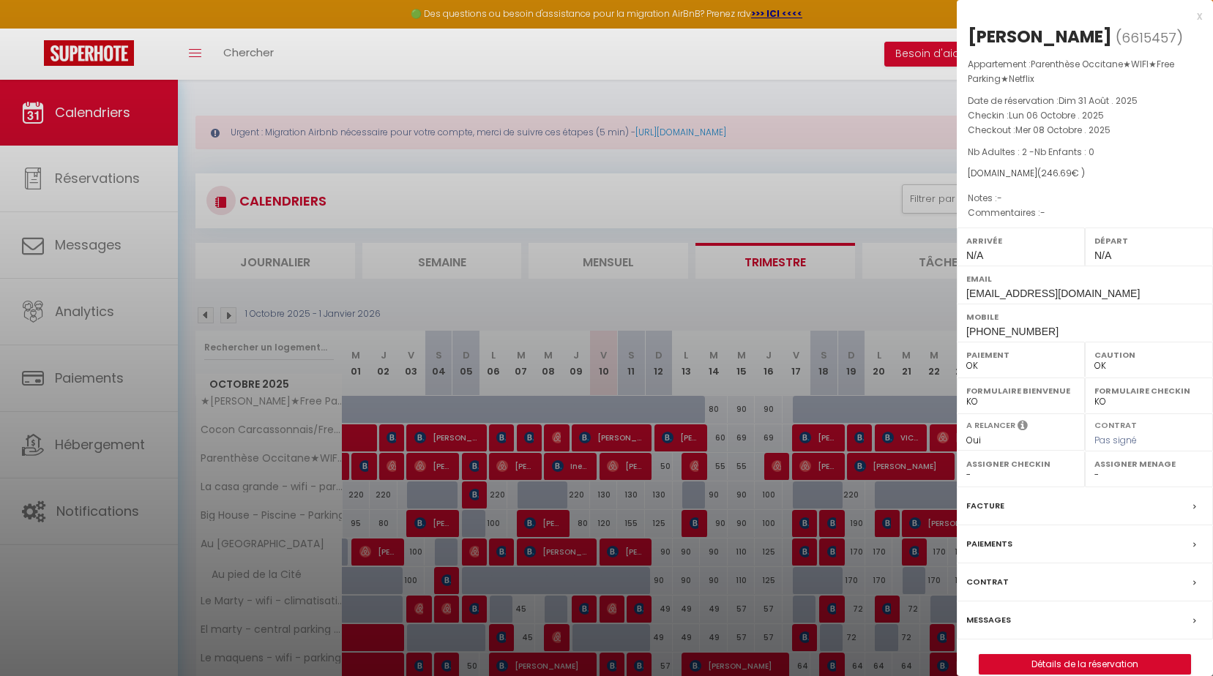
click at [1198, 17] on div "x" at bounding box center [1079, 16] width 245 height 18
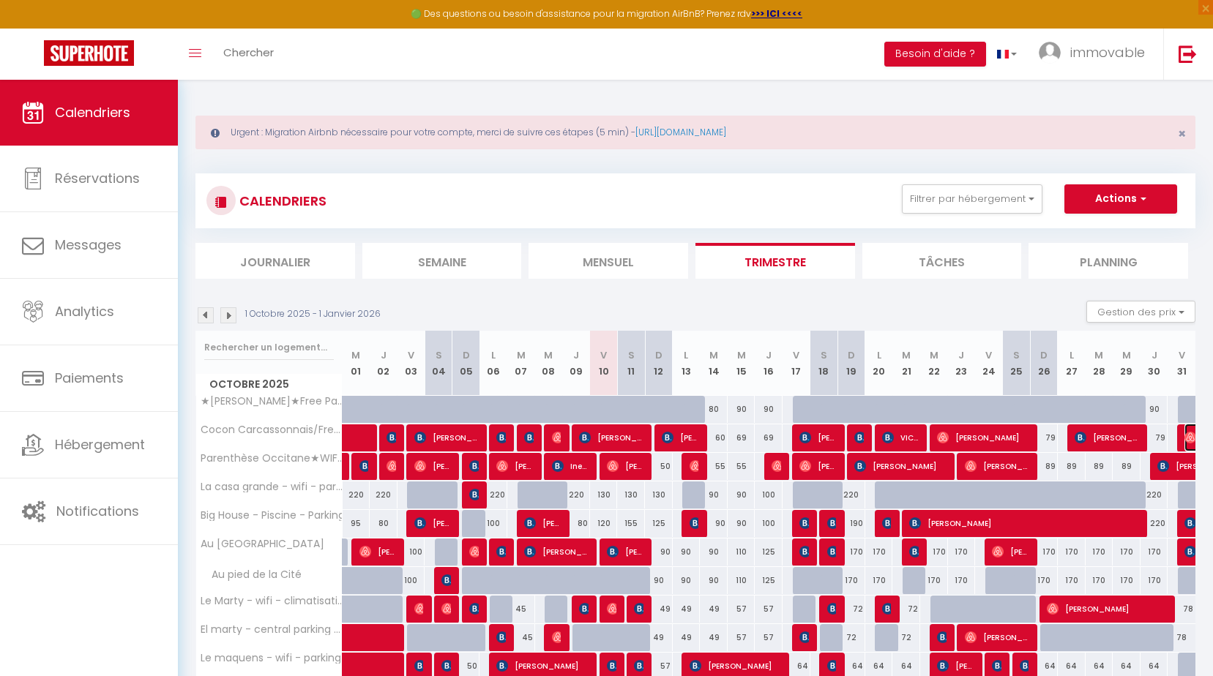
click at [1192, 437] on img at bounding box center [1191, 438] width 12 height 12
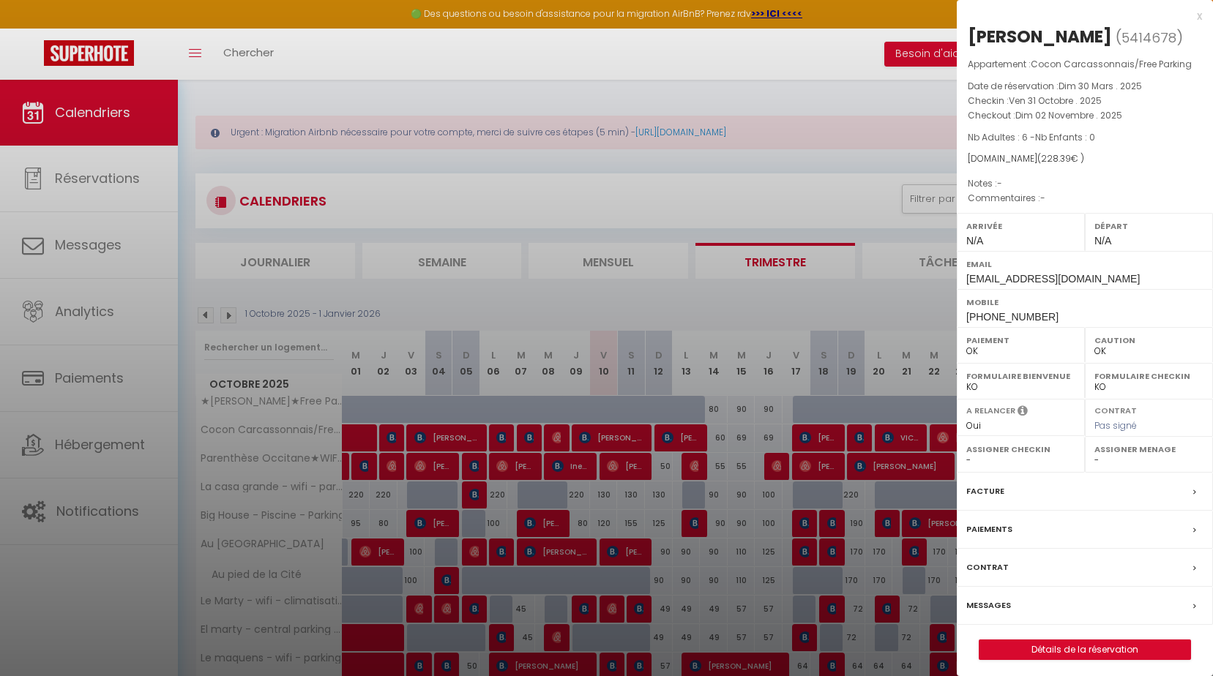
click at [1198, 16] on div "x" at bounding box center [1079, 16] width 245 height 18
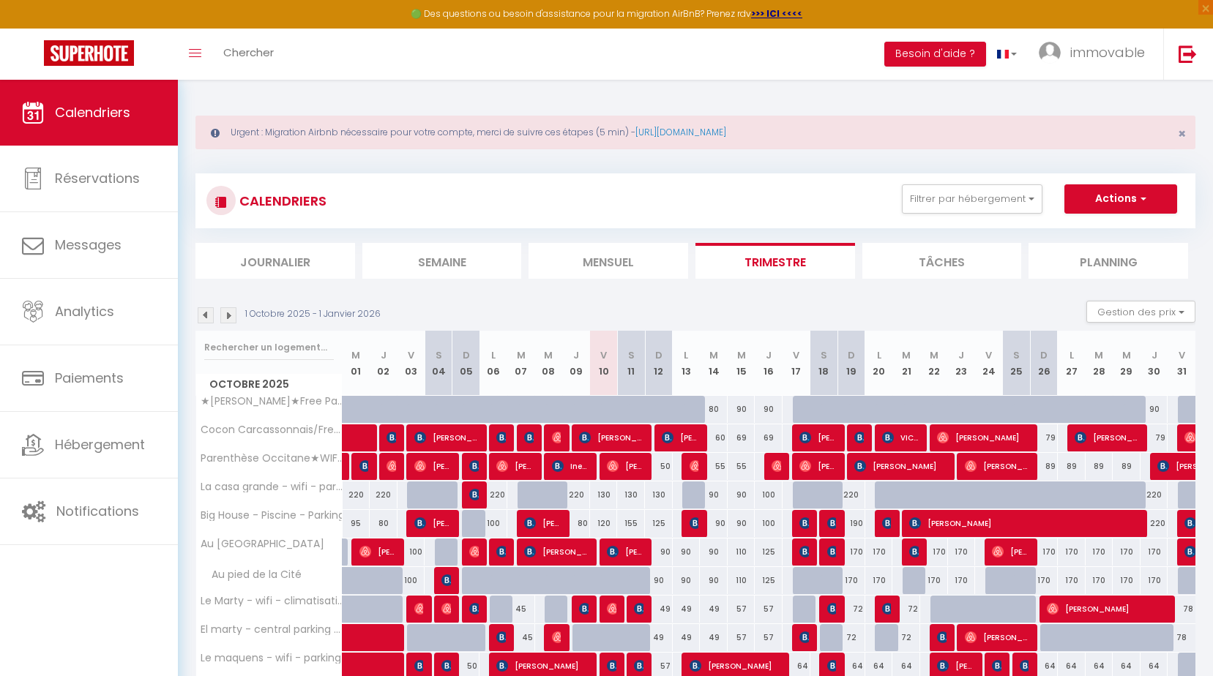
drag, startPoint x: 716, startPoint y: 439, endPoint x: 819, endPoint y: 380, distance: 118.7
click at [716, 439] on div "60" at bounding box center [714, 438] width 28 height 27
type input "60"
type input "[DATE] Octobre 2025"
type input "Mer 15 Octobre 2025"
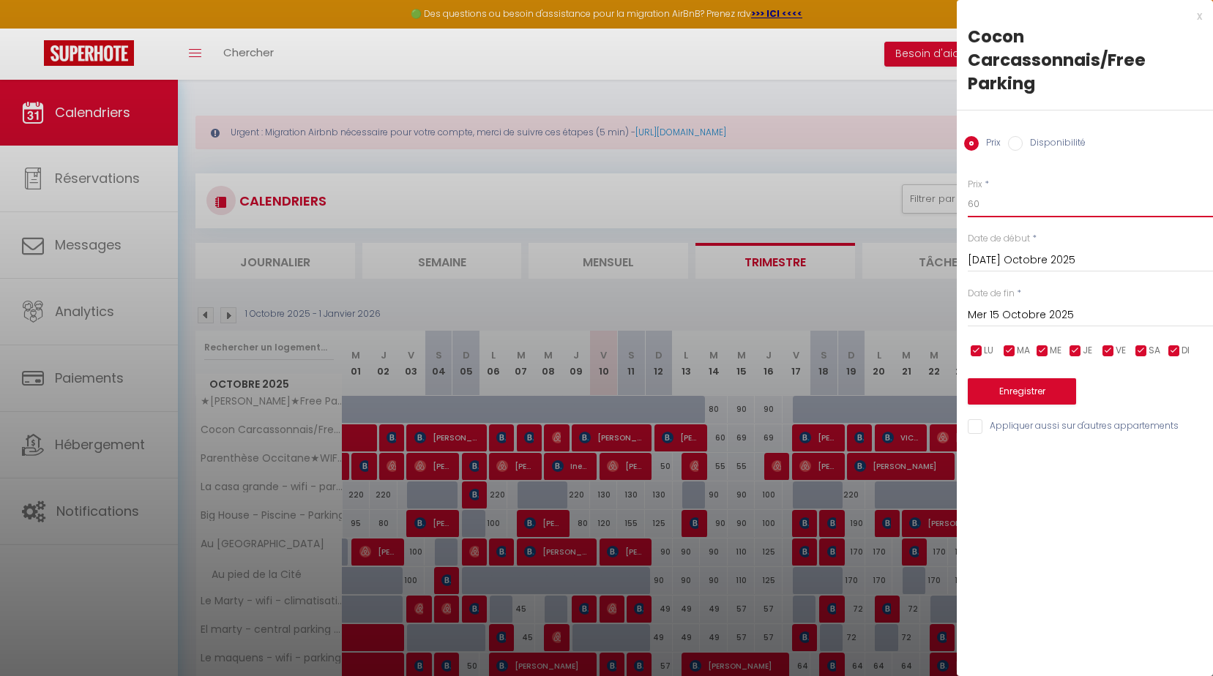
drag, startPoint x: 868, startPoint y: 219, endPoint x: 649, endPoint y: 269, distance: 223.9
type input "56"
click at [1018, 400] on button "Enregistrer" at bounding box center [1022, 392] width 108 height 26
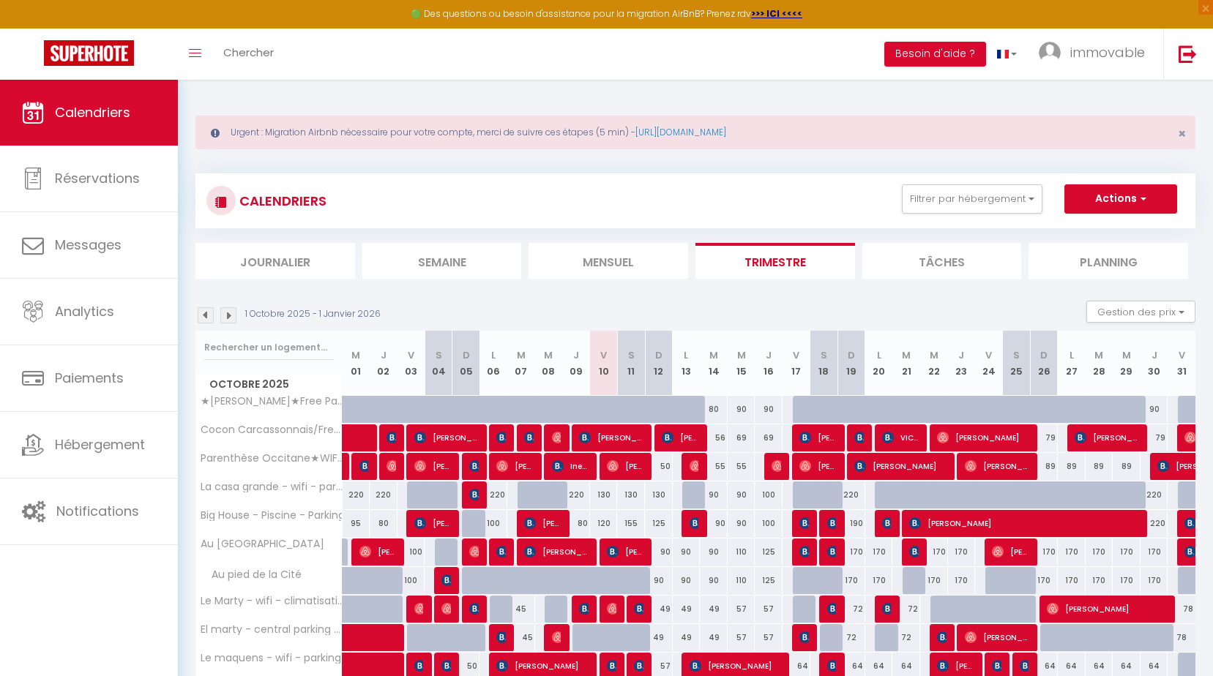
click at [735, 439] on div "69" at bounding box center [742, 438] width 28 height 27
type input "69"
type input "Mer 15 Octobre 2025"
type input "Jeu 16 Octobre 2025"
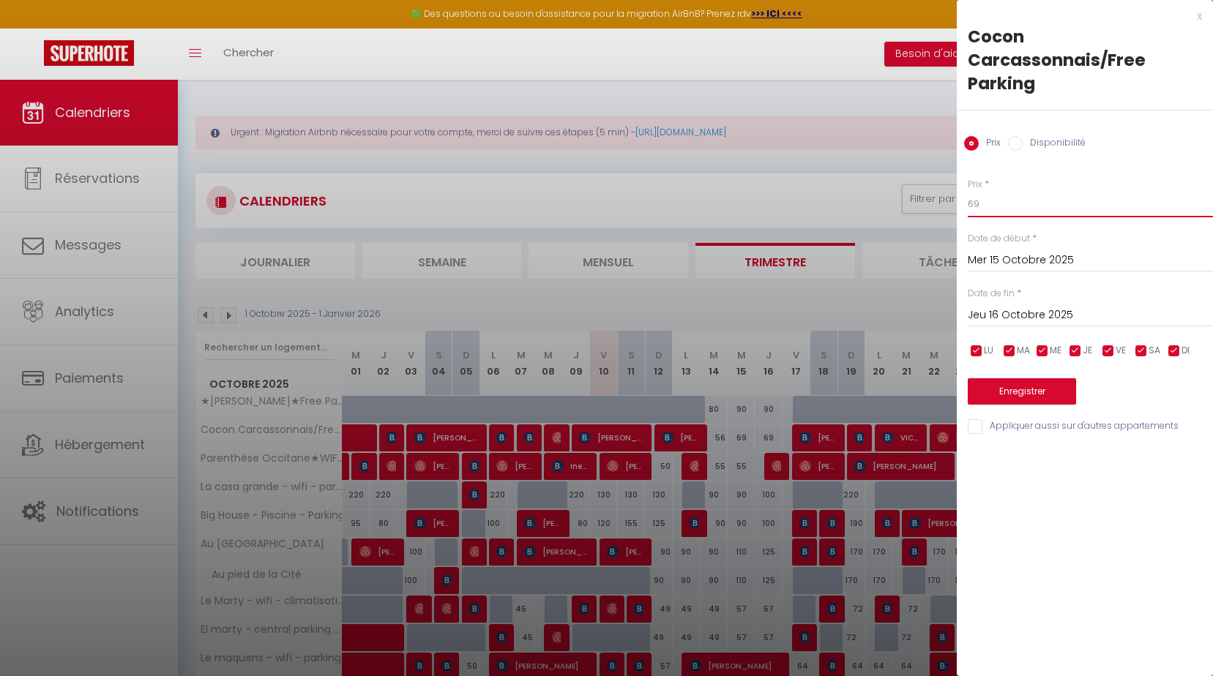
drag, startPoint x: 962, startPoint y: 203, endPoint x: 916, endPoint y: 216, distance: 48.0
type input "63"
click at [993, 387] on button "Enregistrer" at bounding box center [1022, 392] width 108 height 26
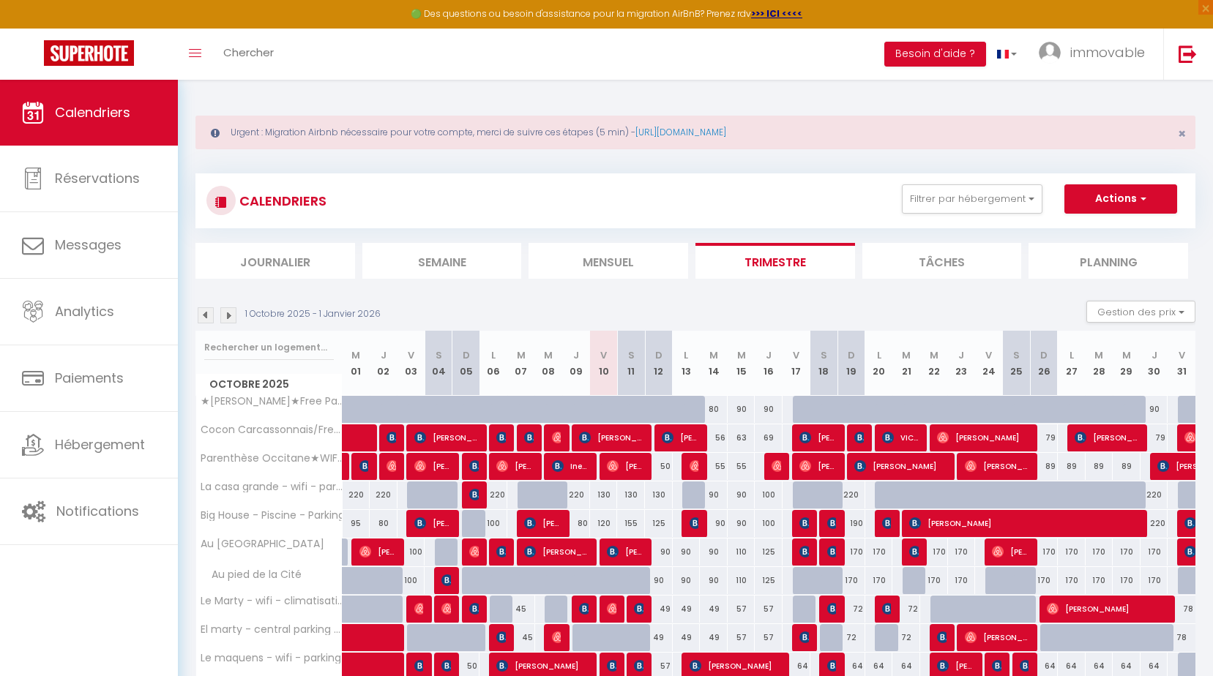
scroll to position [73, 0]
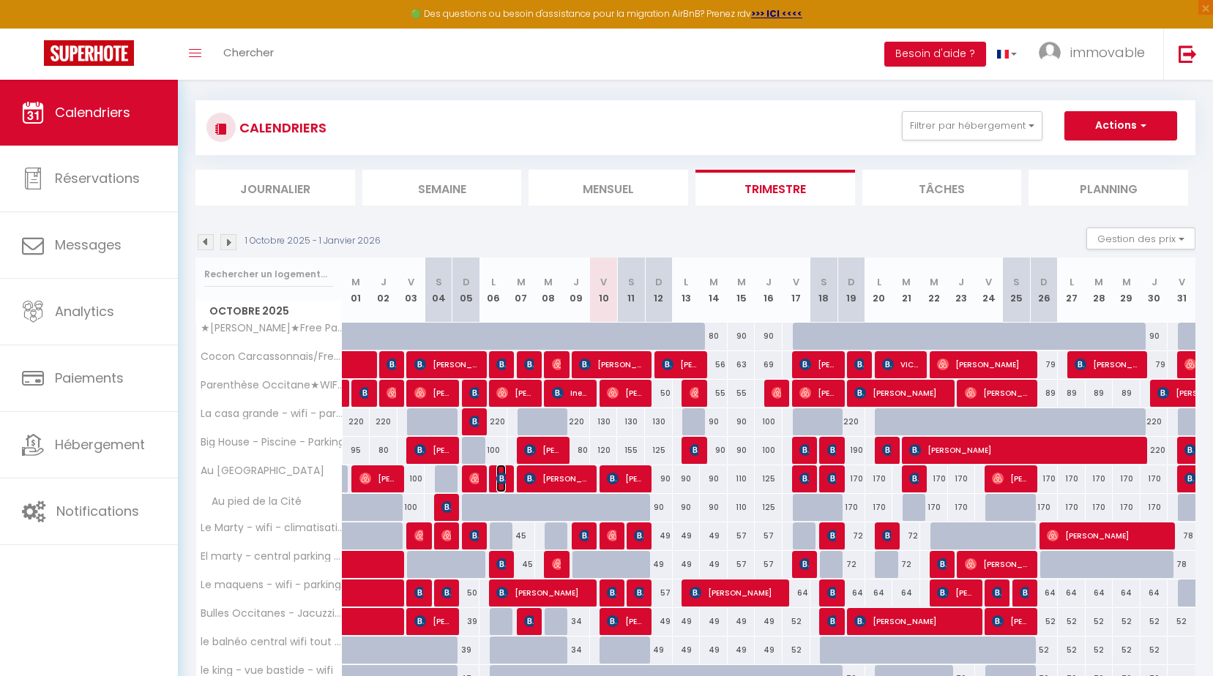
click at [501, 480] on img at bounding box center [502, 479] width 12 height 12
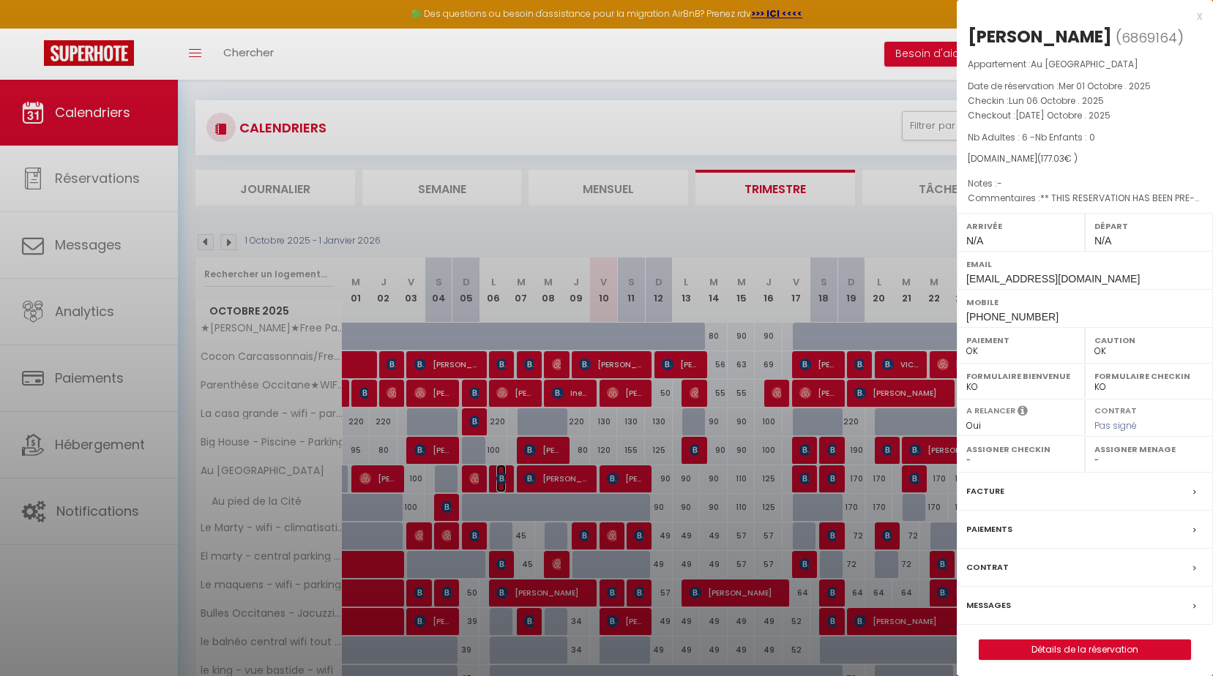
select select "KO"
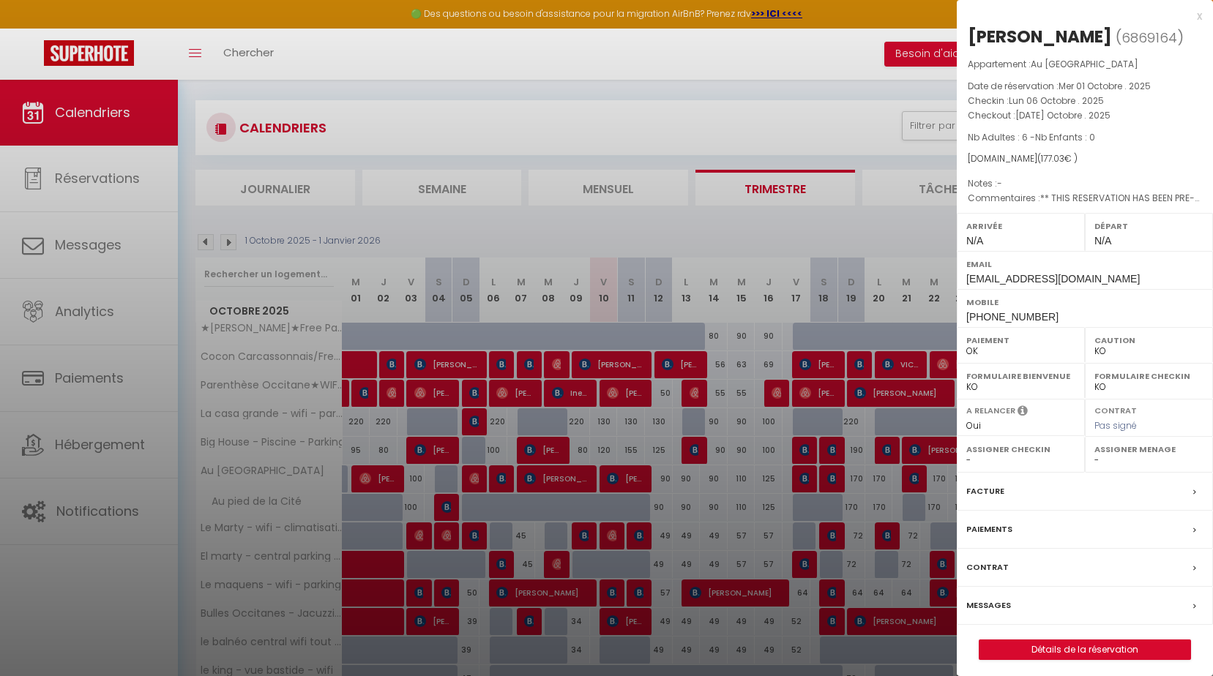
click at [1195, 15] on div "x" at bounding box center [1079, 16] width 245 height 18
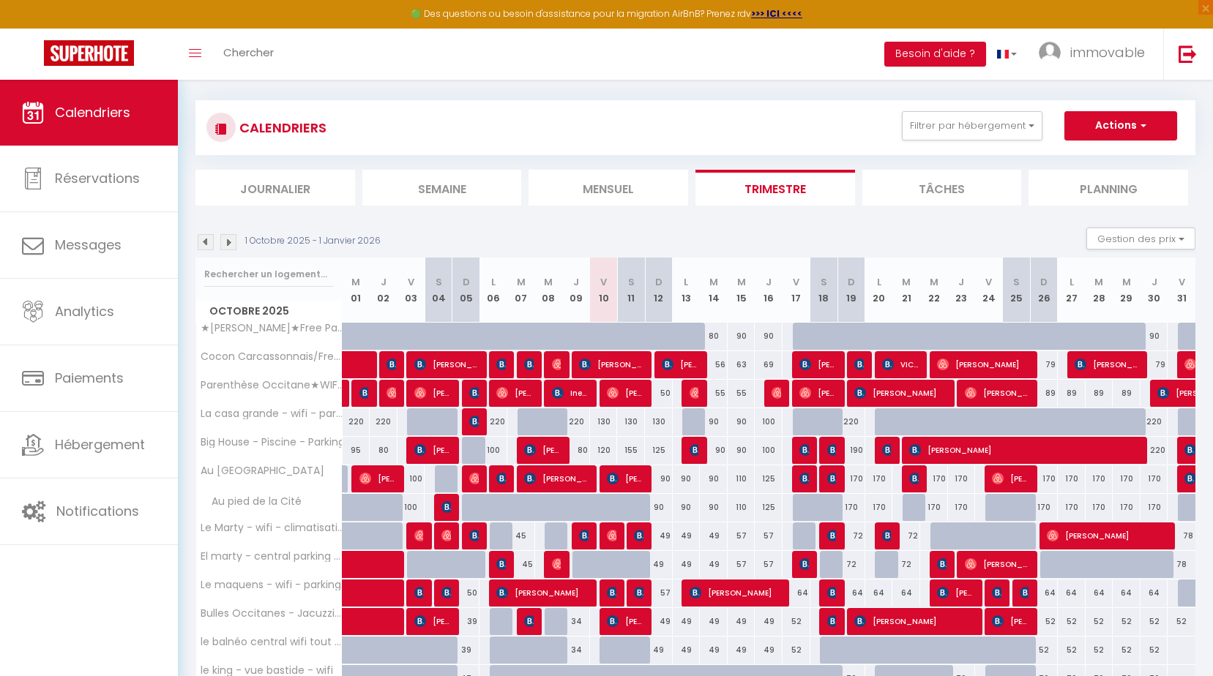
click at [666, 479] on div "90" at bounding box center [659, 479] width 28 height 27
type input "90"
type input "Dim 12 Octobre 2025"
type input "Lun 13 Octobre 2025"
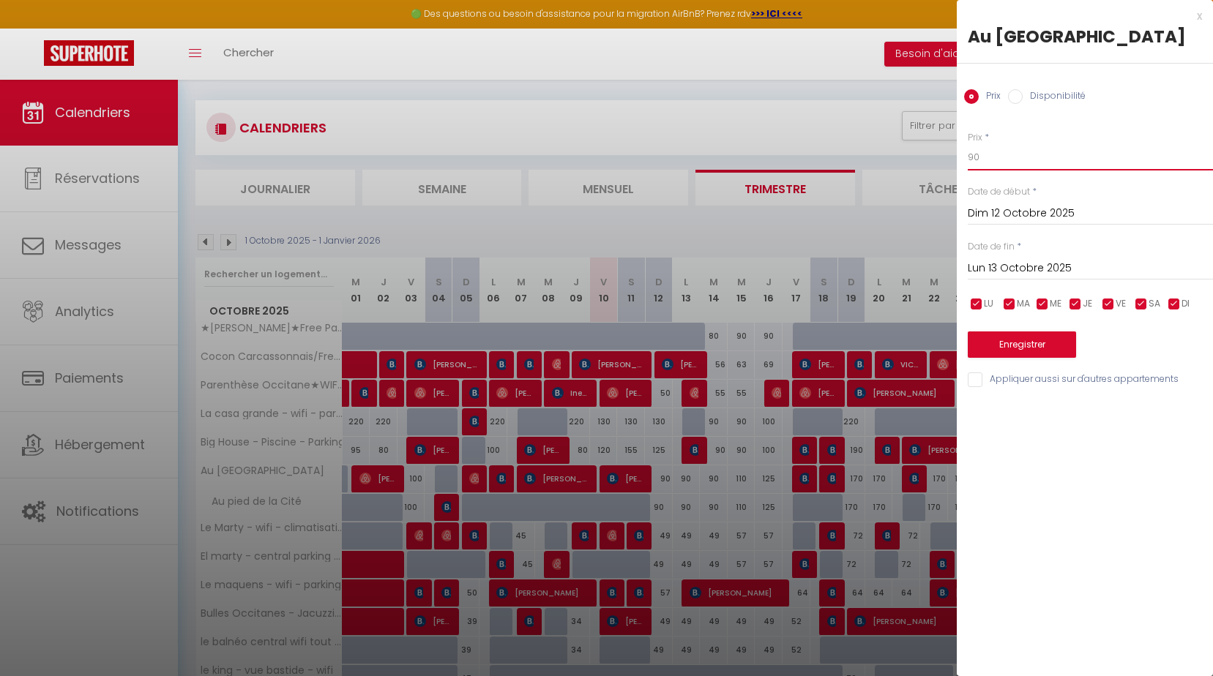
drag, startPoint x: 981, startPoint y: 186, endPoint x: 885, endPoint y: 184, distance: 95.9
type input "80"
click at [978, 358] on button "Enregistrer" at bounding box center [1022, 345] width 108 height 26
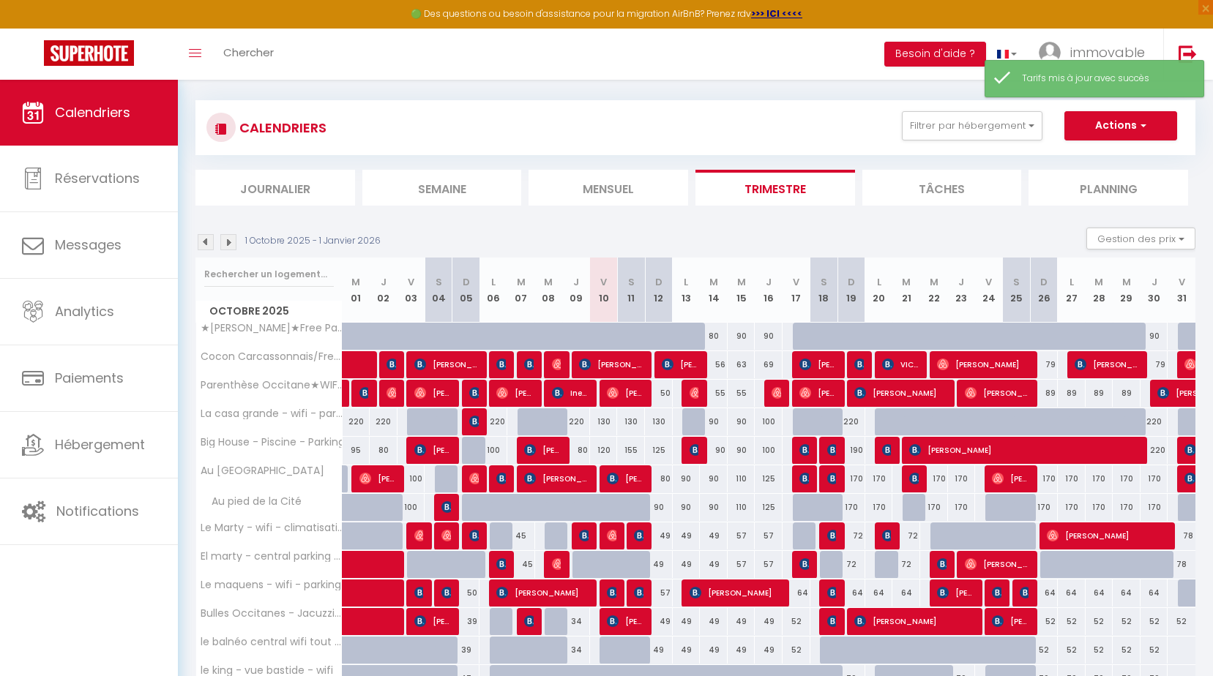
click at [660, 505] on div "90" at bounding box center [659, 507] width 28 height 27
type input "90"
type input "Dim 12 Octobre 2025"
type input "Lun 13 Octobre 2025"
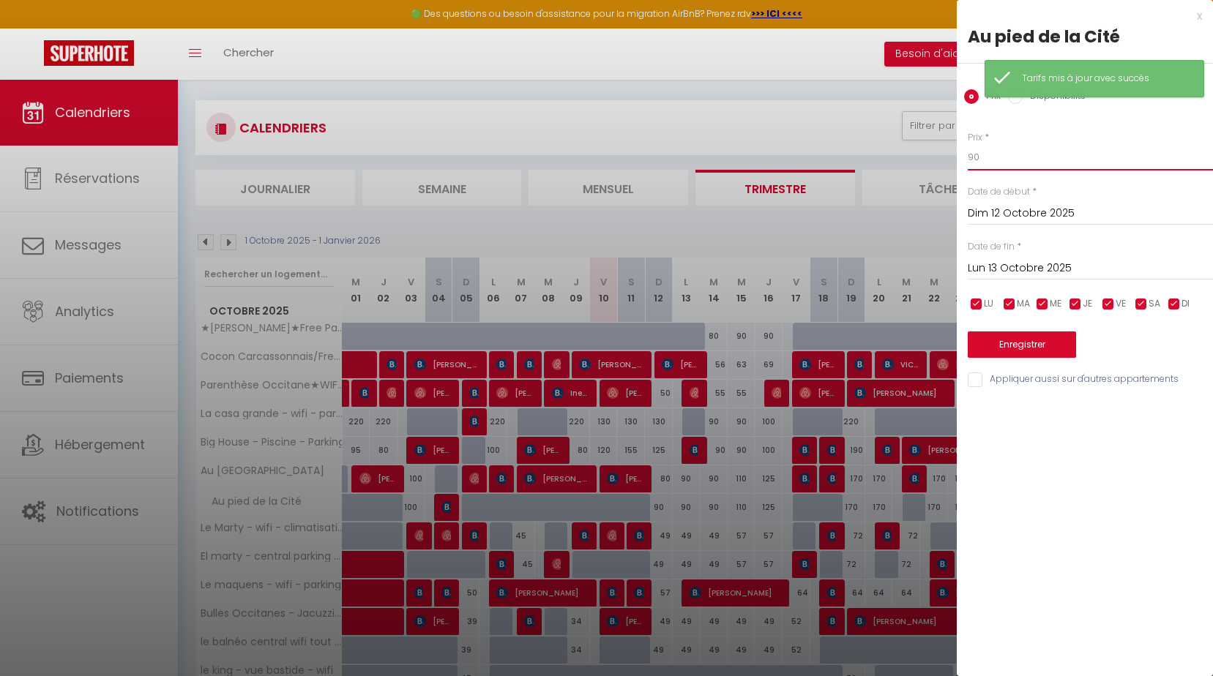
drag, startPoint x: 1006, startPoint y: 155, endPoint x: 587, endPoint y: 152, distance: 418.8
type input "80"
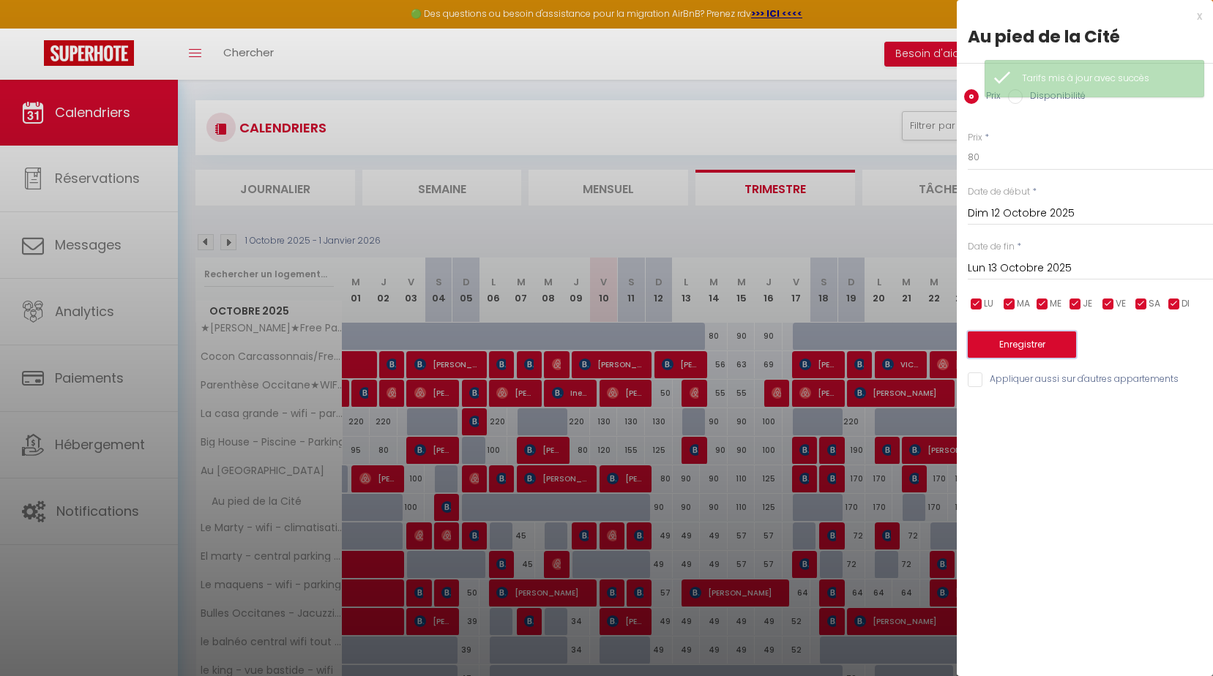
drag, startPoint x: 978, startPoint y: 343, endPoint x: 975, endPoint y: 365, distance: 22.2
click at [978, 343] on button "Enregistrer" at bounding box center [1022, 345] width 108 height 26
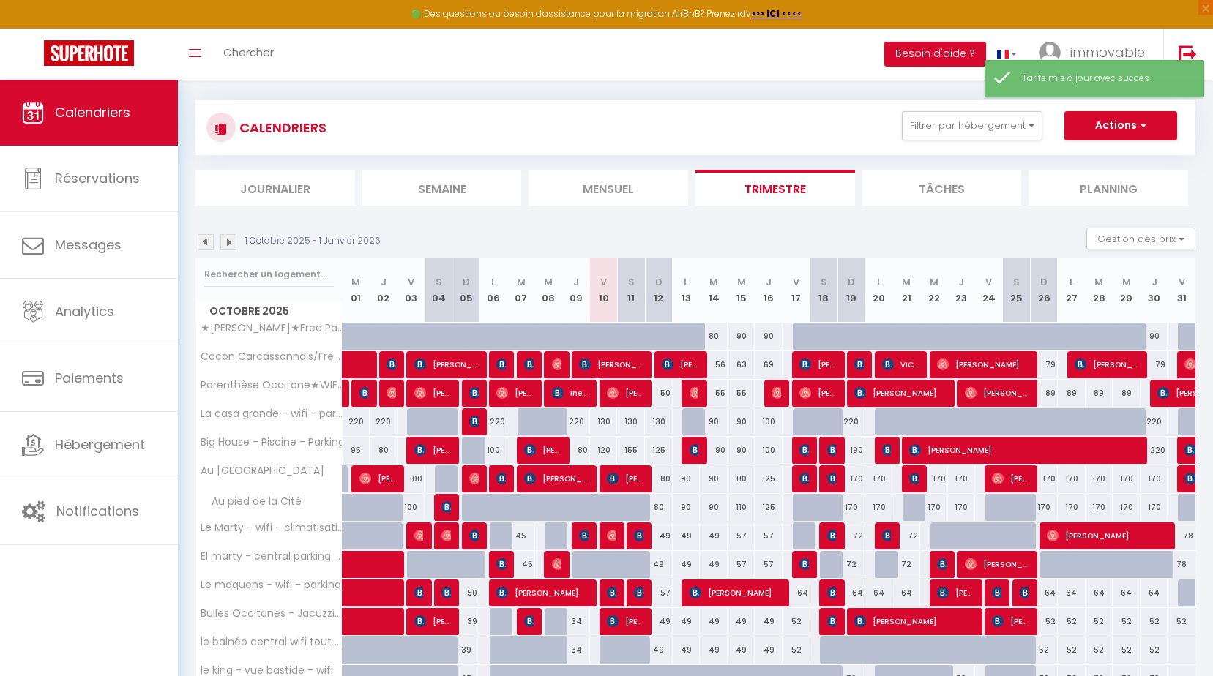
click at [856, 476] on div "170" at bounding box center [852, 479] width 28 height 27
type input "170"
type input "Dim 19 Octobre 2025"
type input "Lun 20 Octobre 2025"
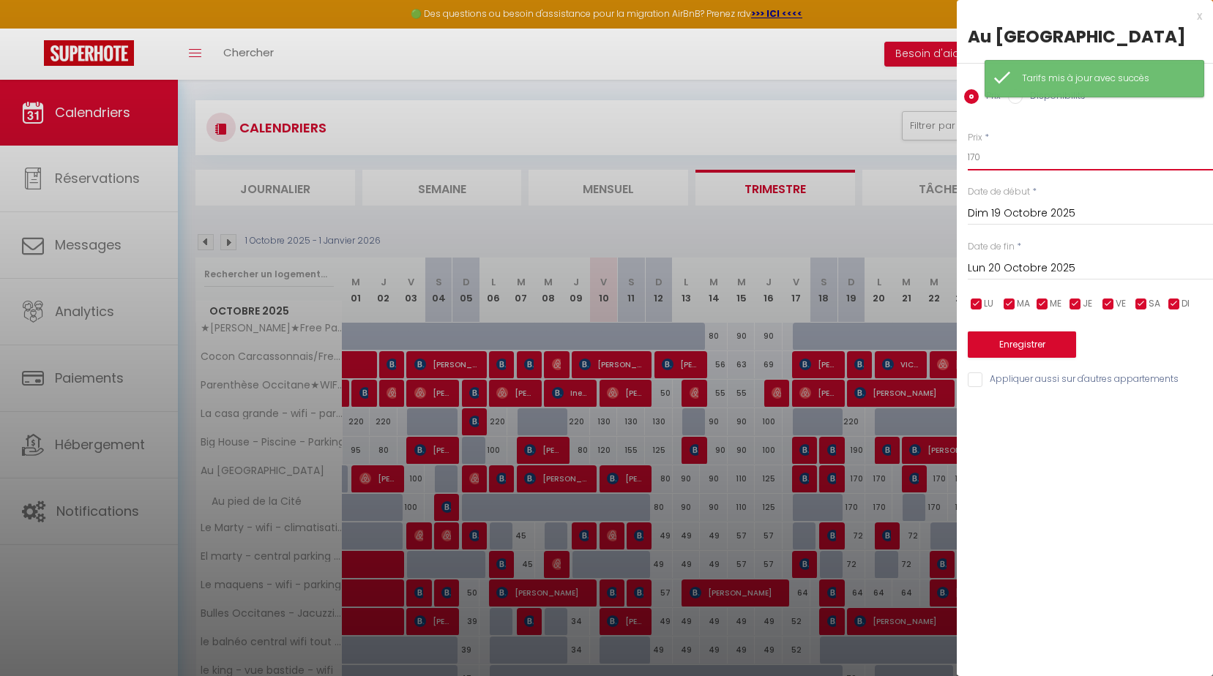
drag, startPoint x: 996, startPoint y: 182, endPoint x: 730, endPoint y: 171, distance: 266.7
type input "150"
drag, startPoint x: 1054, startPoint y: 299, endPoint x: 1059, endPoint y: 307, distance: 9.5
click at [1054, 278] on input "Lun 20 Octobre 2025" at bounding box center [1090, 268] width 245 height 19
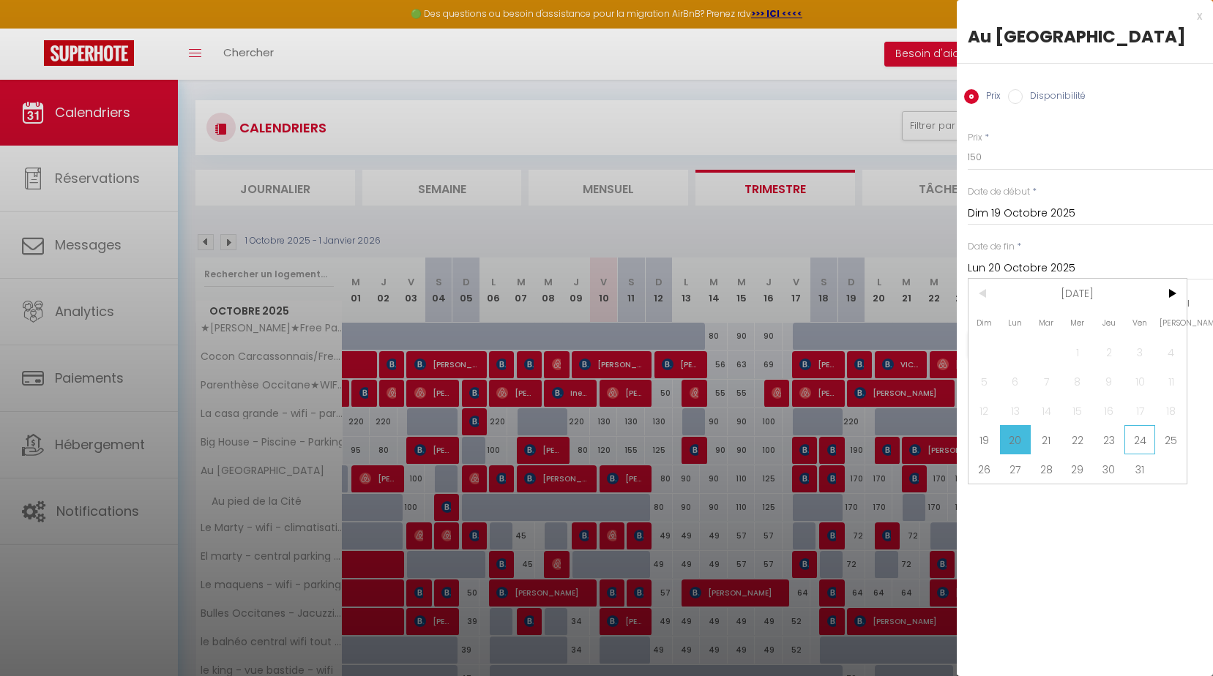
click at [1133, 455] on span "24" at bounding box center [1140, 439] width 31 height 29
type input "Ven 24 Octobre 2025"
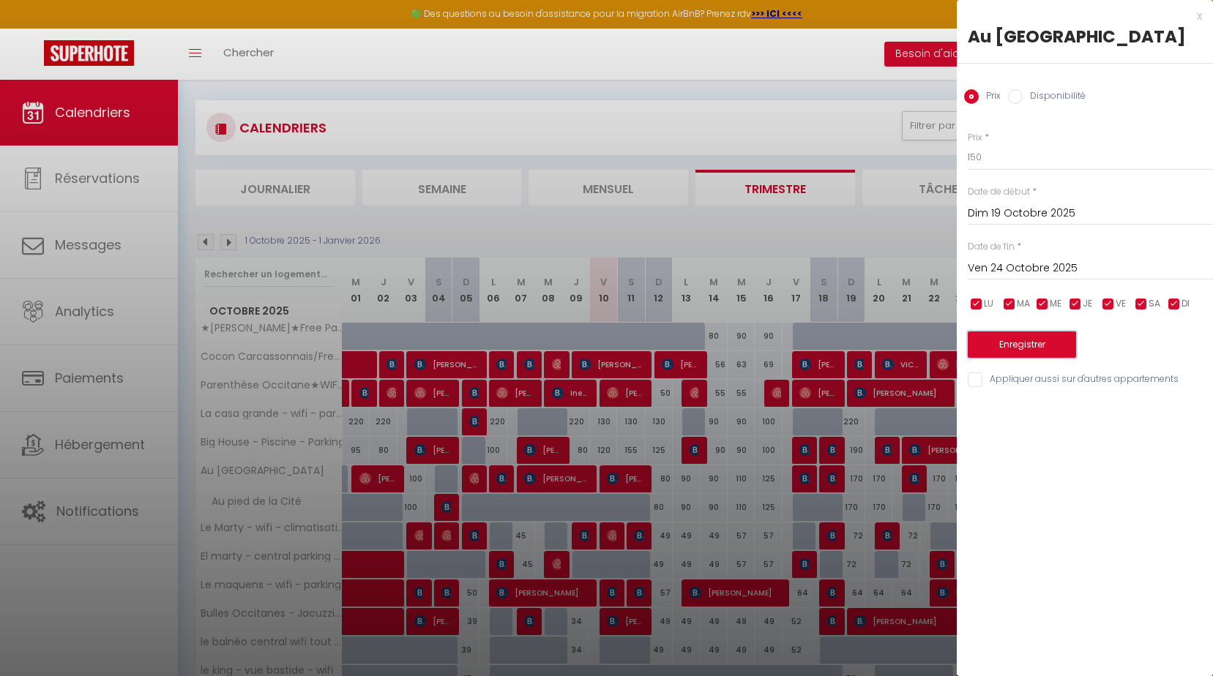
click at [1008, 358] on button "Enregistrer" at bounding box center [1022, 345] width 108 height 26
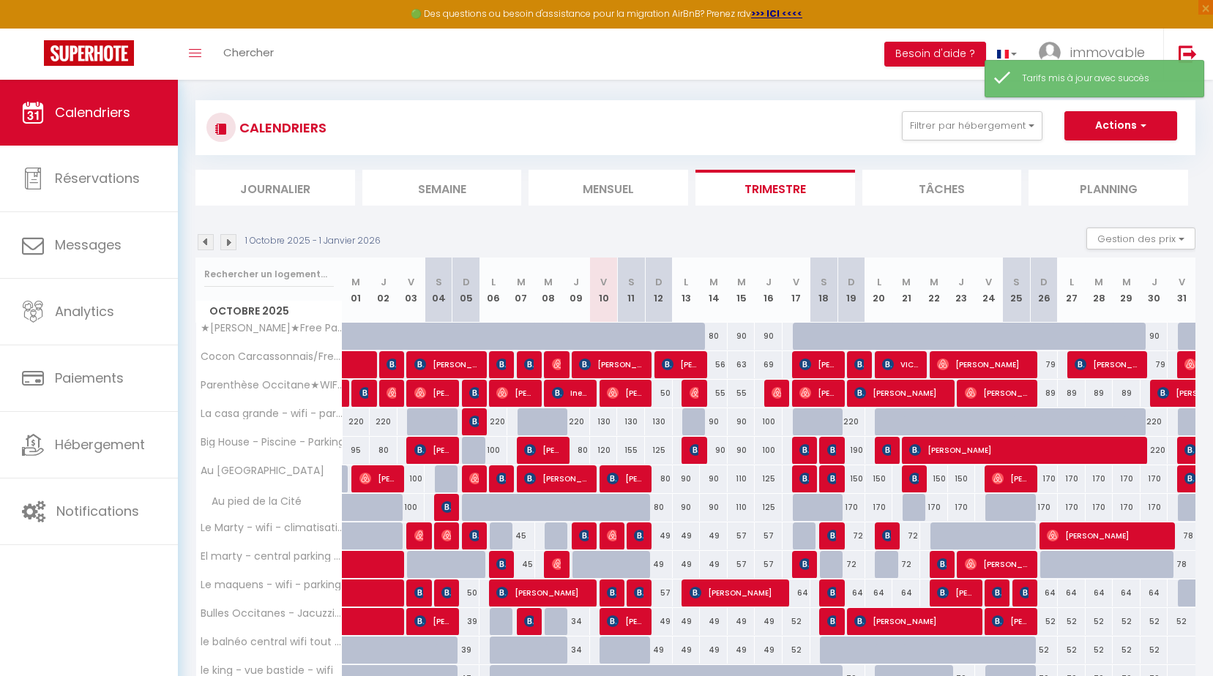
click at [847, 510] on div "170" at bounding box center [852, 507] width 28 height 27
type input "170"
type input "Dim 19 Octobre 2025"
type input "Lun 20 Octobre 2025"
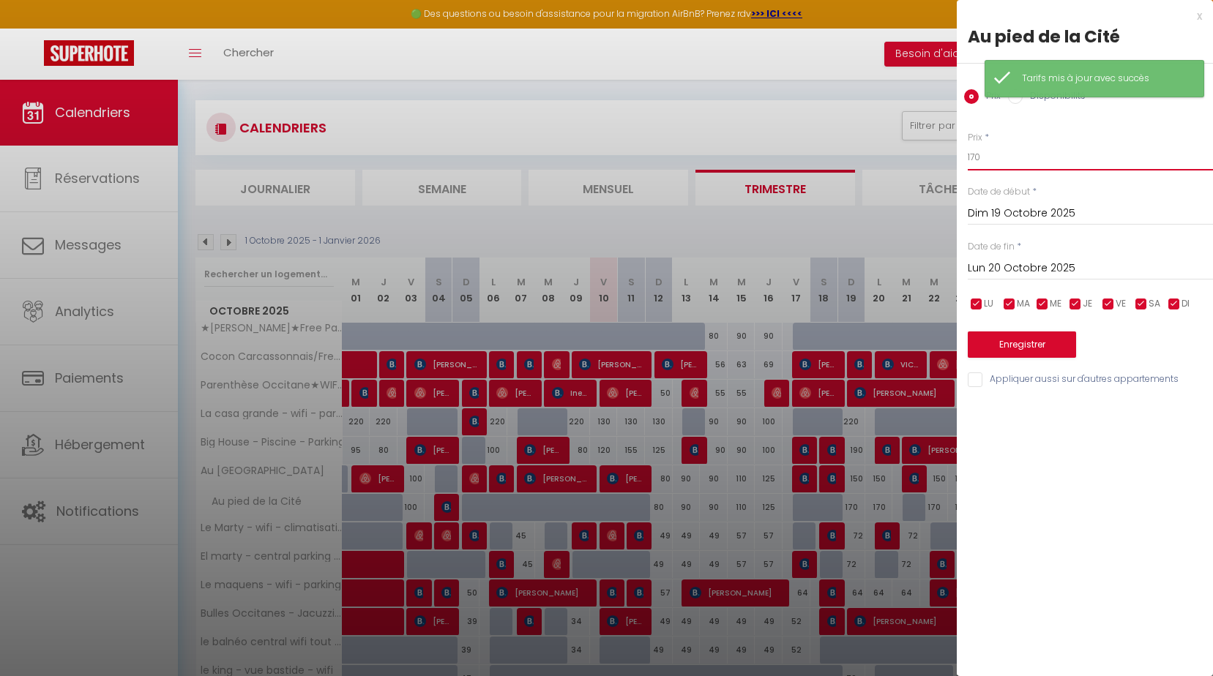
drag, startPoint x: 878, startPoint y: 141, endPoint x: 763, endPoint y: 171, distance: 119.0
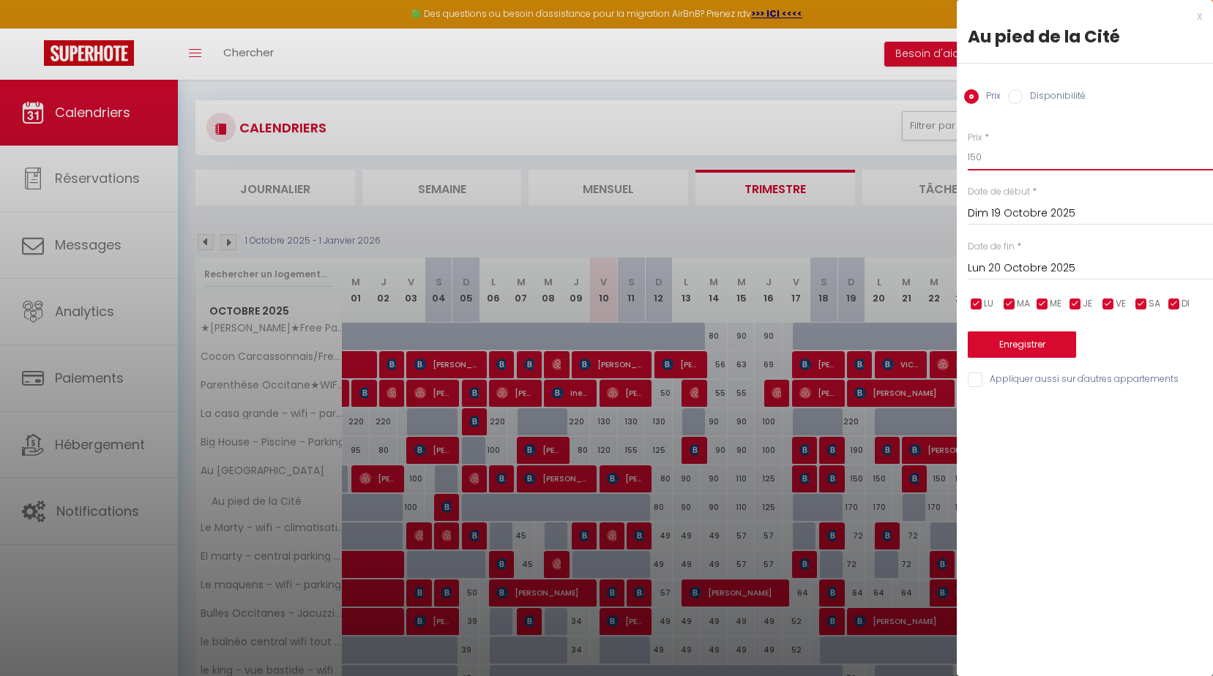
type input "150"
click at [1007, 272] on input "Lun 20 Octobre 2025" at bounding box center [1090, 268] width 245 height 19
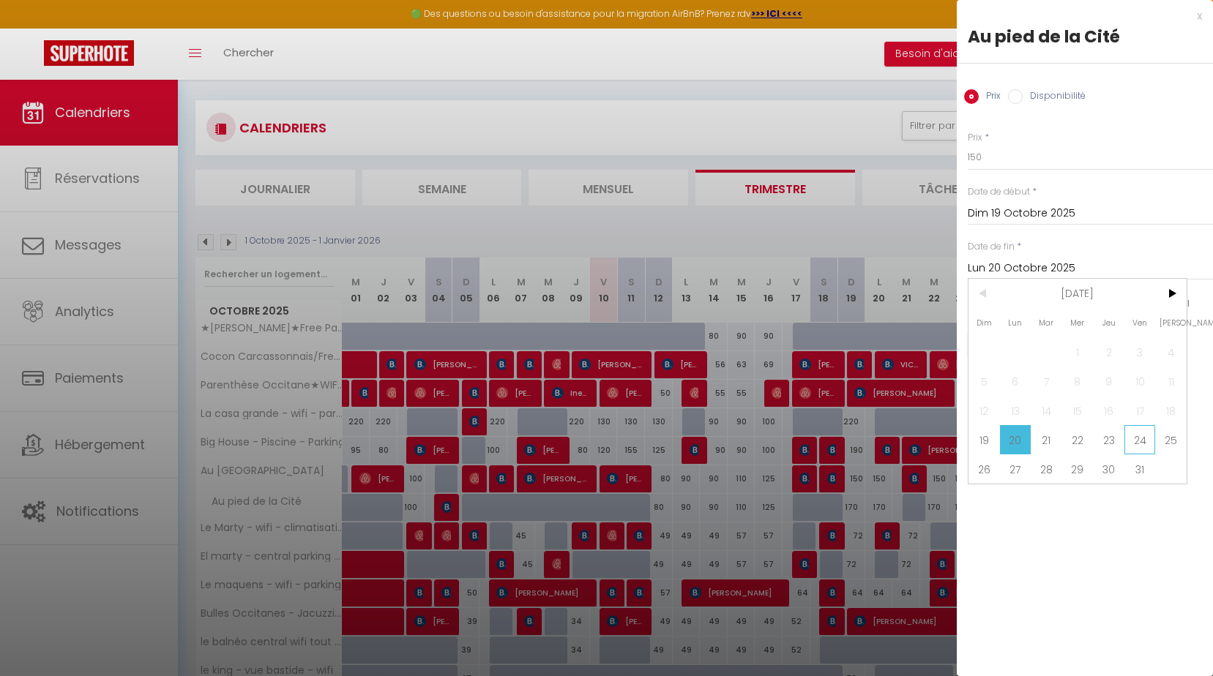
click at [1136, 439] on span "24" at bounding box center [1140, 439] width 31 height 29
type input "Ven 24 Octobre 2025"
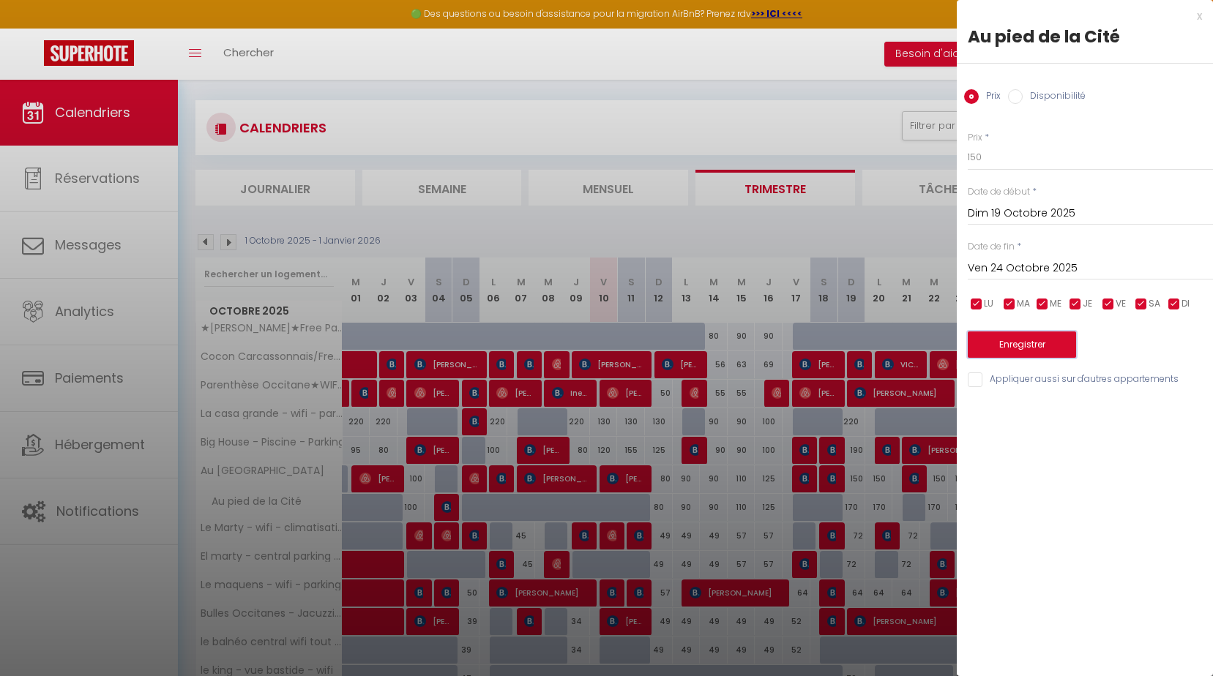
click at [1017, 343] on button "Enregistrer" at bounding box center [1022, 345] width 108 height 26
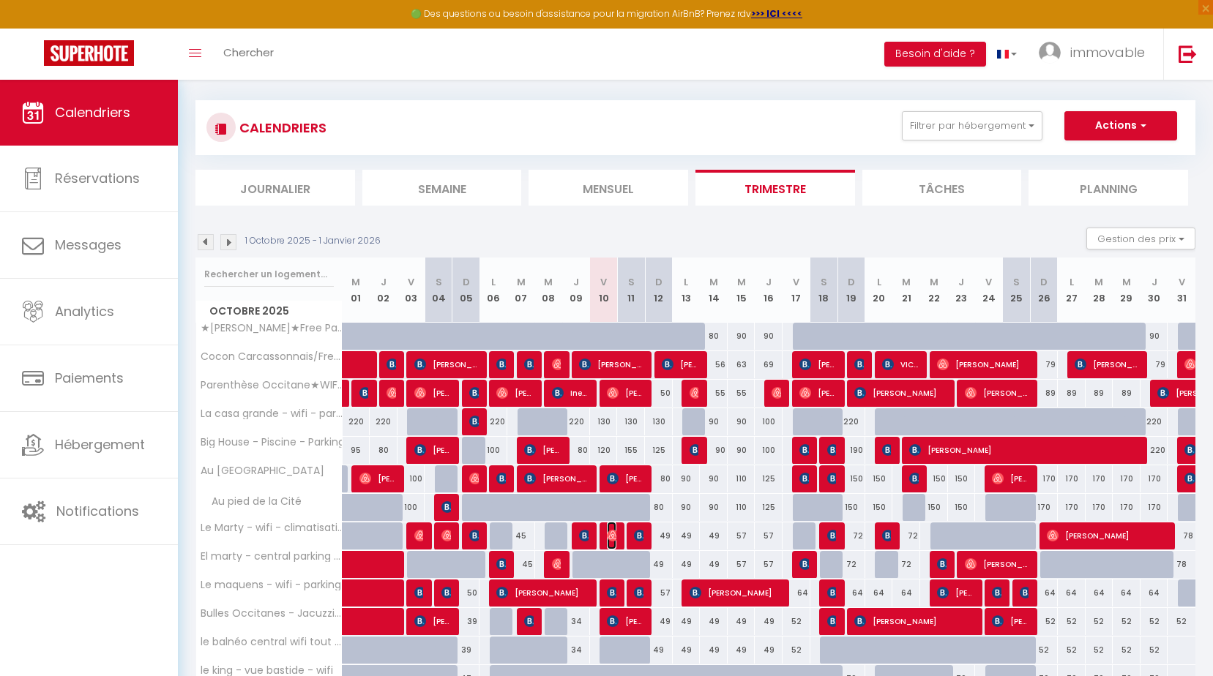
click at [613, 541] on img at bounding box center [613, 536] width 12 height 12
select select "OK"
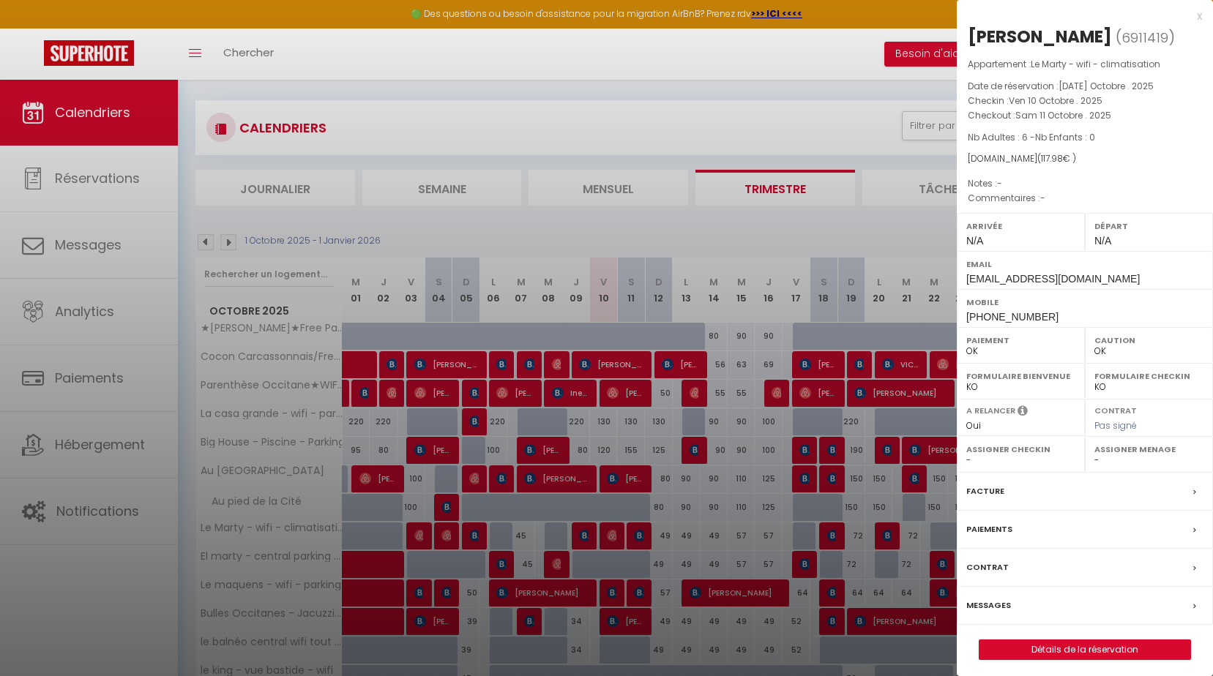
click at [1013, 602] on div "Messages" at bounding box center [1085, 606] width 256 height 38
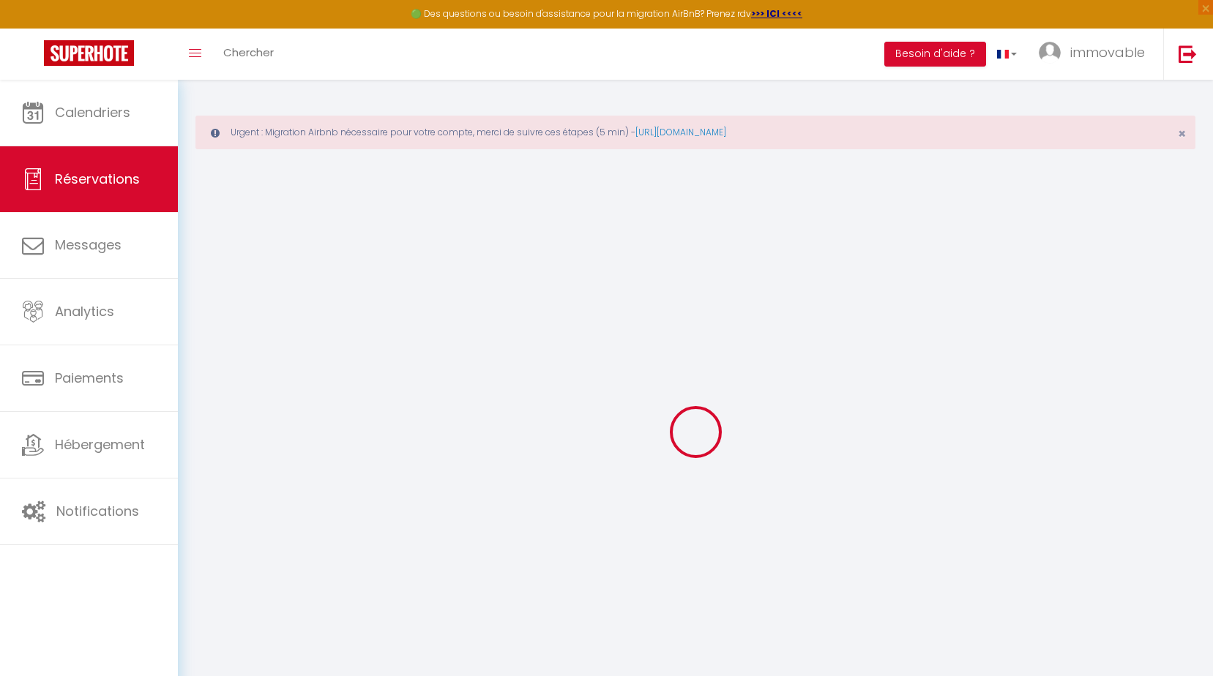
select select
checkbox input "false"
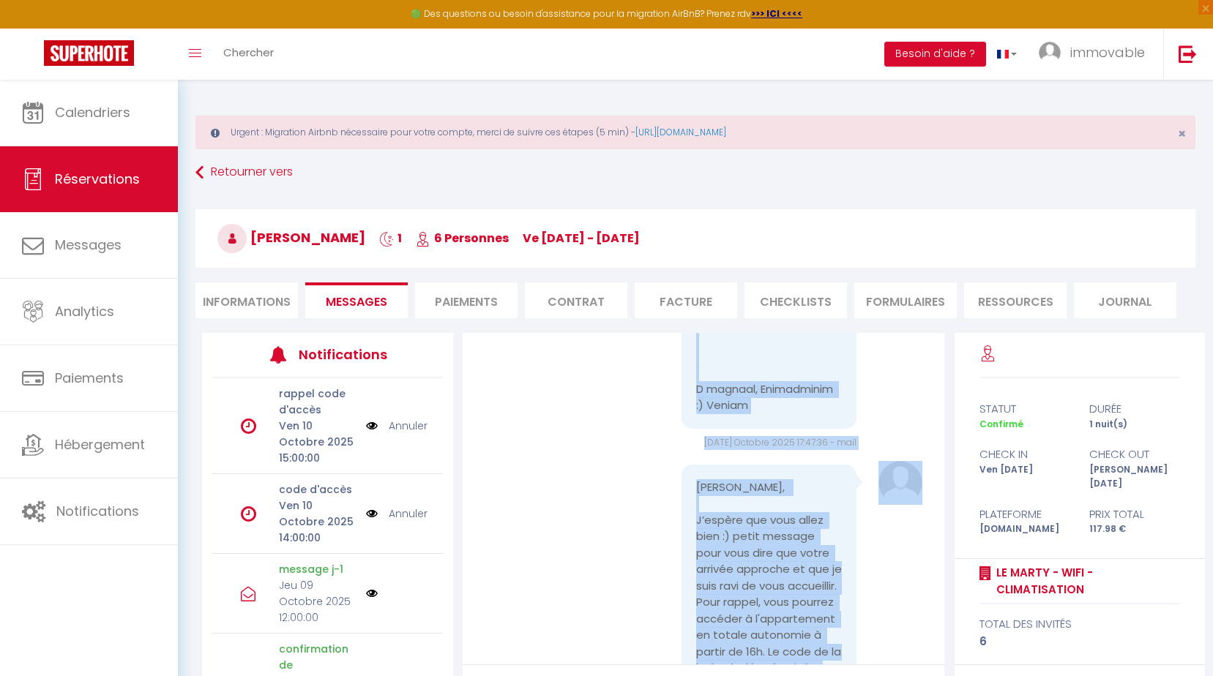
scroll to position [2811, 0]
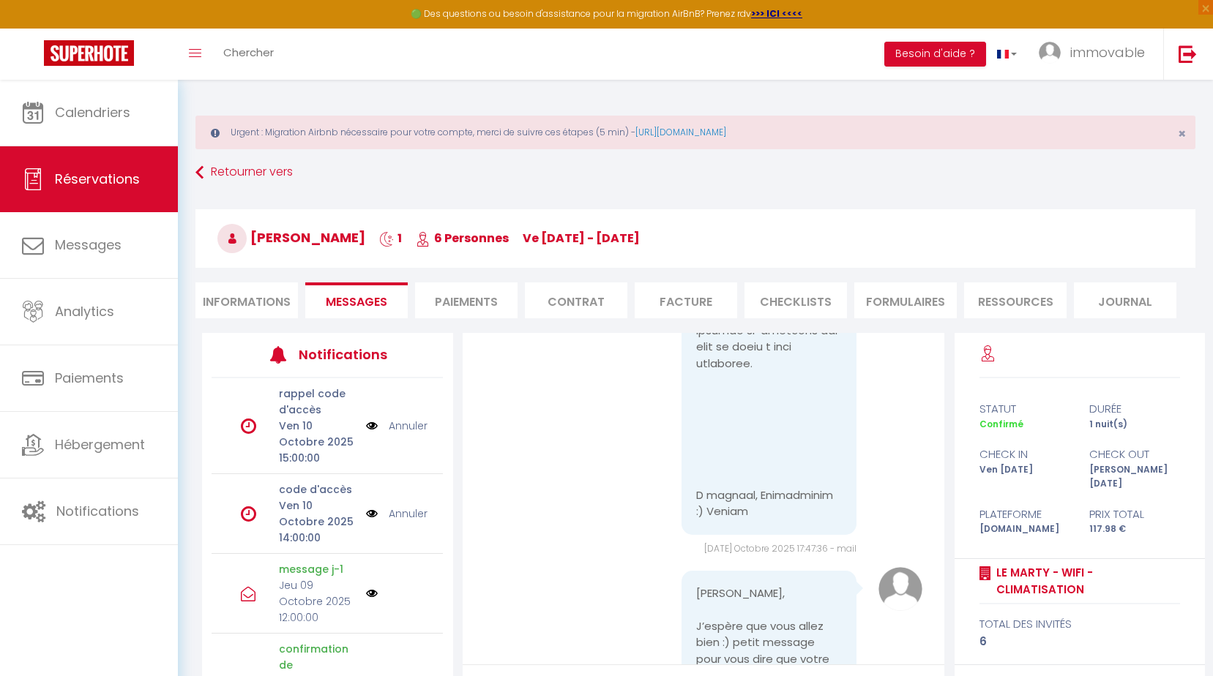
drag, startPoint x: 737, startPoint y: 568, endPoint x: 679, endPoint y: 562, distance: 58.9
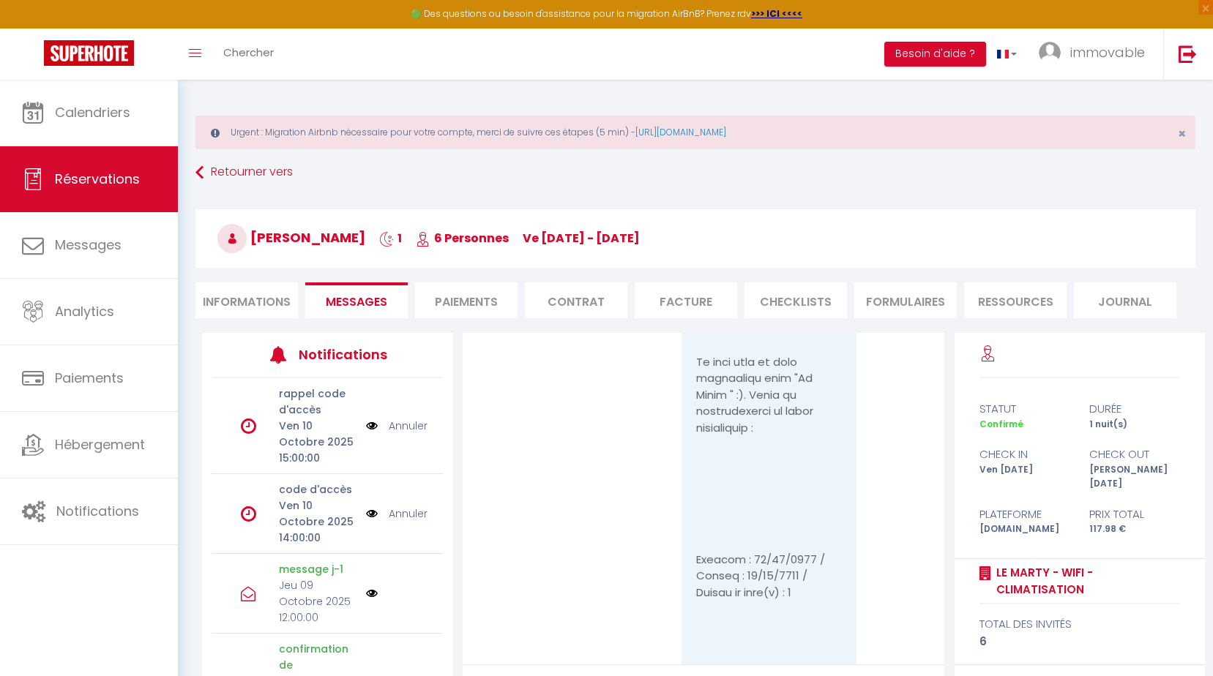
scroll to position [1778, 0]
drag, startPoint x: 750, startPoint y: 436, endPoint x: 727, endPoint y: 357, distance: 82.5
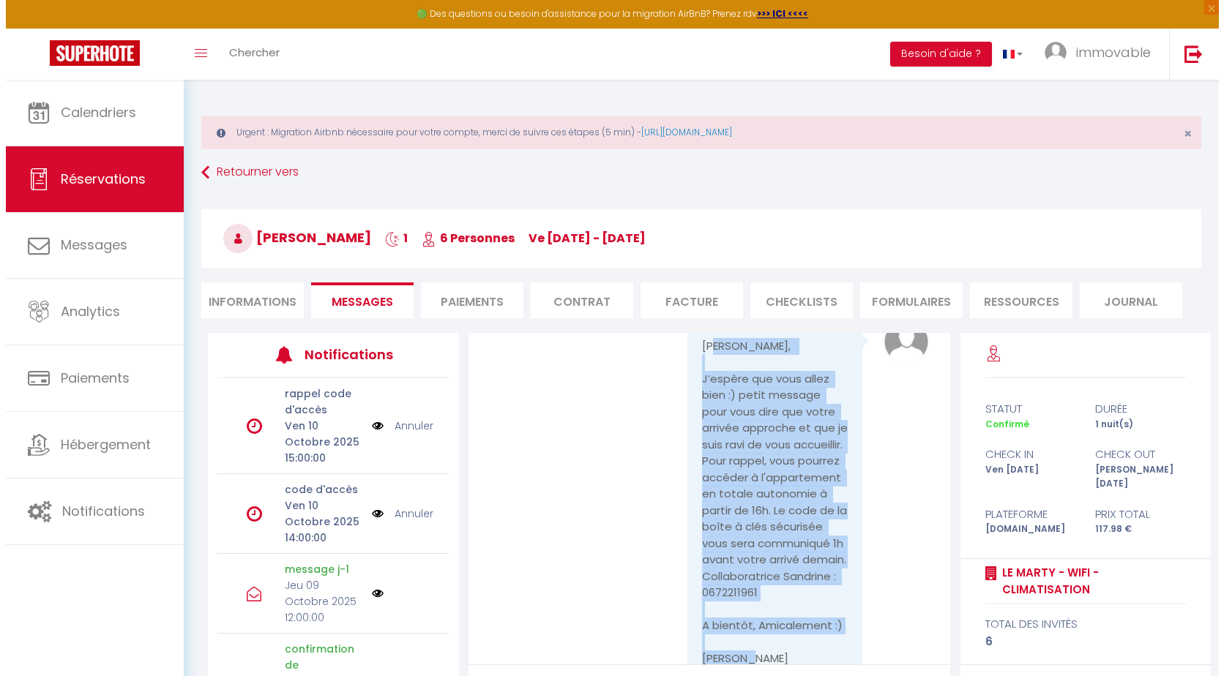
scroll to position [2942, 0]
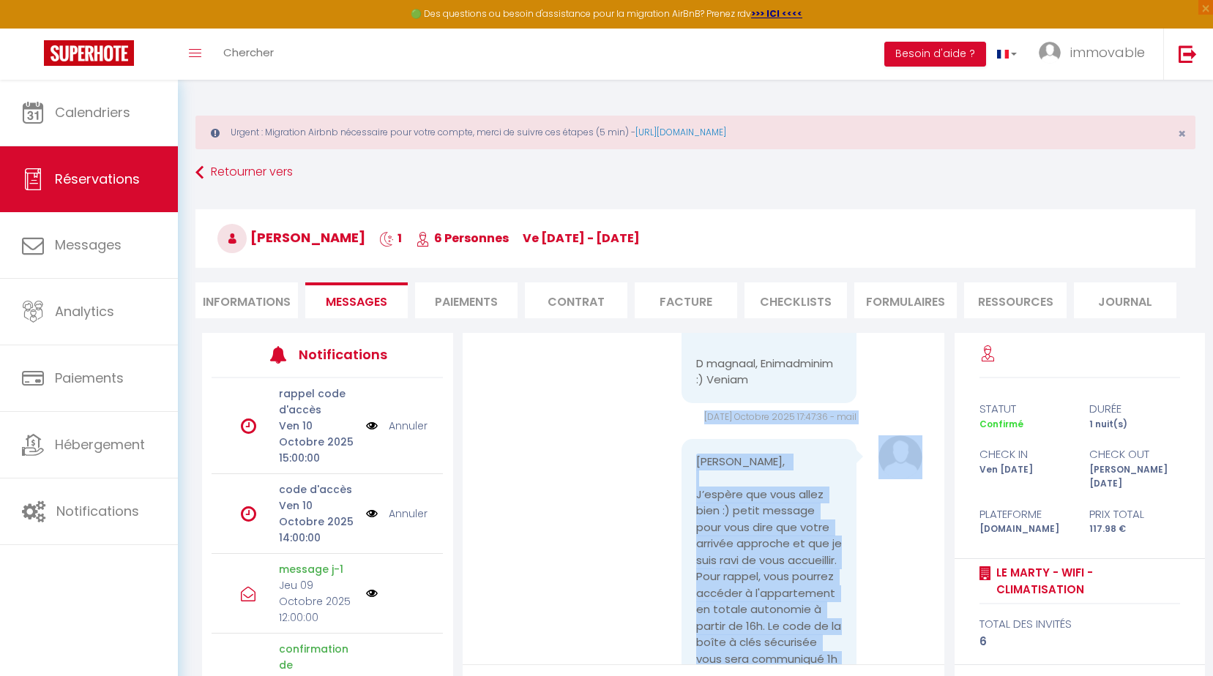
drag, startPoint x: 745, startPoint y: 639, endPoint x: 692, endPoint y: 424, distance: 221.8
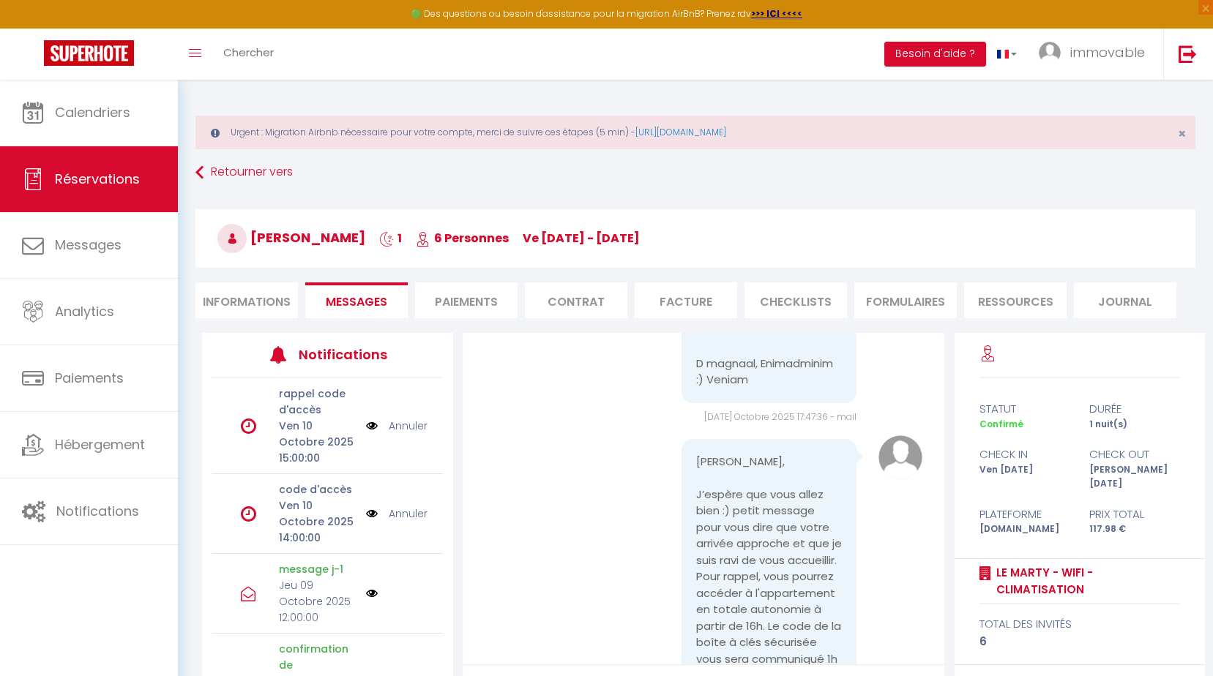
drag, startPoint x: 692, startPoint y: 424, endPoint x: 610, endPoint y: 473, distance: 95.5
click at [611, 472] on div "[PERSON_NAME], J’espère que vous allez bien :) petit message pour vous dire que…" at bounding box center [704, 628] width 439 height 384
click at [366, 516] on img at bounding box center [372, 514] width 12 height 16
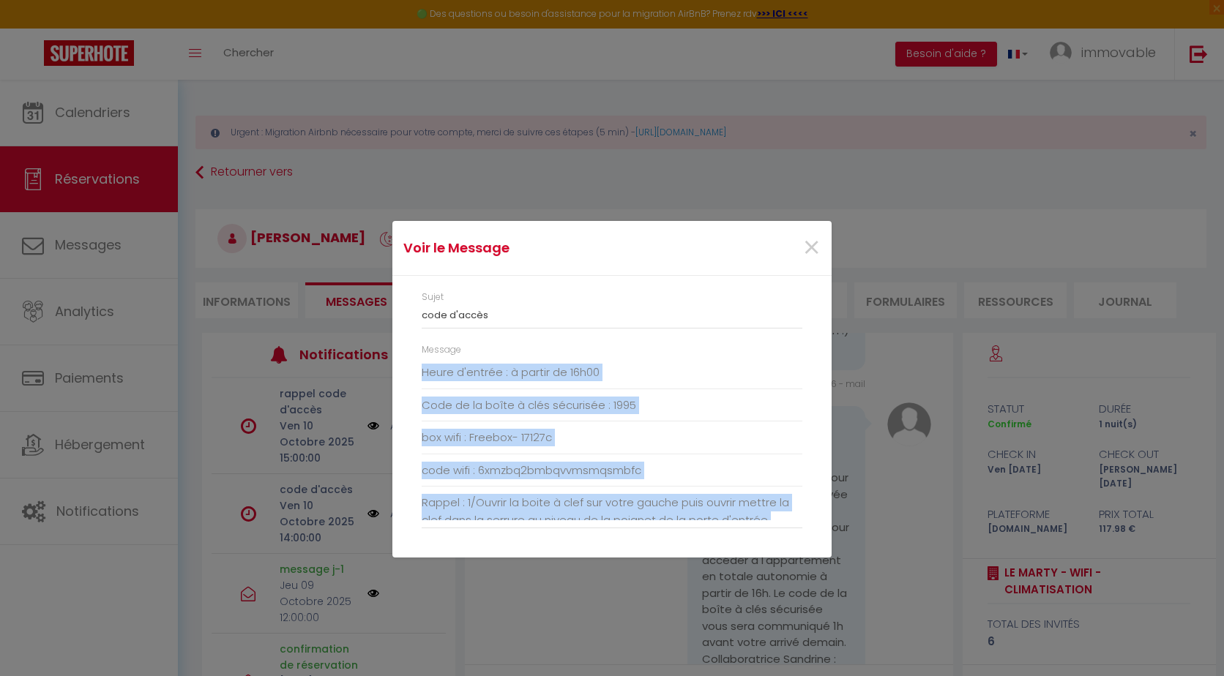
scroll to position [264, 0]
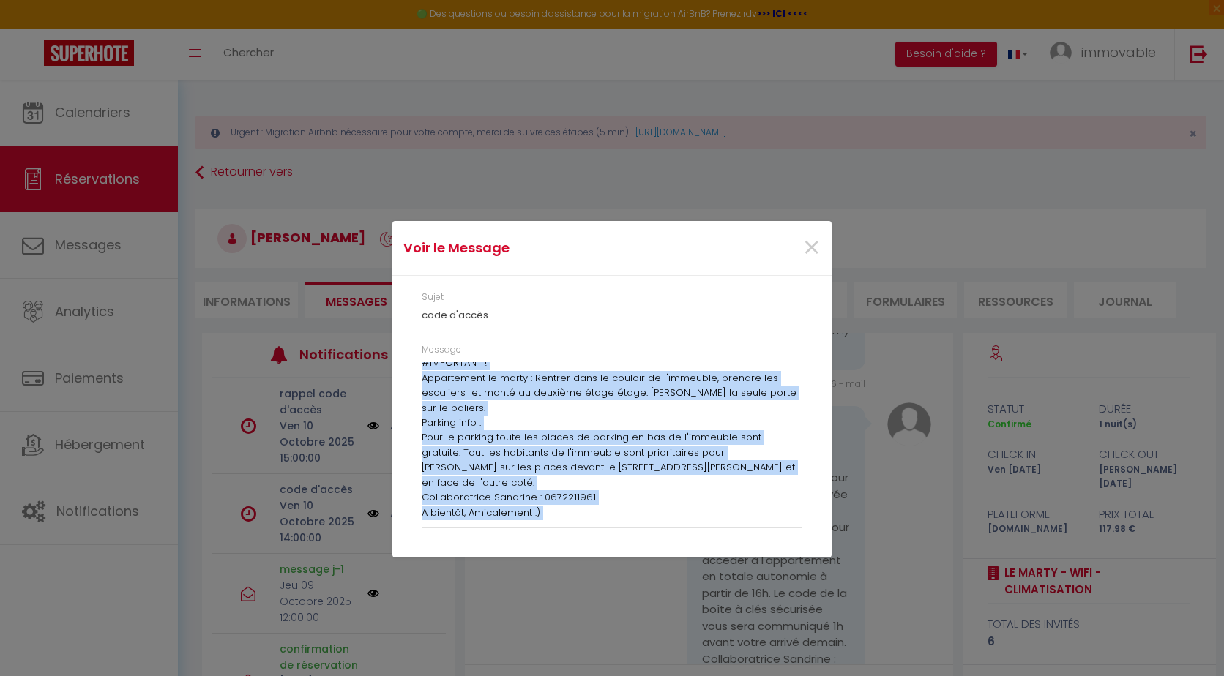
drag, startPoint x: 421, startPoint y: 371, endPoint x: 634, endPoint y: 519, distance: 259.3
click at [634, 519] on div "Message [PERSON_NAME], [PERSON_NAME] est prêt à vous accueillir ! Voici les der…" at bounding box center [612, 443] width 400 height 200
drag, startPoint x: 634, startPoint y: 519, endPoint x: 517, endPoint y: 451, distance: 135.5
copy div "[PERSON_NAME], [PERSON_NAME] est prêt à vous accueillir ! Voici les derniers dé…"
